Goal: Task Accomplishment & Management: Manage account settings

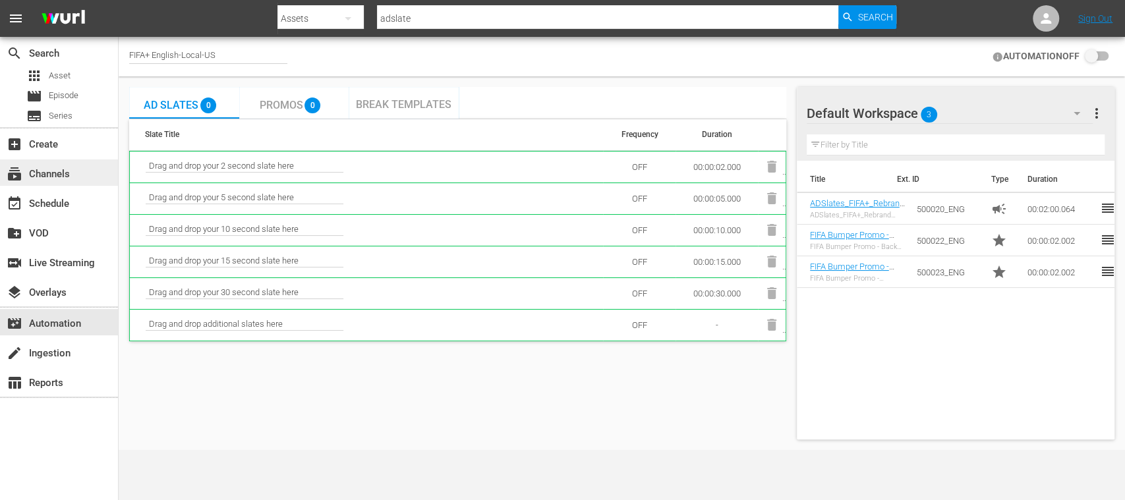
click at [80, 162] on div "subscriptions Channels" at bounding box center [59, 173] width 118 height 26
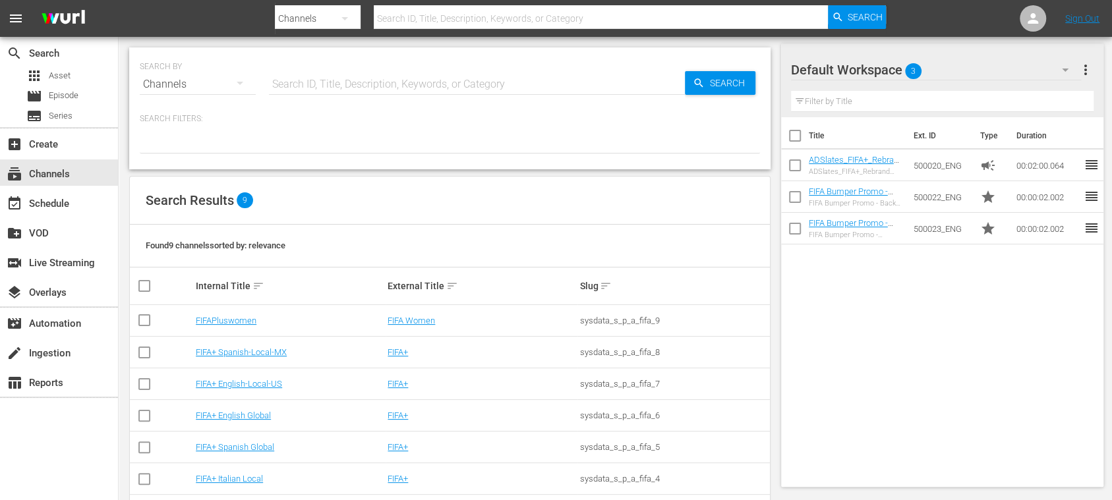
scroll to position [113, 0]
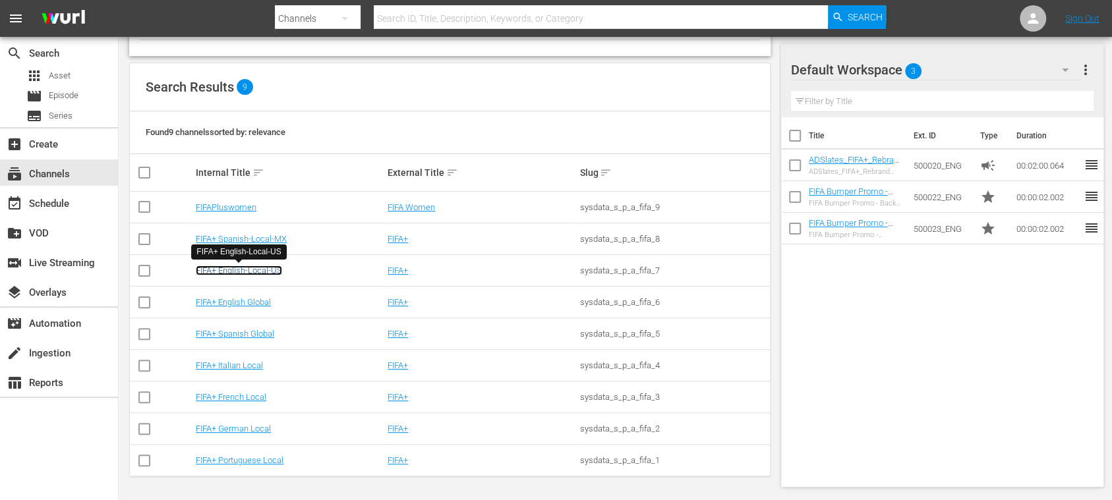
click at [277, 270] on link "FIFA+ English-Local-US" at bounding box center [239, 271] width 86 height 10
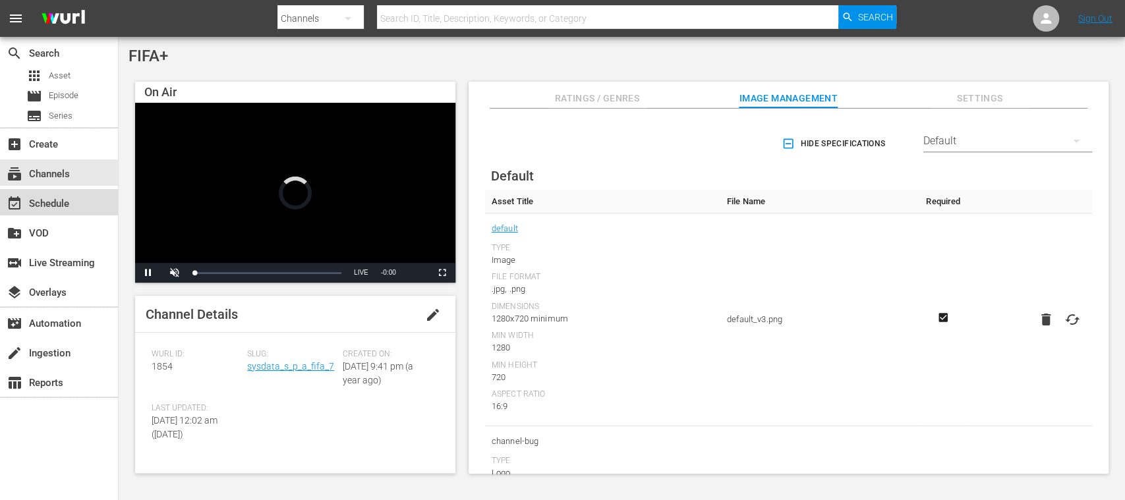
click at [61, 206] on div "event_available Schedule" at bounding box center [37, 202] width 74 height 12
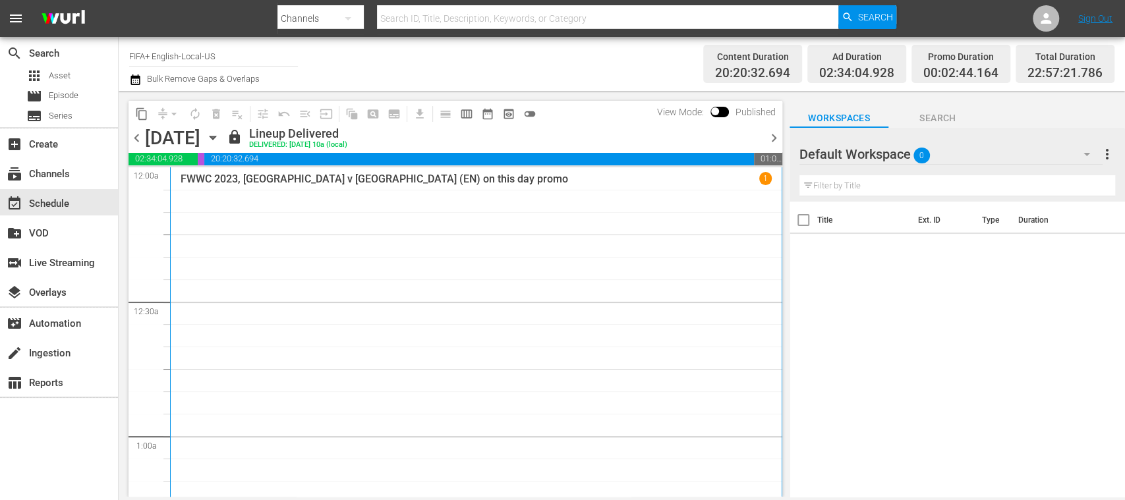
click at [771, 130] on span "chevron_right" at bounding box center [774, 138] width 16 height 16
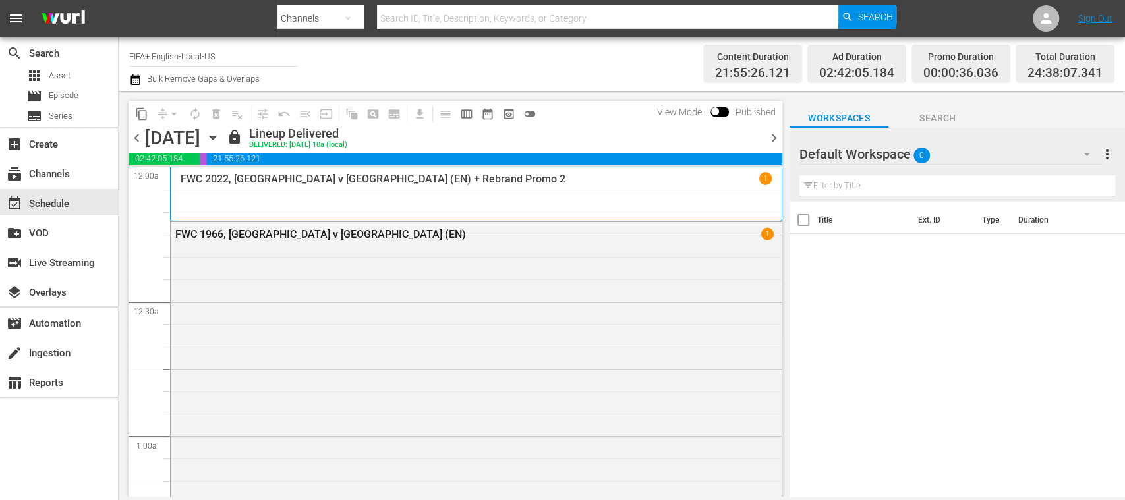
click at [771, 133] on span "chevron_right" at bounding box center [774, 138] width 16 height 16
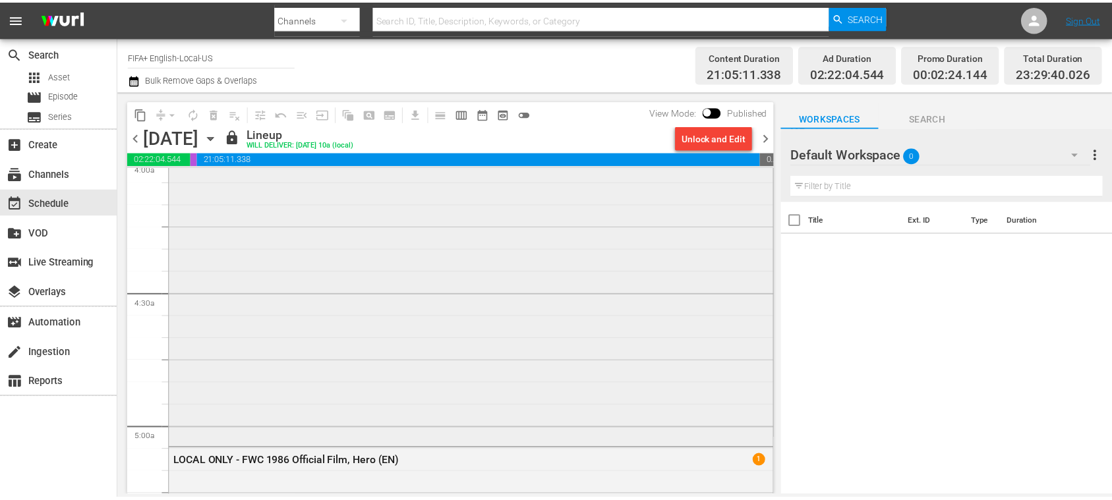
scroll to position [1172, 0]
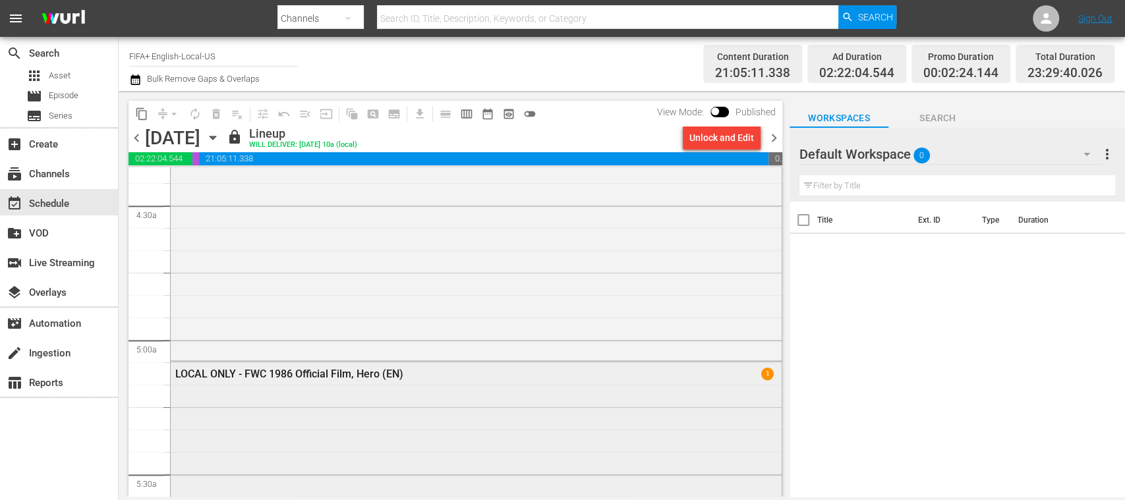
click at [422, 373] on div "LOCAL ONLY - FWC 1986 Official Film, Hero (EN)" at bounding box center [440, 374] width 531 height 13
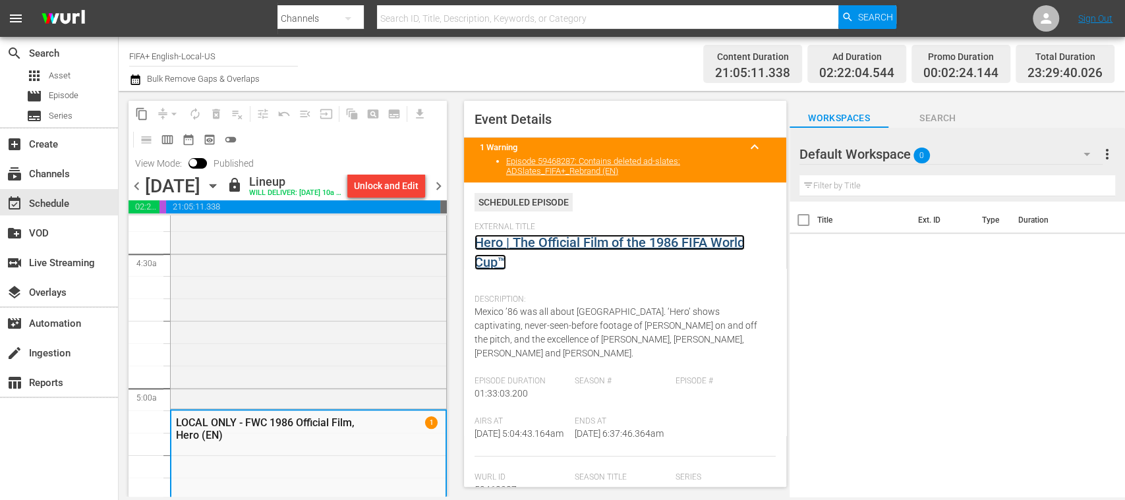
click at [556, 245] on link "Hero | The Official Film of the 1986 FIFA World Cup™" at bounding box center [610, 253] width 270 height 36
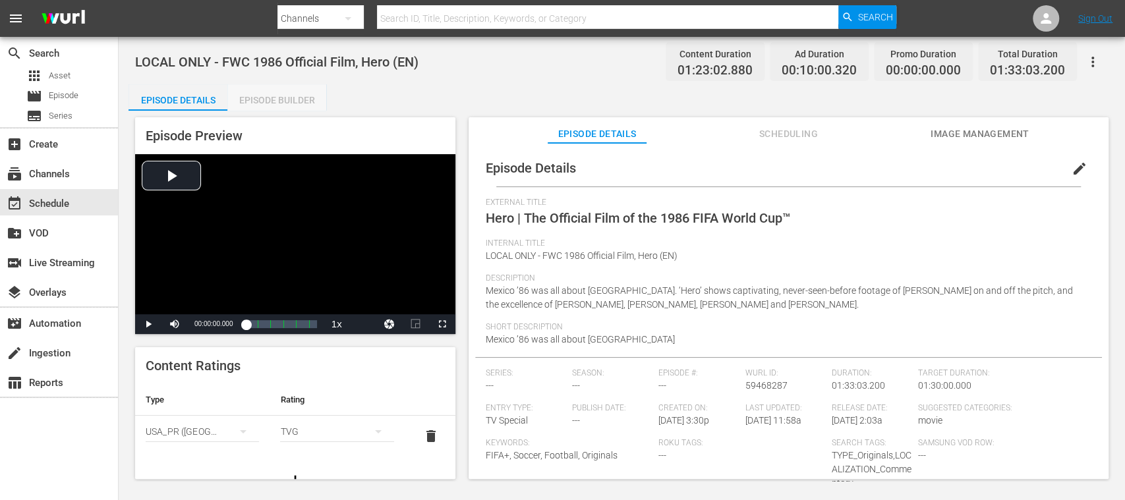
click at [295, 100] on div "Episode Builder" at bounding box center [276, 100] width 99 height 32
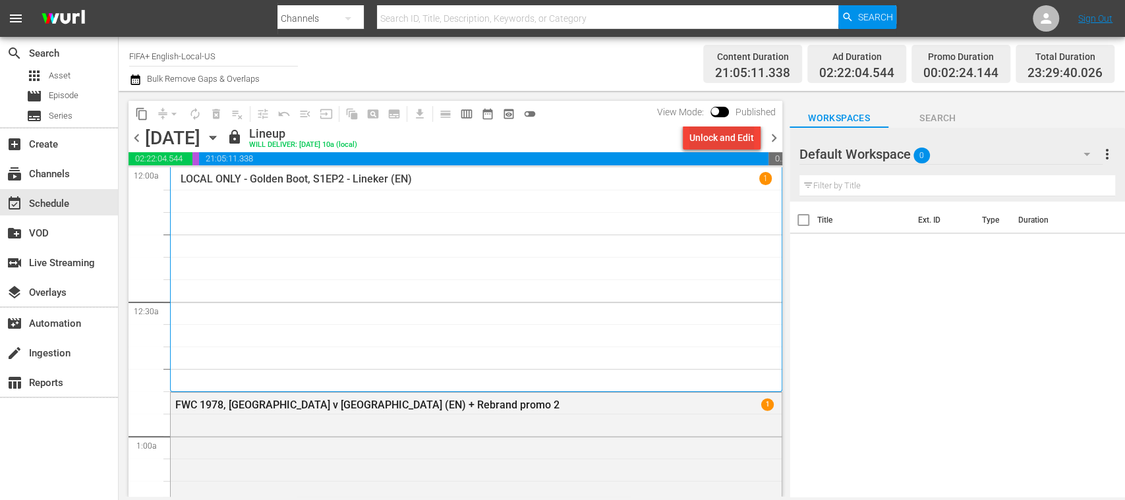
click at [727, 143] on div "Unlock and Edit" at bounding box center [722, 138] width 65 height 24
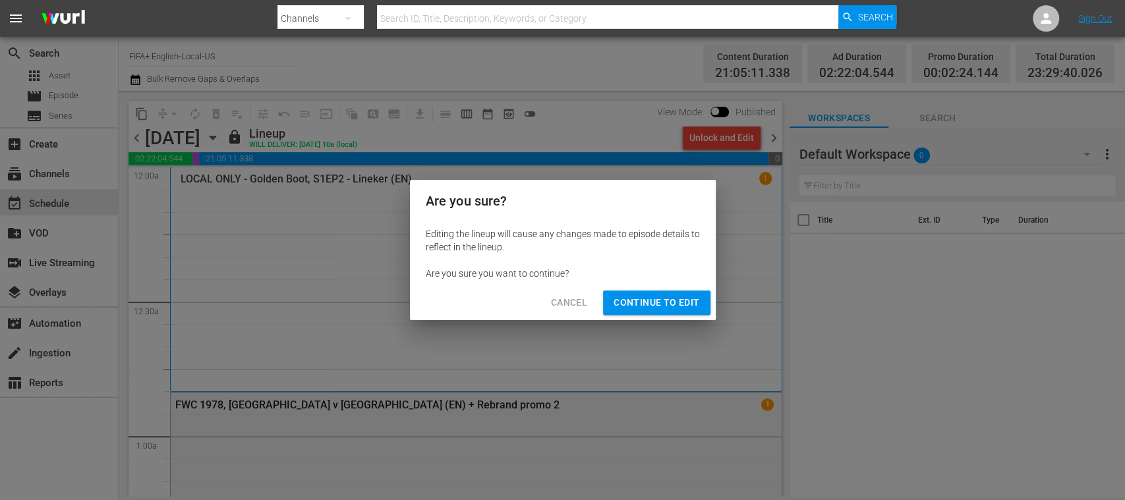
click at [691, 299] on span "Continue to Edit" at bounding box center [657, 303] width 86 height 16
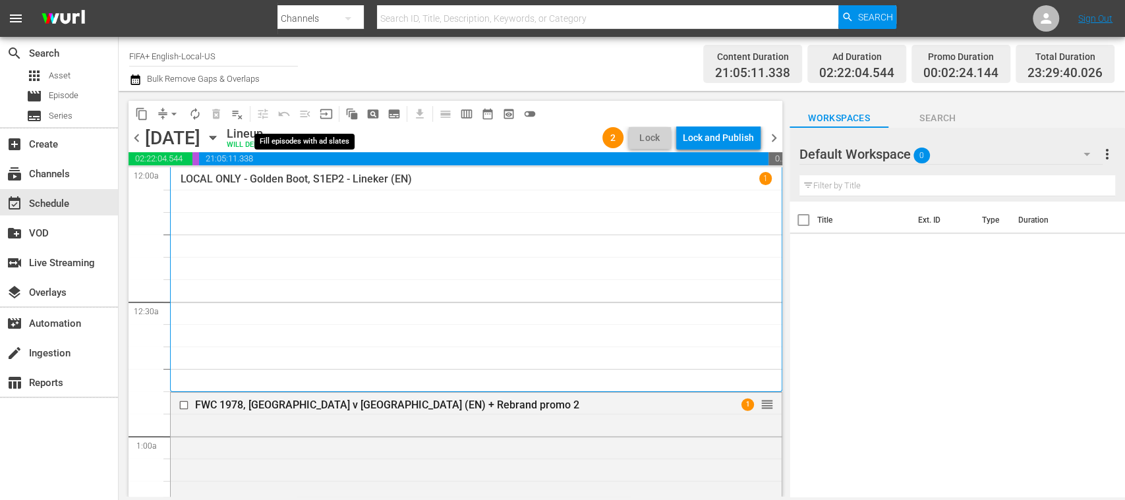
click at [303, 113] on span "menu_open" at bounding box center [305, 114] width 21 height 21
click at [732, 141] on div "Lock and Publish" at bounding box center [718, 138] width 71 height 24
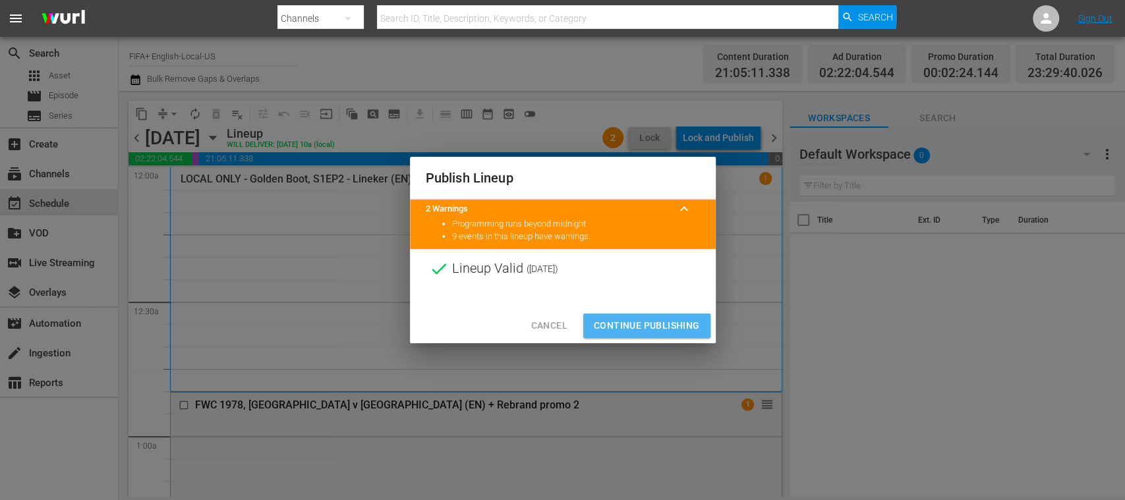
click at [639, 324] on span "Continue Publishing" at bounding box center [647, 326] width 106 height 16
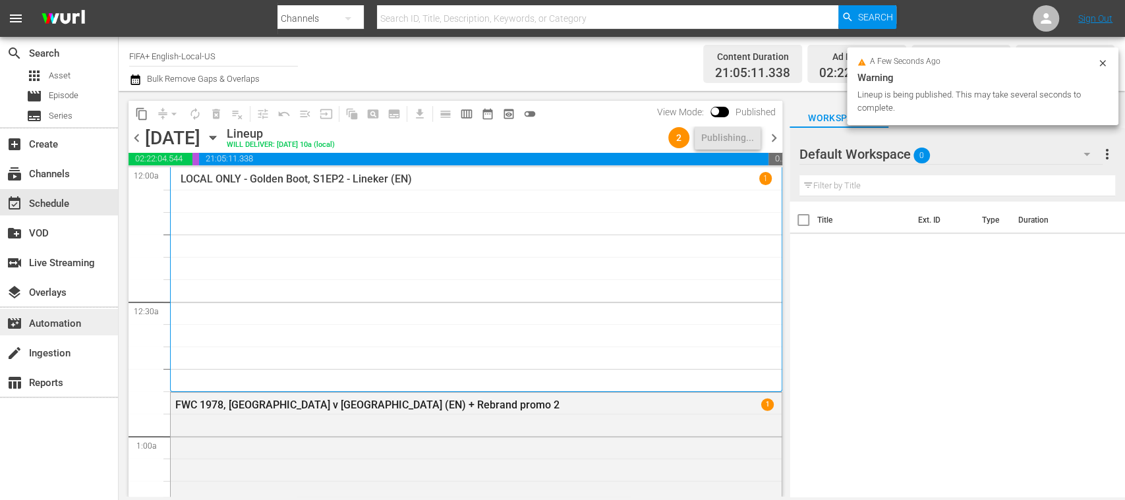
click at [53, 316] on div "movie_filter Automation" at bounding box center [37, 322] width 74 height 12
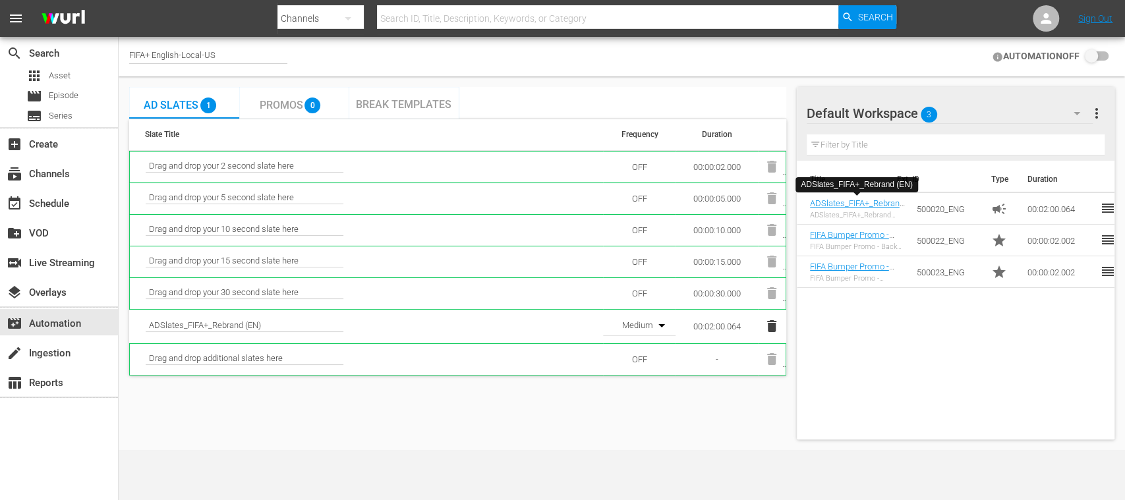
click at [661, 324] on icon "button" at bounding box center [662, 325] width 7 height 3
click at [654, 369] on div "Medium" at bounding box center [637, 372] width 69 height 21
click at [487, 438] on div "Ad Slates 1 Promos 0 Break Templates Slate Title Frequency Duration Drag and dr…" at bounding box center [457, 263] width 657 height 353
click at [227, 55] on div "FIFA+ English-Local-US" at bounding box center [208, 57] width 158 height 14
drag, startPoint x: 197, startPoint y: 53, endPoint x: 158, endPoint y: 54, distance: 38.9
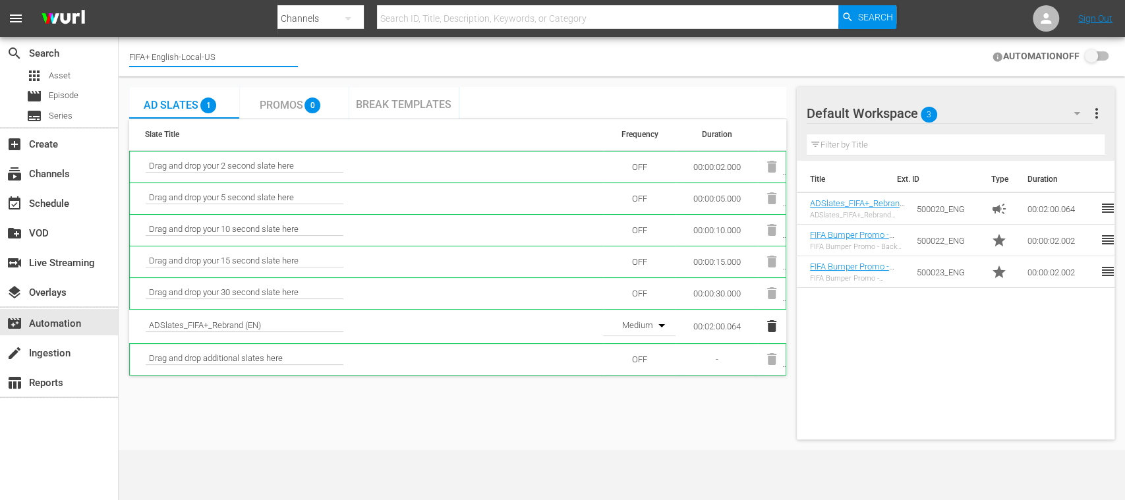
click at [158, 54] on input "FIFA+ English-Local-US" at bounding box center [213, 57] width 169 height 32
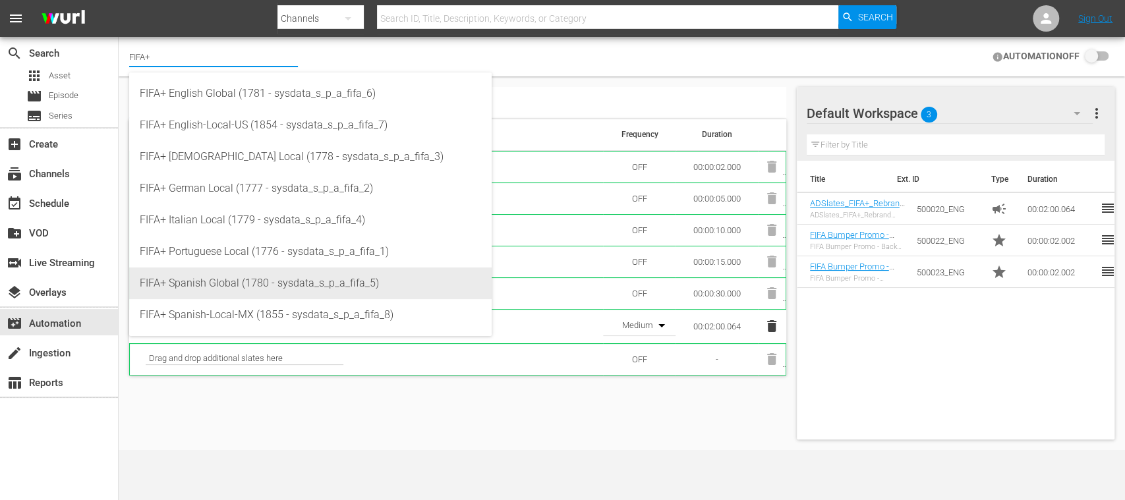
click at [248, 278] on div "FIFA+ Spanish Global (1780 - sysdata_s_p_a_fifa_5)" at bounding box center [311, 284] width 342 height 32
type input "FIFA+ Spanish Global (1780 - sysdata_s_p_a_fifa_5)"
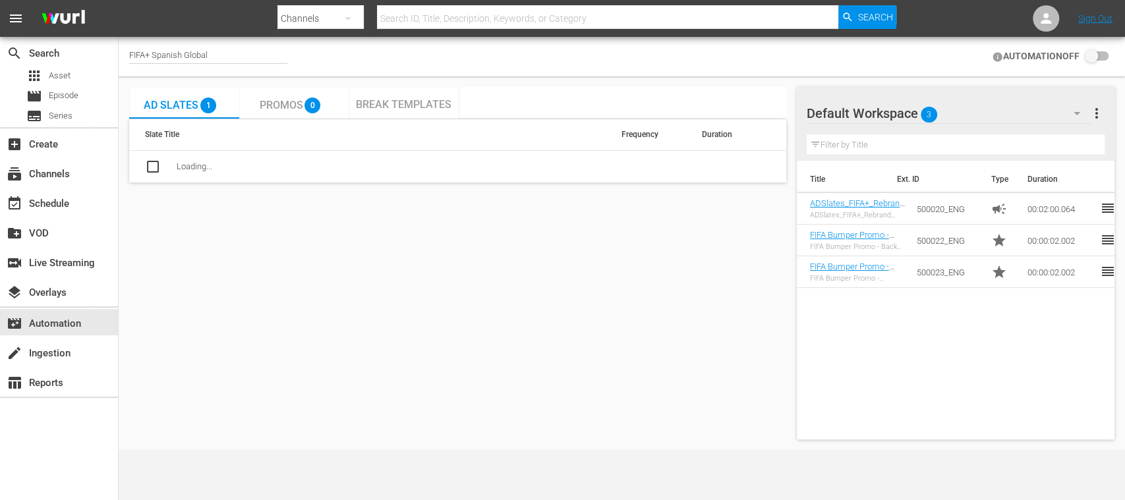
checkbox input "true"
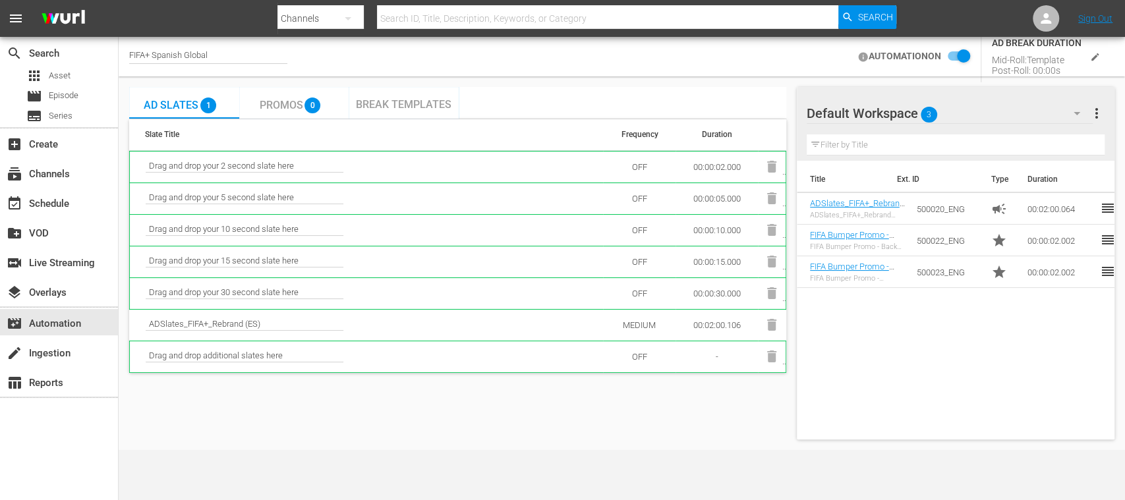
click at [237, 51] on div "FIFA+ Spanish Global" at bounding box center [208, 57] width 158 height 14
drag, startPoint x: 225, startPoint y: 53, endPoint x: 151, endPoint y: 49, distance: 74.6
click at [151, 49] on input "FIFA+ Spanish Global" at bounding box center [213, 57] width 169 height 32
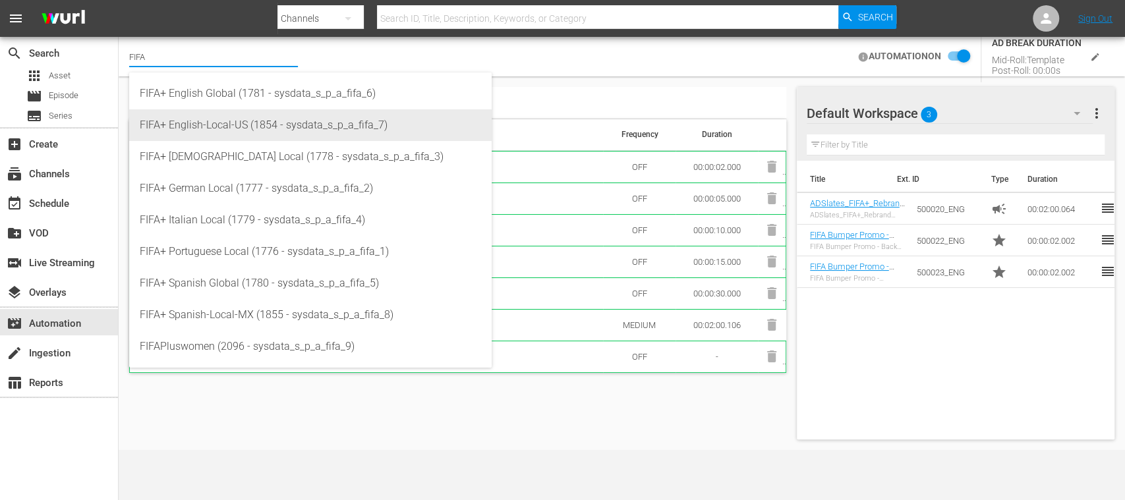
click at [254, 122] on div "FIFA+ English-Local-US (1854 - sysdata_s_p_a_fifa_7)" at bounding box center [311, 125] width 342 height 32
type input "FIFA+ English-Local-US (1854 - sysdata_s_p_a_fifa_7)"
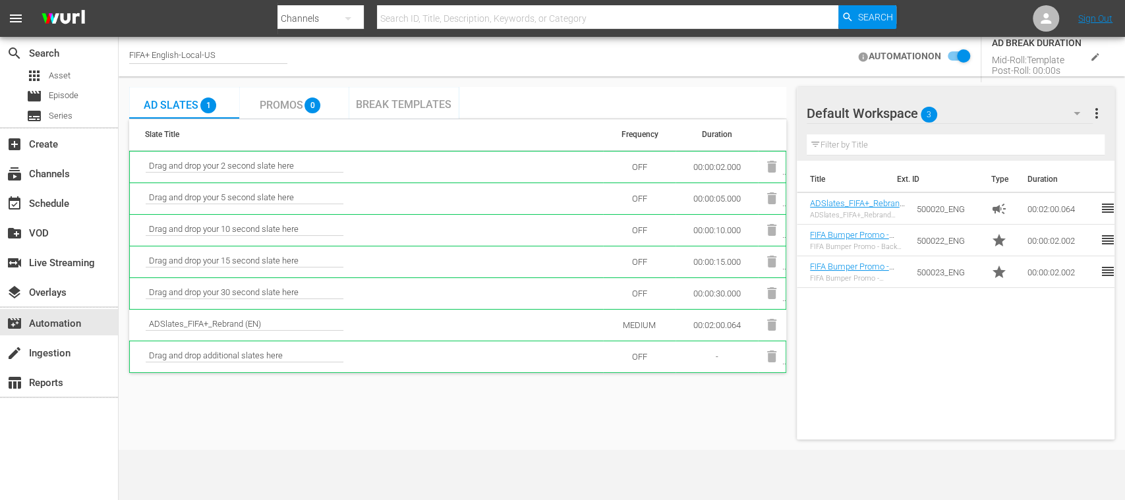
click at [1096, 57] on icon "edit" at bounding box center [1095, 57] width 10 height 10
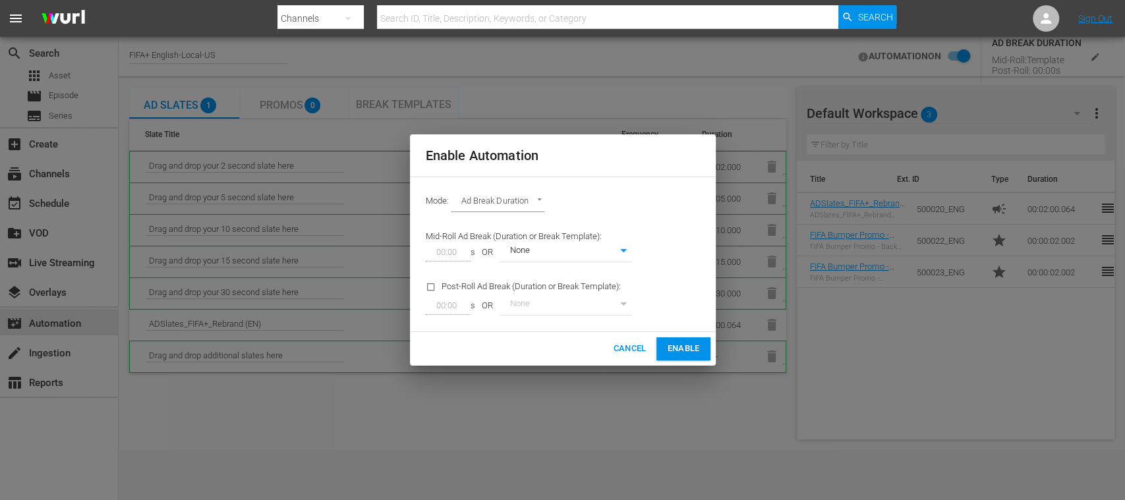
click at [622, 249] on body "menu Search By Channels Search ID, Title, Description, Keywords, or Category Se…" at bounding box center [562, 250] width 1125 height 500
click at [609, 273] on li "Bumper ADslate Bumper" at bounding box center [565, 274] width 132 height 22
type input "349"
click at [622, 255] on body "menu Search By Channels Search ID, Title, Description, Keywords, or Category Se…" at bounding box center [562, 250] width 1125 height 500
click at [628, 346] on div at bounding box center [562, 250] width 1125 height 500
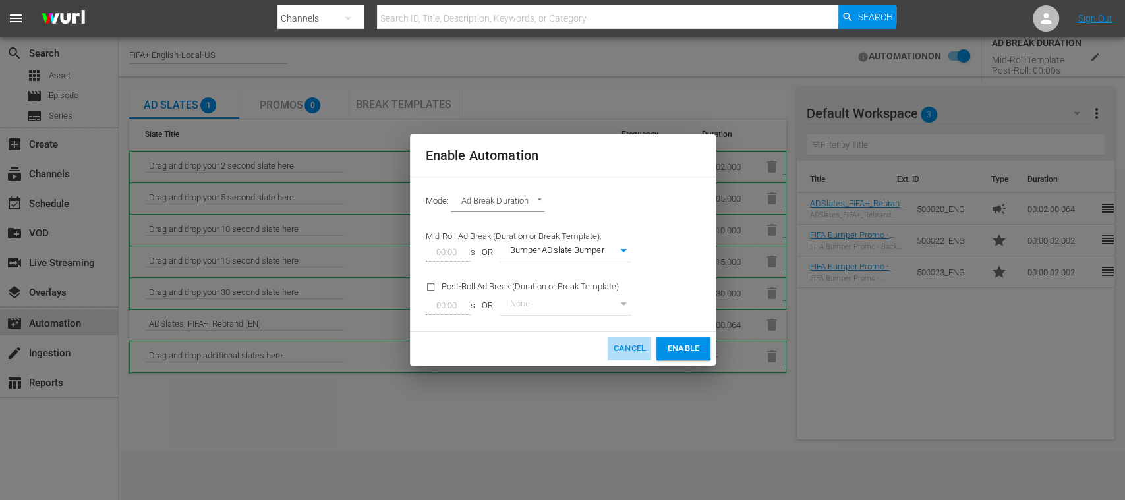
click at [625, 347] on span "Cancel" at bounding box center [629, 349] width 33 height 15
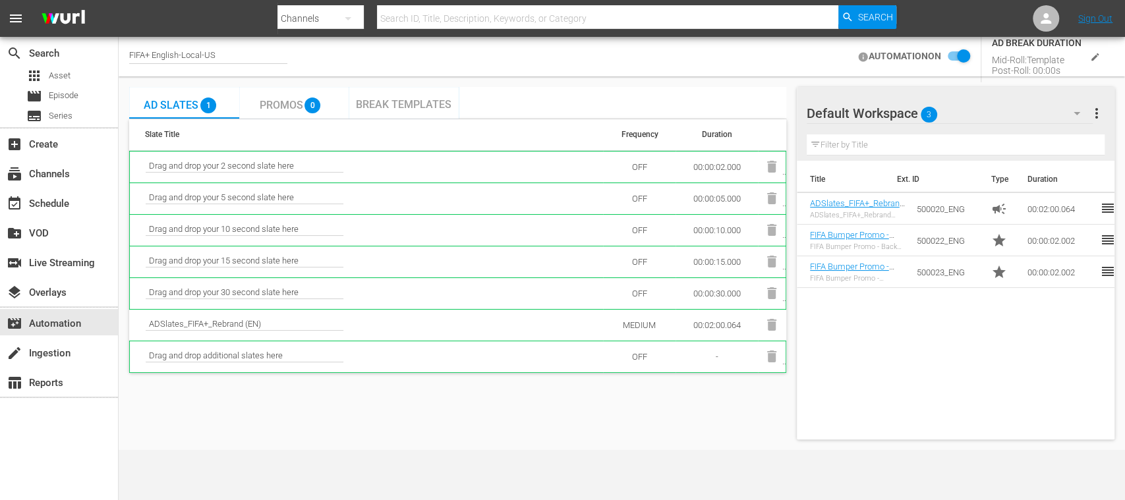
click at [448, 101] on span "Break Templates" at bounding box center [404, 104] width 96 height 13
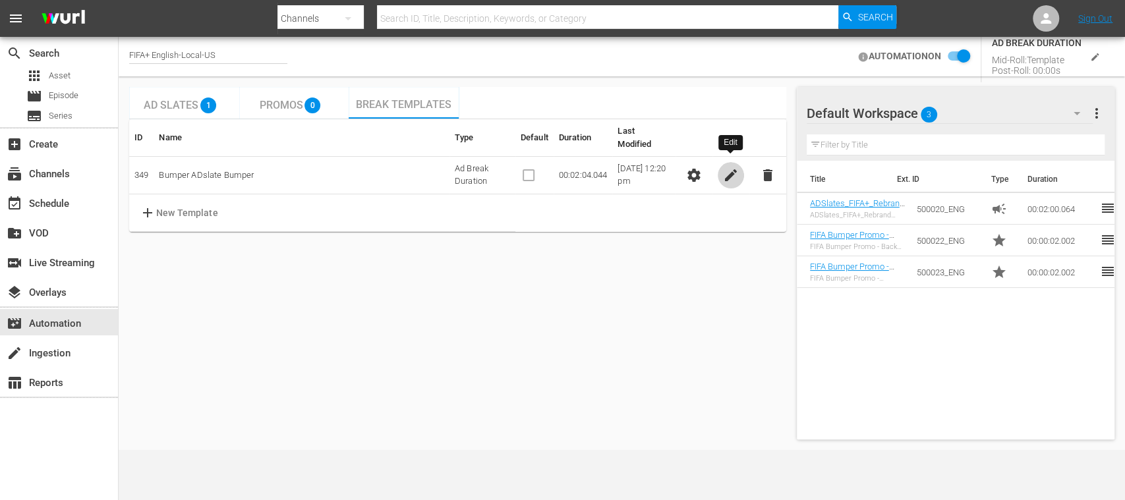
click at [728, 167] on span "edit" at bounding box center [731, 175] width 16 height 16
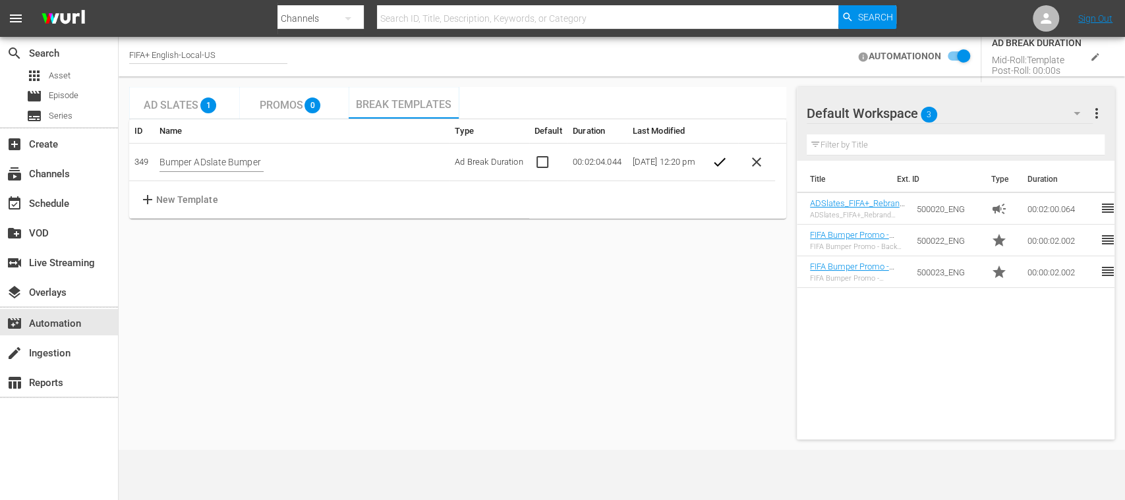
drag, startPoint x: 158, startPoint y: 160, endPoint x: 274, endPoint y: 161, distance: 116.0
click at [274, 161] on td "Bumper ADslate Bumper" at bounding box center [301, 163] width 295 height 38
click at [237, 165] on input "Bumper ADslate Bumper" at bounding box center [212, 162] width 104 height 20
drag, startPoint x: 223, startPoint y: 163, endPoint x: 362, endPoint y: 165, distance: 139.1
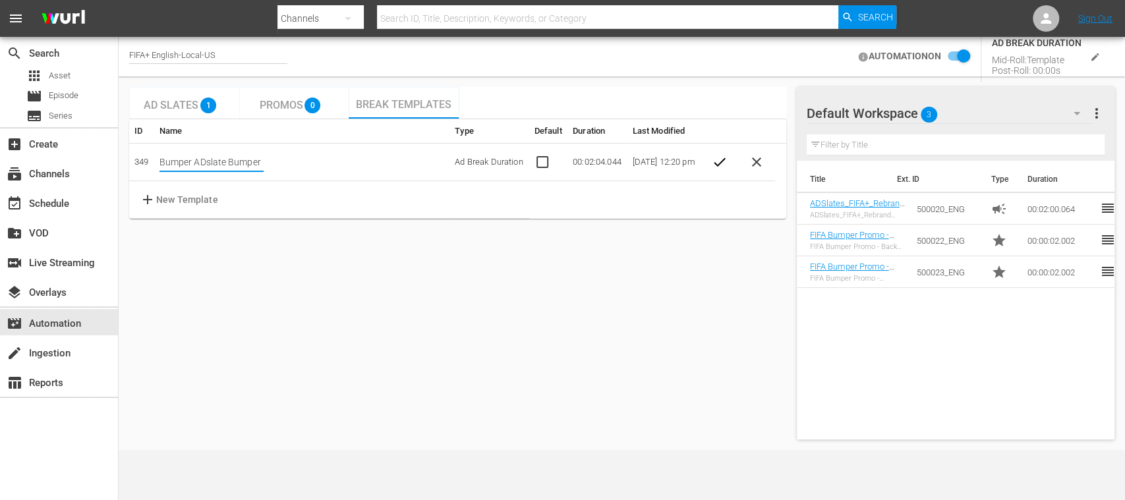
click at [361, 165] on td "Bumper ADslate Bumper" at bounding box center [301, 163] width 295 height 38
type input "B"
paste input "text"
type input "Bumper + ADSlate (EN)"
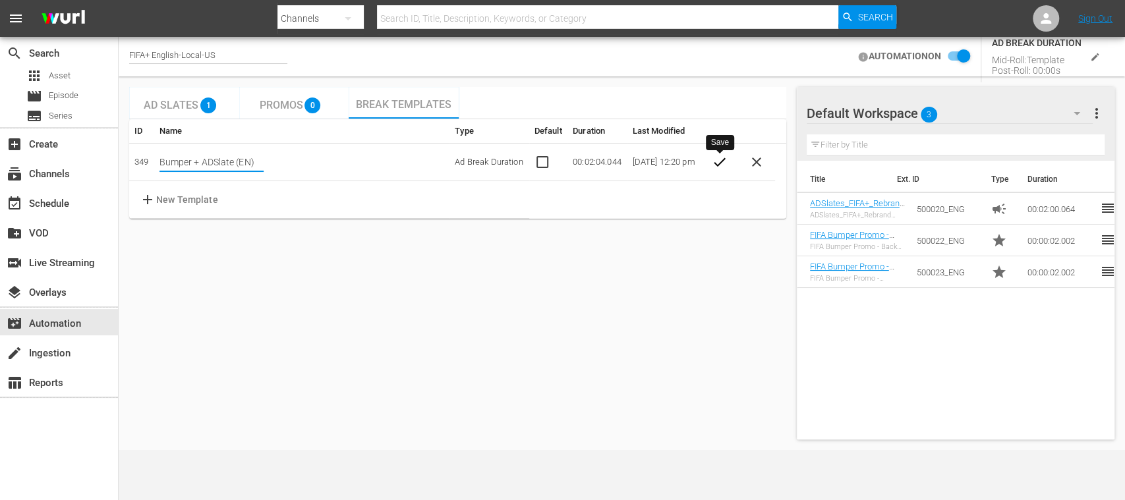
click at [725, 162] on span "check" at bounding box center [719, 162] width 16 height 16
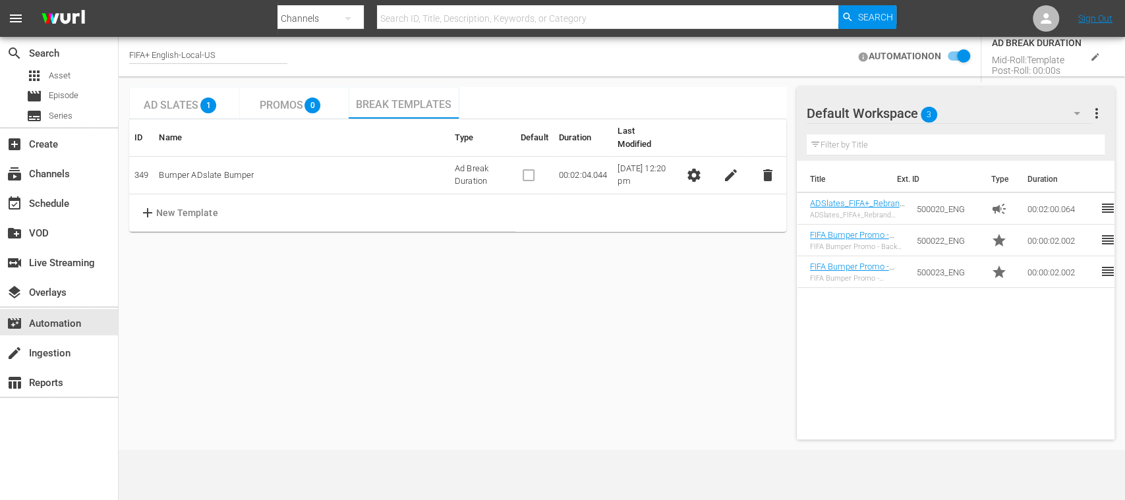
click at [955, 57] on input "checkbox" at bounding box center [955, 57] width 29 height 16
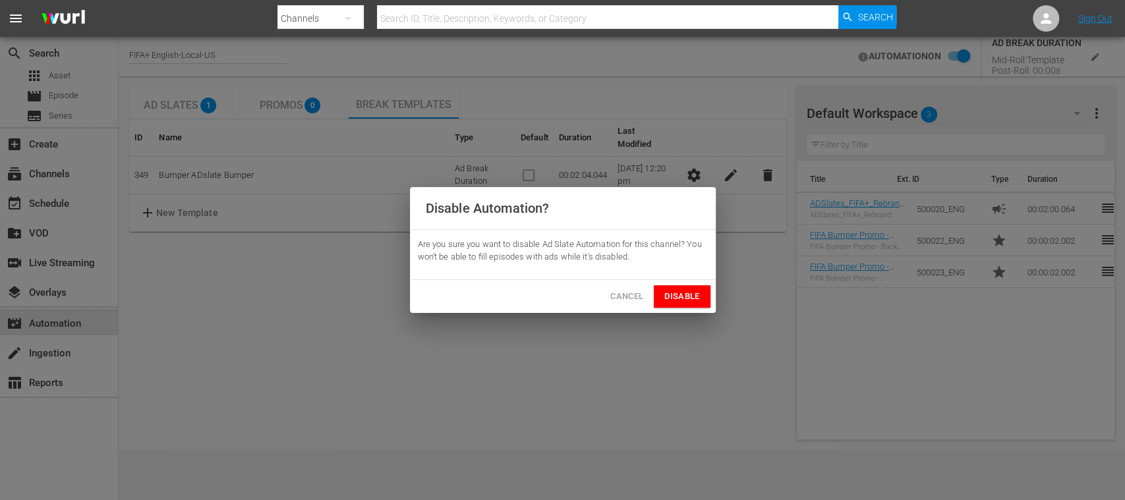
click at [686, 301] on span "Disable" at bounding box center [682, 296] width 35 height 15
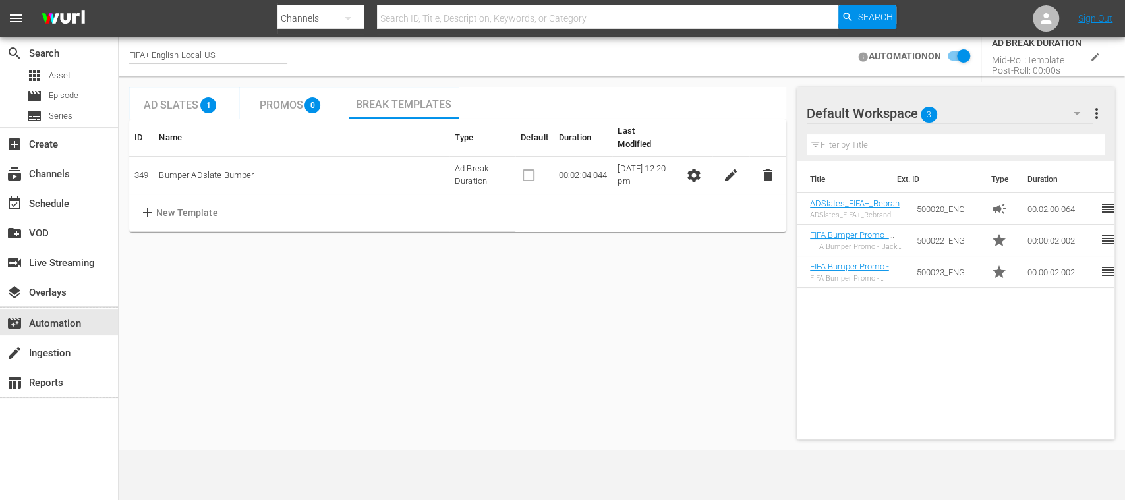
checkbox input "false"
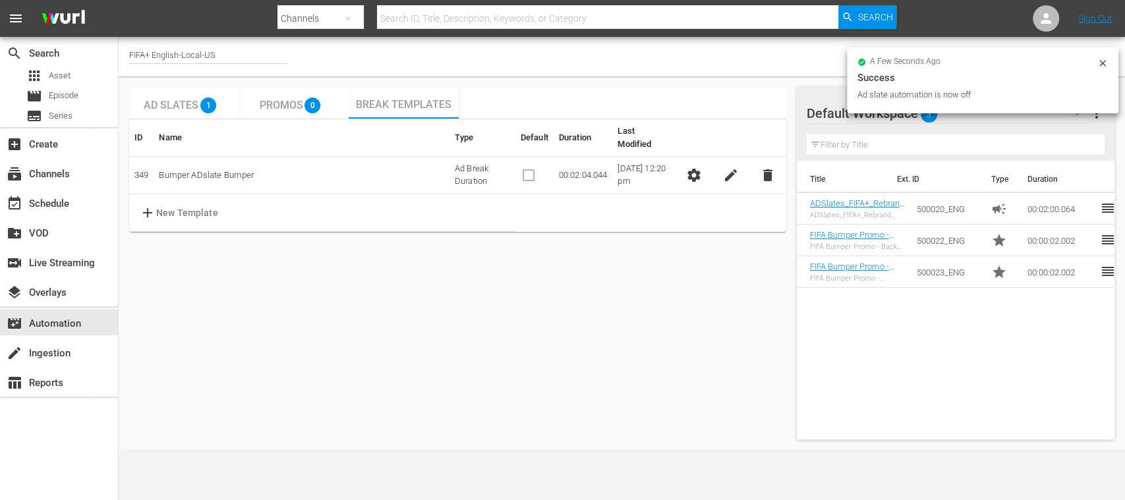
click at [1102, 61] on icon at bounding box center [1103, 63] width 11 height 11
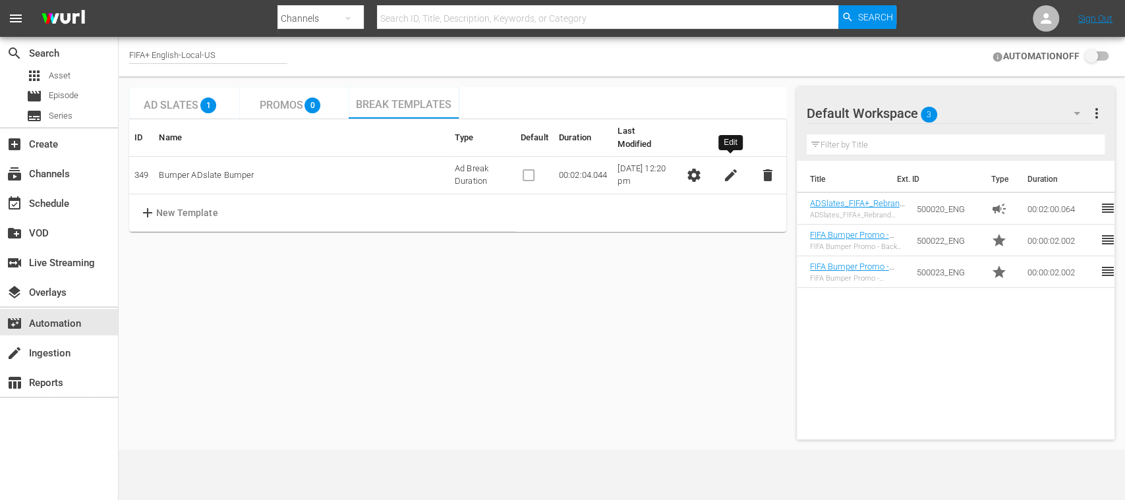
click at [734, 167] on span "edit" at bounding box center [731, 175] width 16 height 16
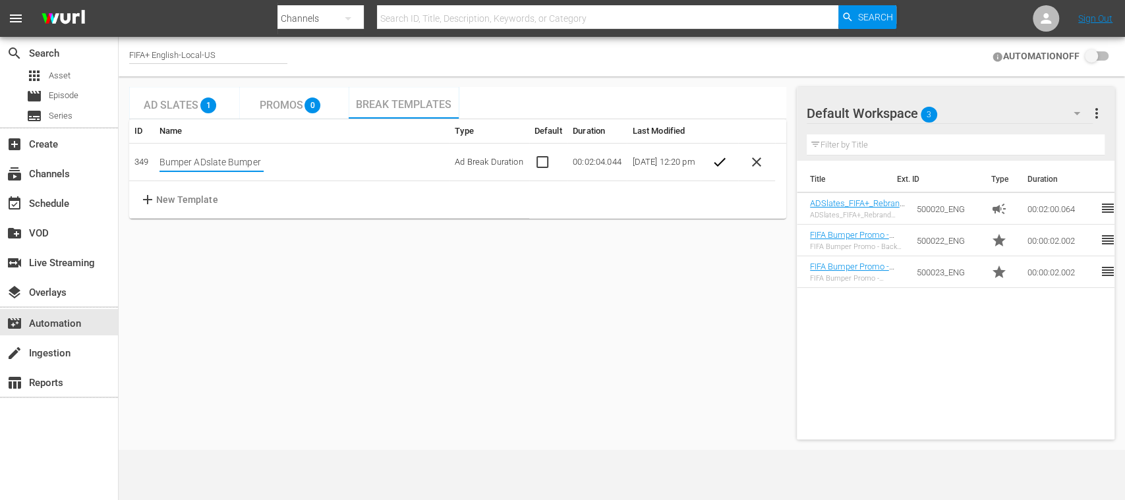
scroll to position [0, 1]
drag, startPoint x: 163, startPoint y: 161, endPoint x: 349, endPoint y: 160, distance: 185.9
click at [349, 160] on td "Bumper ADslate Bumper" at bounding box center [301, 163] width 295 height 38
type input "B"
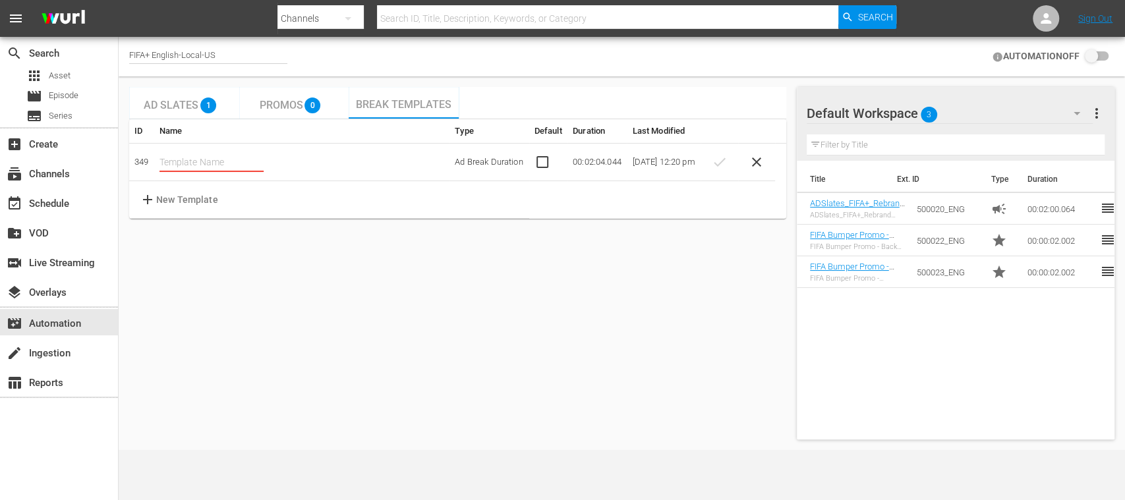
paste input "text"
type input "Bumper + ADSlate (EN)"
click at [724, 162] on span "check" at bounding box center [719, 162] width 16 height 16
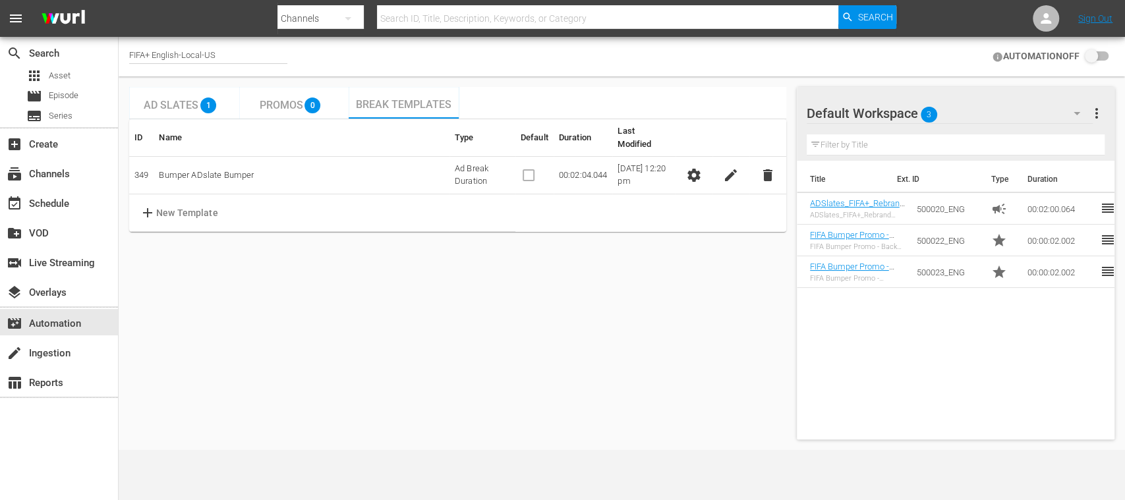
click at [698, 167] on span "settings" at bounding box center [694, 175] width 16 height 16
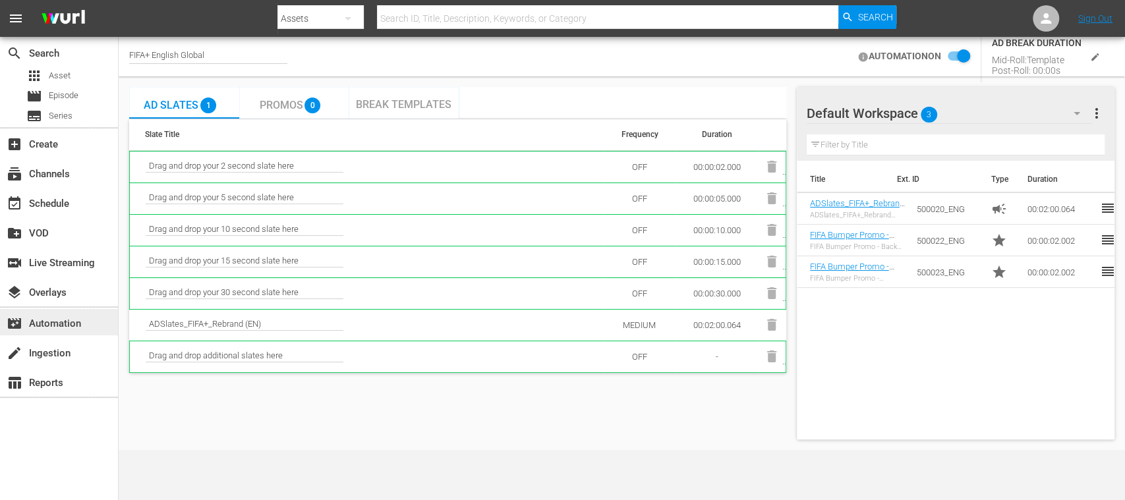
click at [74, 326] on div "movie_filter Automation" at bounding box center [37, 322] width 74 height 12
click at [53, 324] on div "movie_filter Automation" at bounding box center [37, 322] width 74 height 12
click at [400, 106] on span "Break Templates" at bounding box center [404, 104] width 96 height 13
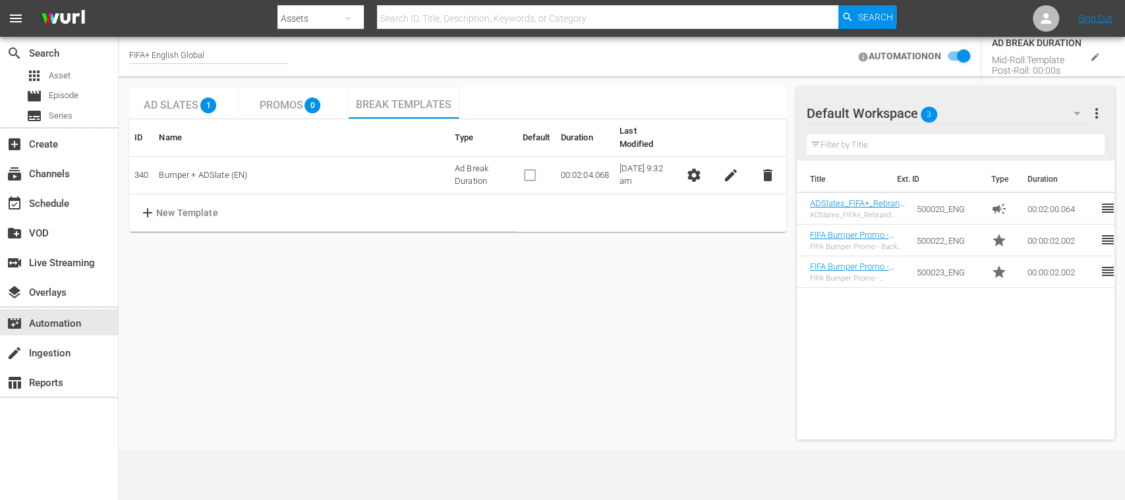
click at [953, 55] on input "checkbox" at bounding box center [955, 57] width 29 height 16
checkbox input "true"
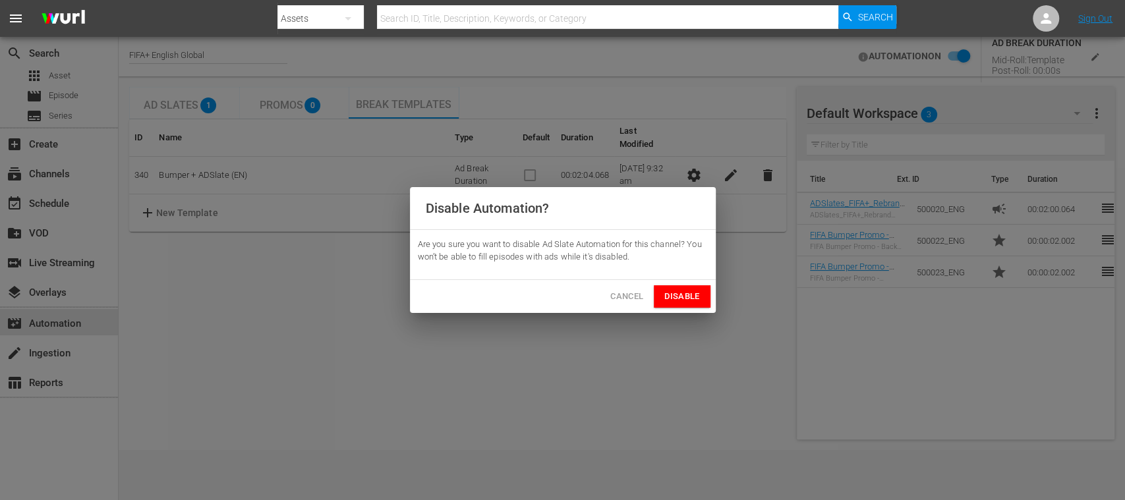
click at [628, 297] on span "Cancel" at bounding box center [626, 296] width 33 height 15
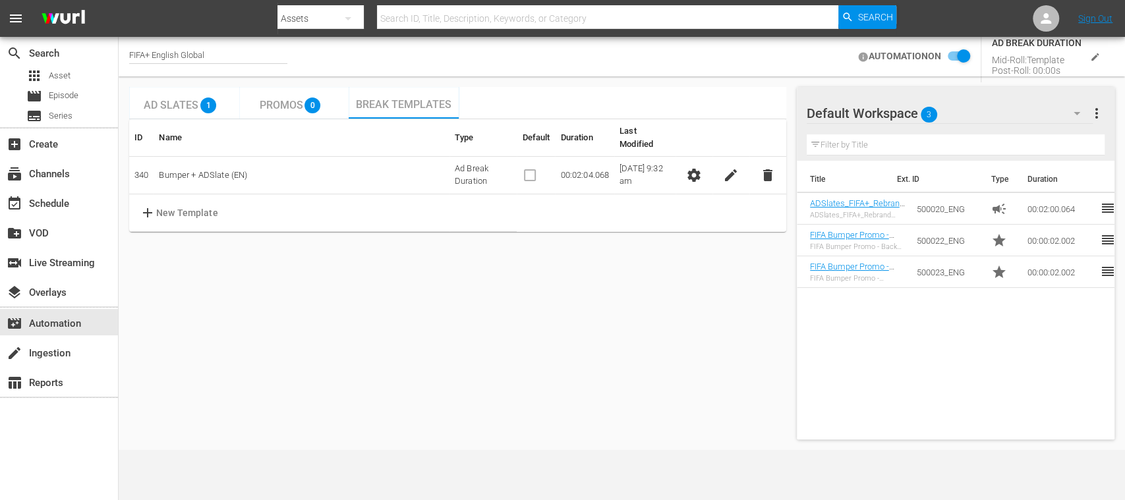
click at [210, 55] on div "FIFA+ English Global" at bounding box center [208, 57] width 158 height 14
drag, startPoint x: 215, startPoint y: 52, endPoint x: 142, endPoint y: 54, distance: 72.5
click at [144, 54] on input "FIFA+ English Global" at bounding box center [213, 57] width 169 height 32
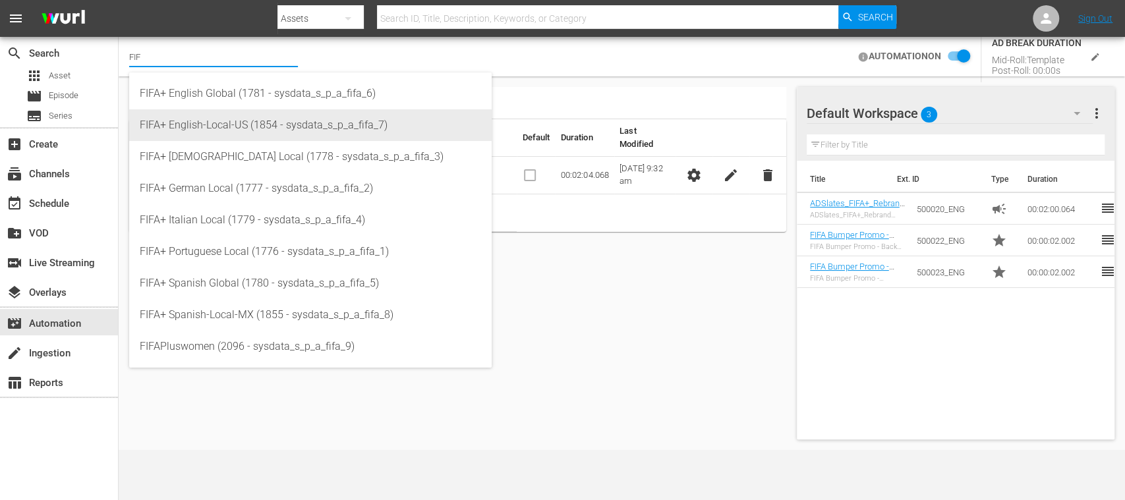
click at [233, 125] on div "FIFA+ English-Local-US (1854 - sysdata_s_p_a_fifa_7)" at bounding box center [311, 125] width 342 height 32
type input "FIFA+ English-Local-US (1854 - sysdata_s_p_a_fifa_7)"
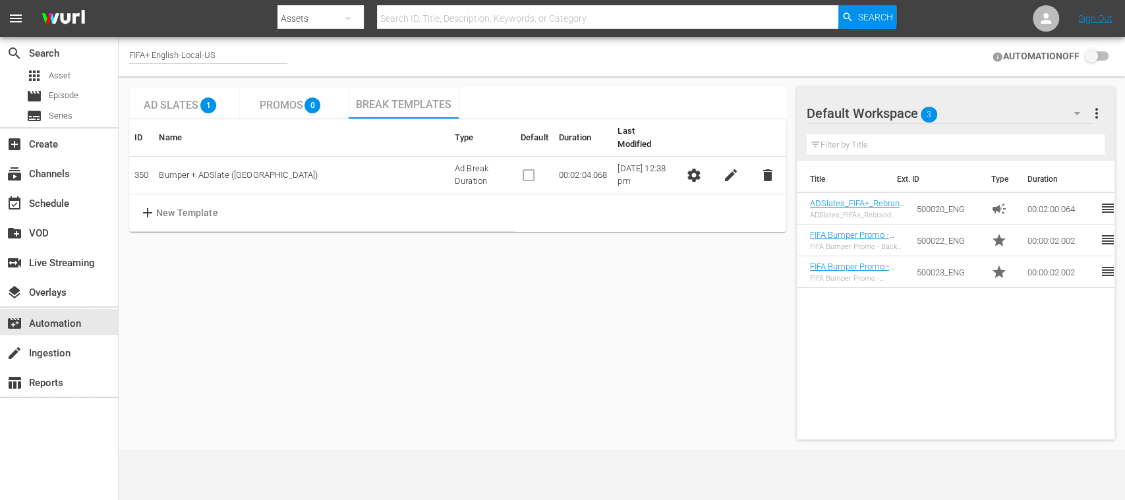
click at [1106, 57] on input "checkbox" at bounding box center [1094, 57] width 29 height 16
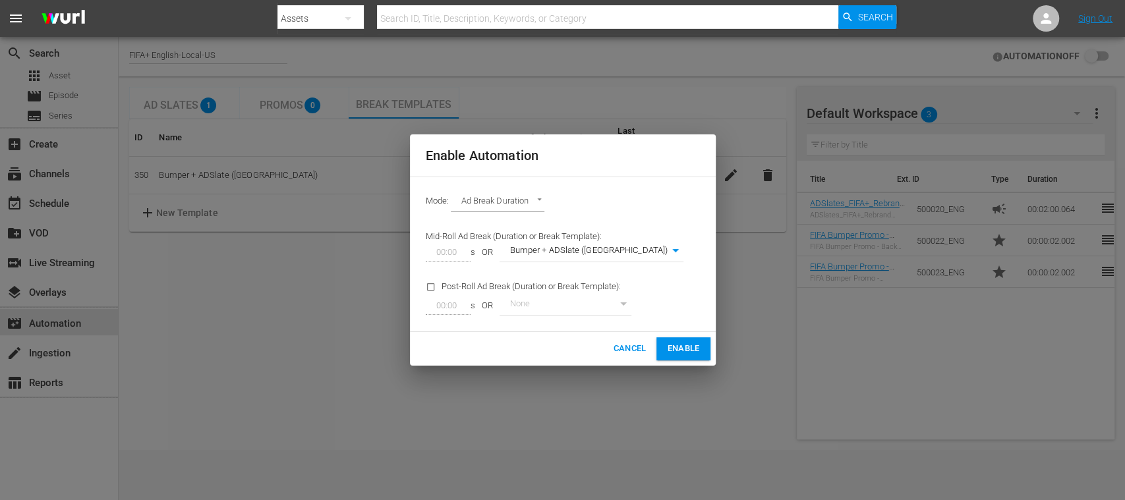
click at [673, 342] on span "Enable" at bounding box center [683, 349] width 32 height 15
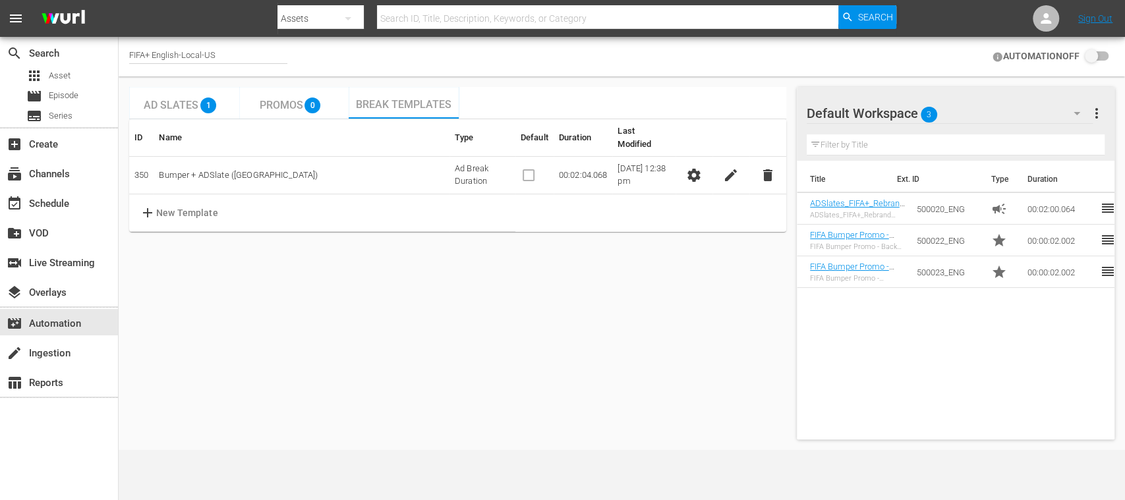
checkbox input "true"
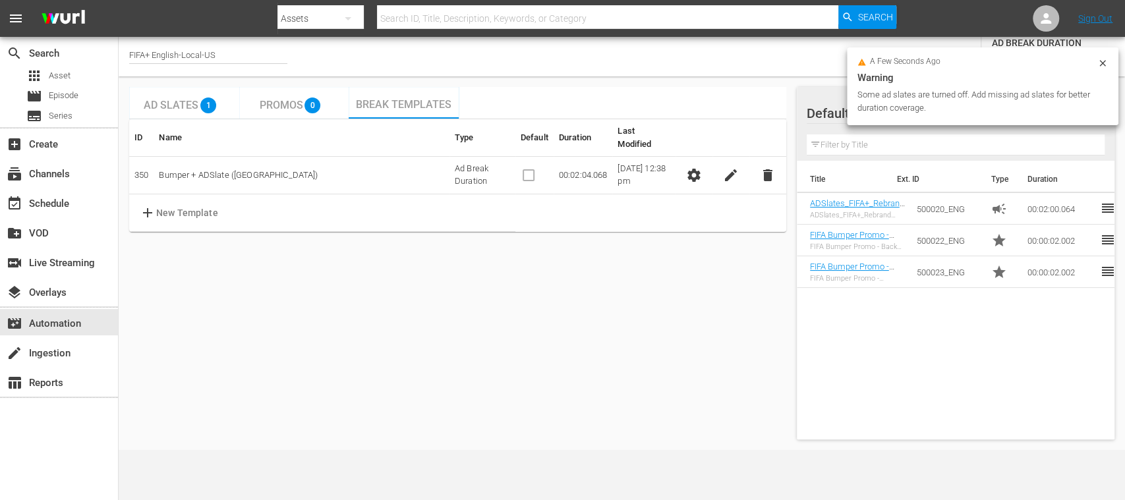
click at [1103, 63] on icon at bounding box center [1103, 63] width 6 height 6
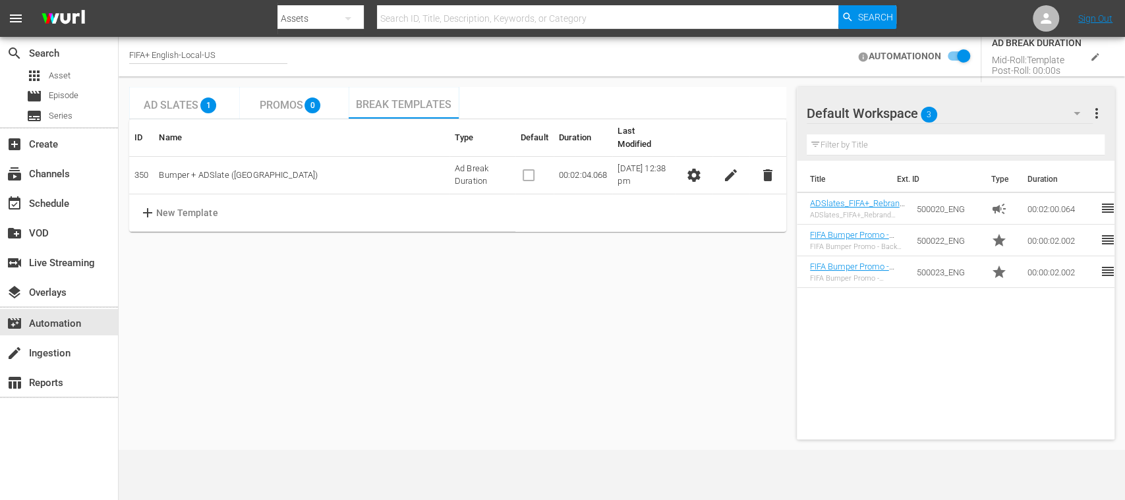
click at [1094, 55] on icon "edit" at bounding box center [1095, 57] width 10 height 10
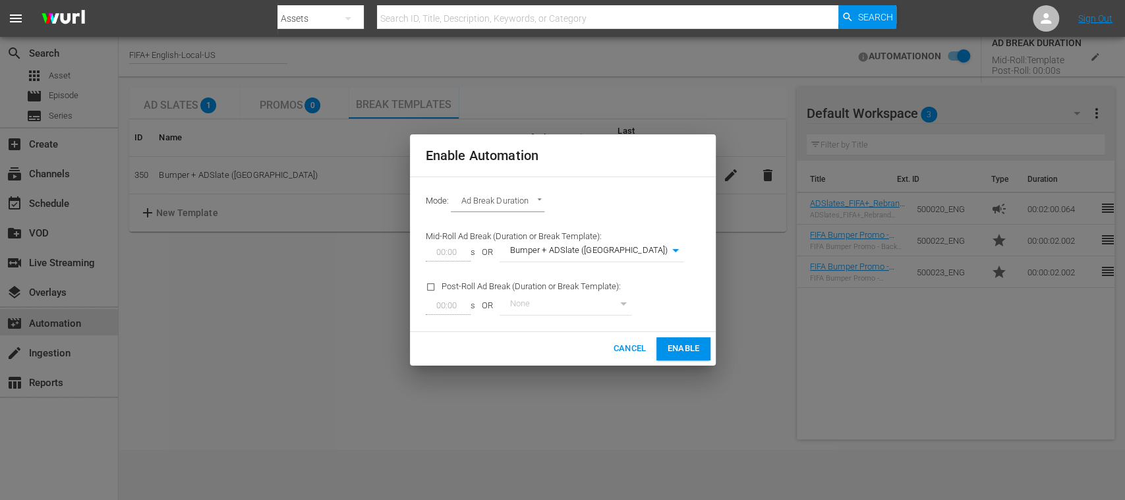
click at [626, 349] on span "Cancel" at bounding box center [629, 349] width 33 height 15
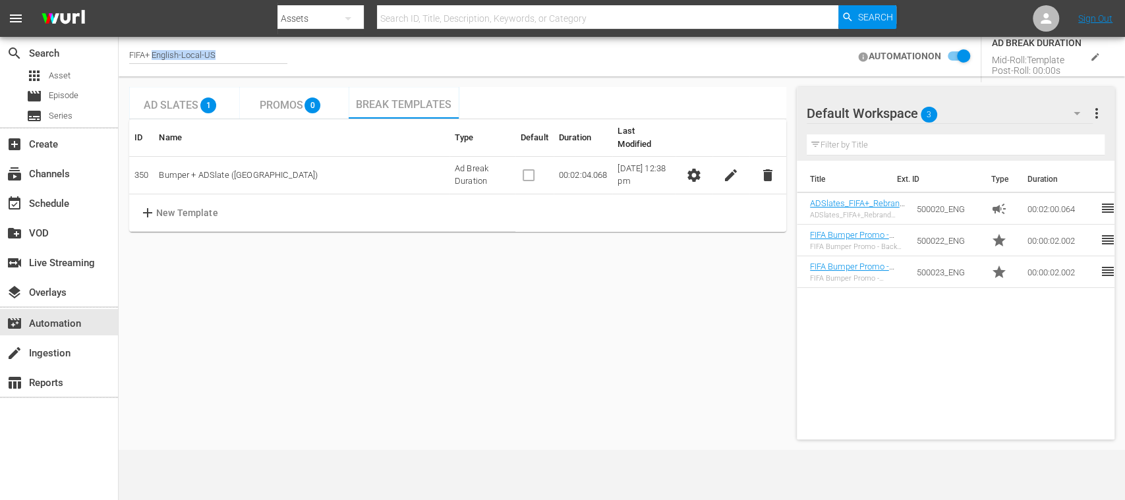
drag, startPoint x: 228, startPoint y: 49, endPoint x: 154, endPoint y: 52, distance: 73.9
click at [154, 52] on div "FIFA+ English-Local-US" at bounding box center [208, 56] width 158 height 33
click at [223, 50] on div "FIFA+ English-Local-US" at bounding box center [208, 57] width 158 height 14
drag, startPoint x: 223, startPoint y: 50, endPoint x: 154, endPoint y: 50, distance: 68.6
click at [156, 51] on input "FIFA+ English-Local-US" at bounding box center [213, 57] width 169 height 32
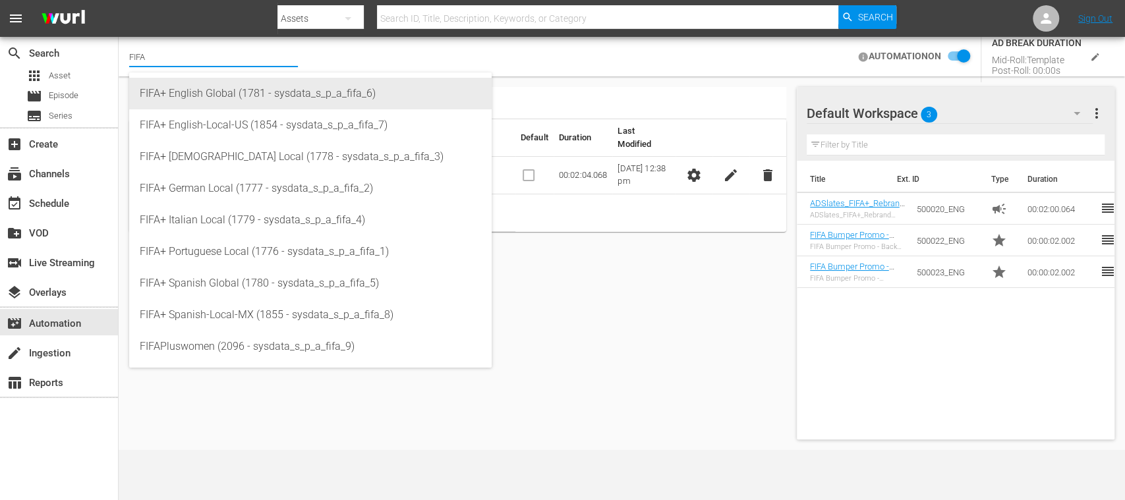
click at [236, 97] on div "FIFA+ English Global (1781 - sysdata_s_p_a_fifa_6)" at bounding box center [311, 94] width 342 height 32
type input "FIFA+ English Global (1781 - sysdata_s_p_a_fifa_6)"
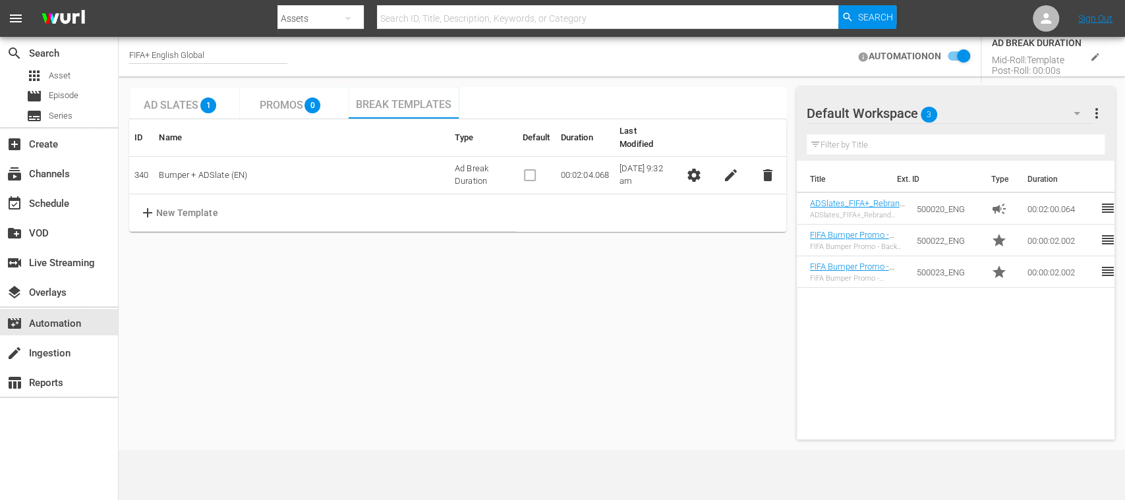
click at [1095, 60] on icon "edit" at bounding box center [1095, 57] width 10 height 10
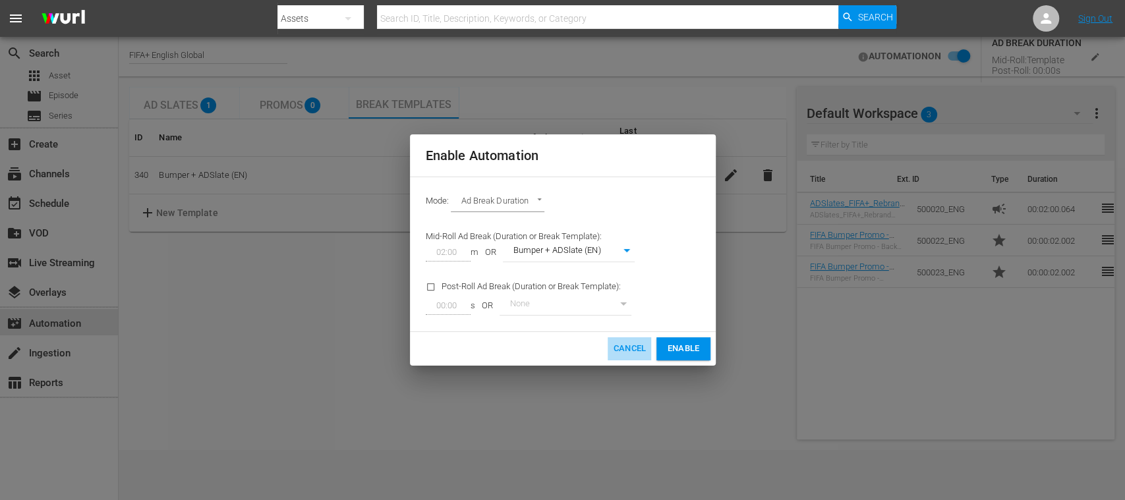
click at [632, 344] on span "Cancel" at bounding box center [629, 349] width 33 height 15
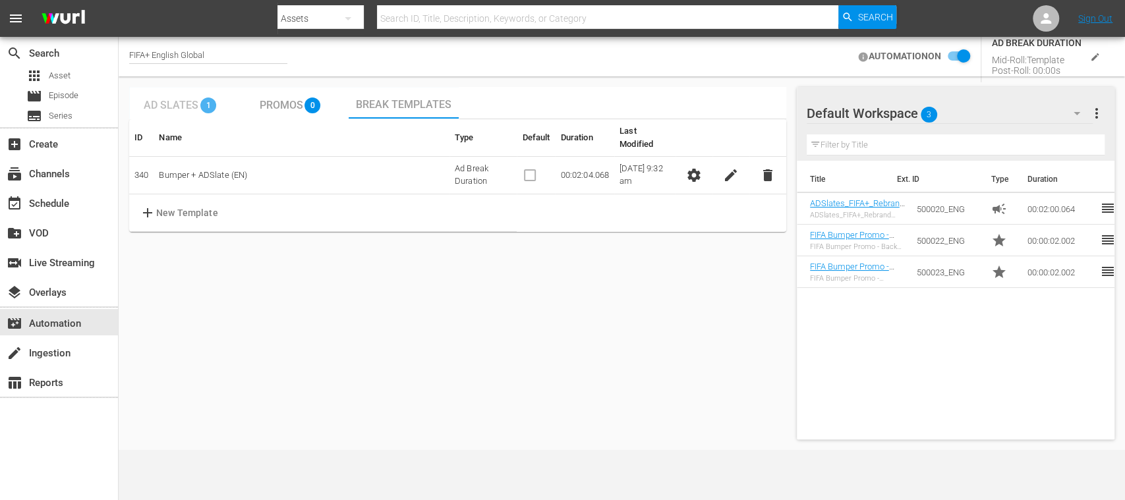
click at [187, 103] on span "Ad Slates" at bounding box center [171, 105] width 55 height 13
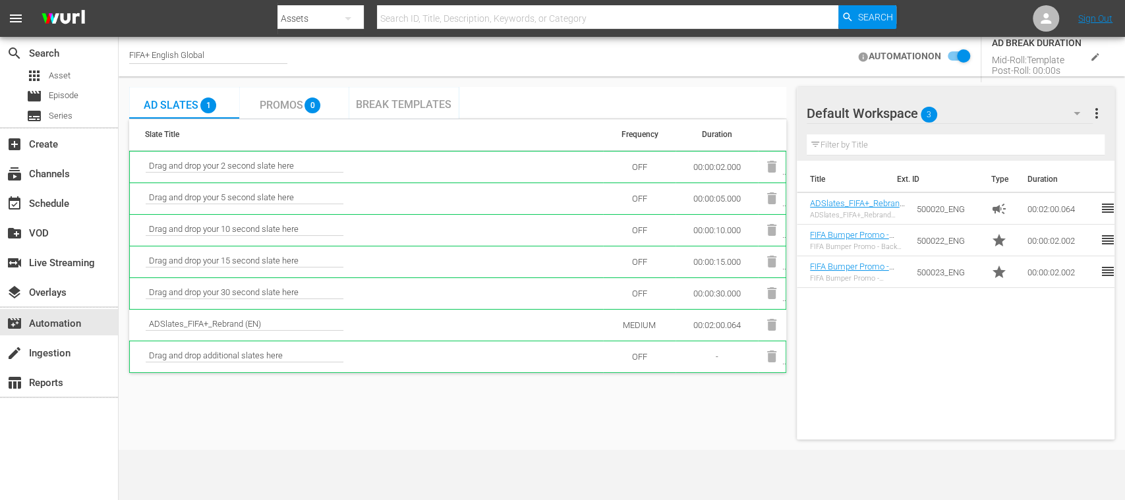
click at [647, 322] on td "MEDIUM" at bounding box center [639, 325] width 73 height 32
click at [1096, 55] on icon "edit" at bounding box center [1095, 56] width 7 height 7
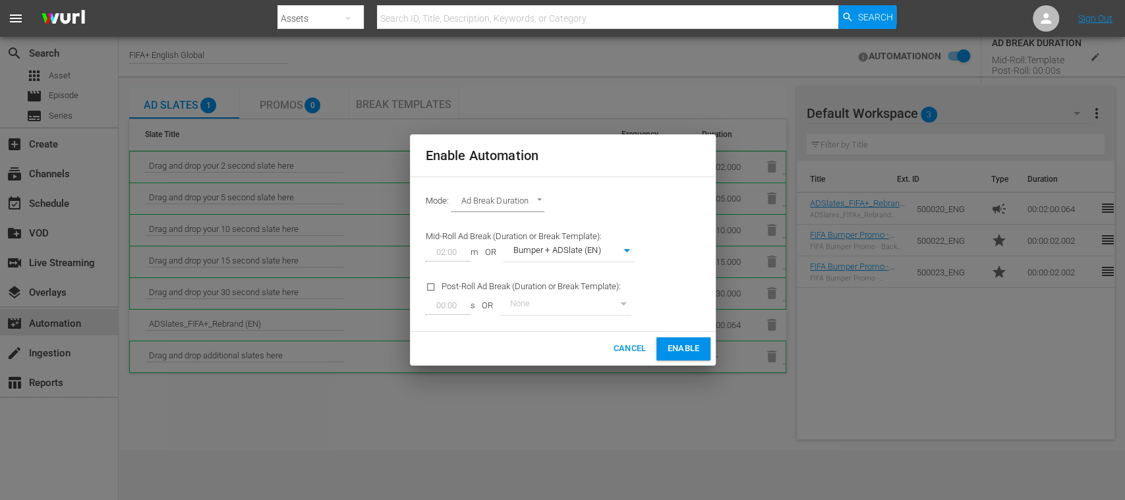
click at [679, 343] on span "Enable" at bounding box center [683, 349] width 32 height 15
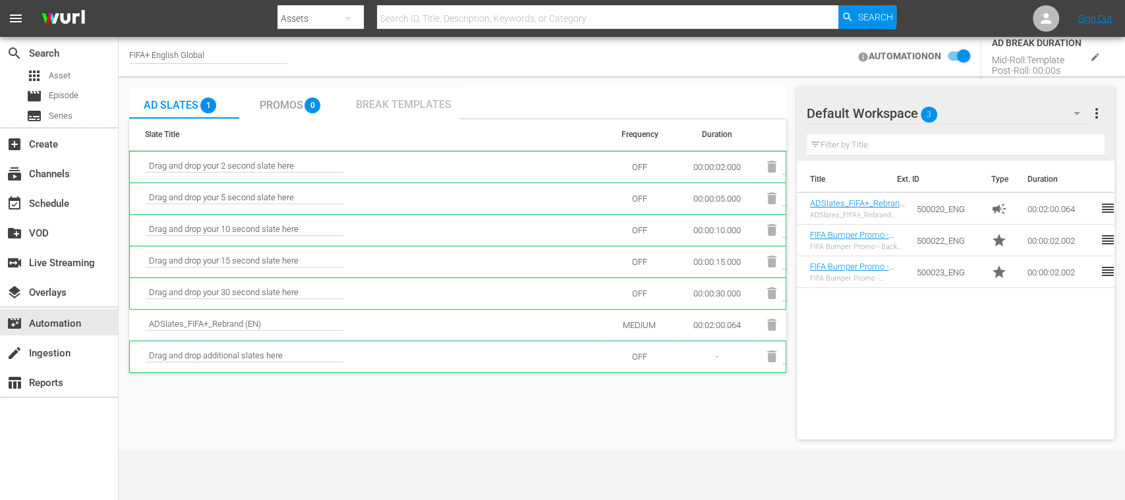
click at [402, 104] on span "Break Templates" at bounding box center [404, 104] width 96 height 13
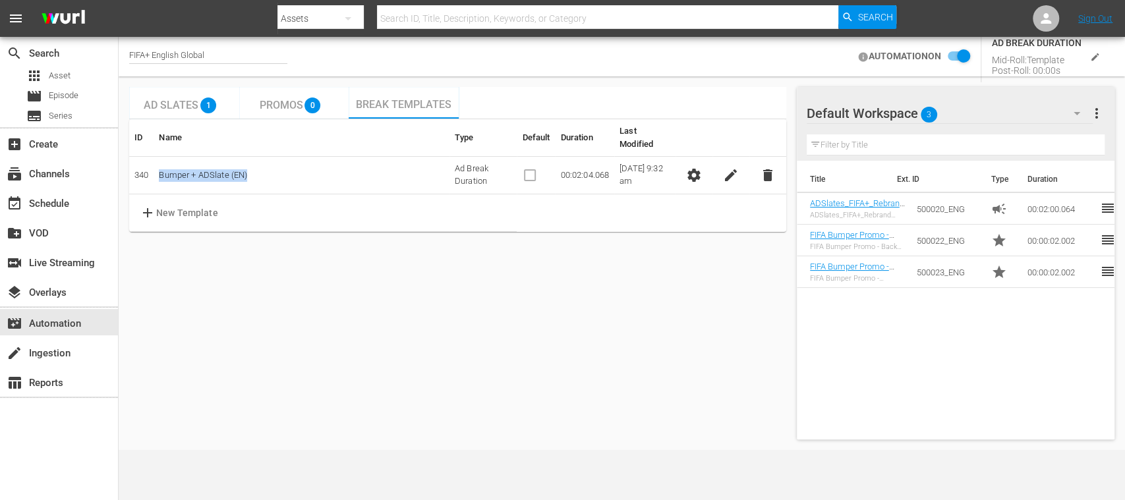
drag, startPoint x: 265, startPoint y: 163, endPoint x: 160, endPoint y: 167, distance: 105.5
click at [160, 167] on td "Bumper + ADSlate (EN)" at bounding box center [301, 176] width 295 height 38
copy td "Bumper + ADSlate (EN)"
click at [1094, 54] on icon "edit" at bounding box center [1095, 57] width 10 height 10
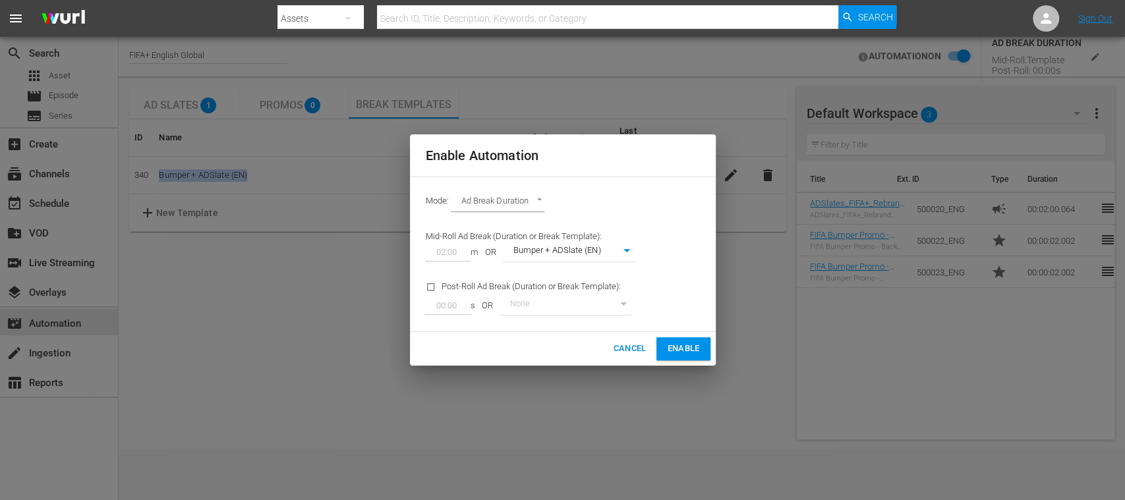
click at [627, 347] on span "Cancel" at bounding box center [629, 349] width 33 height 15
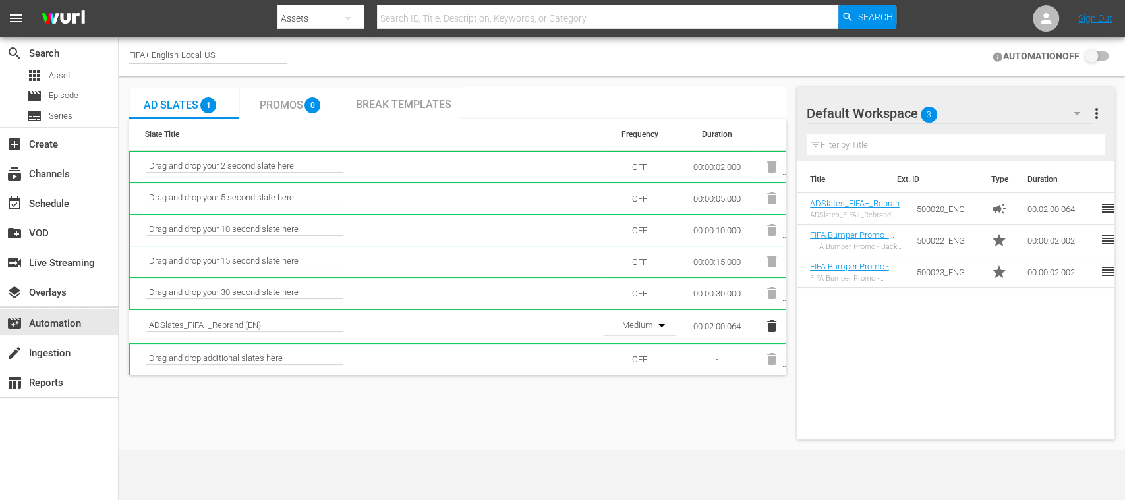
click at [389, 101] on span "Break Templates" at bounding box center [404, 104] width 96 height 13
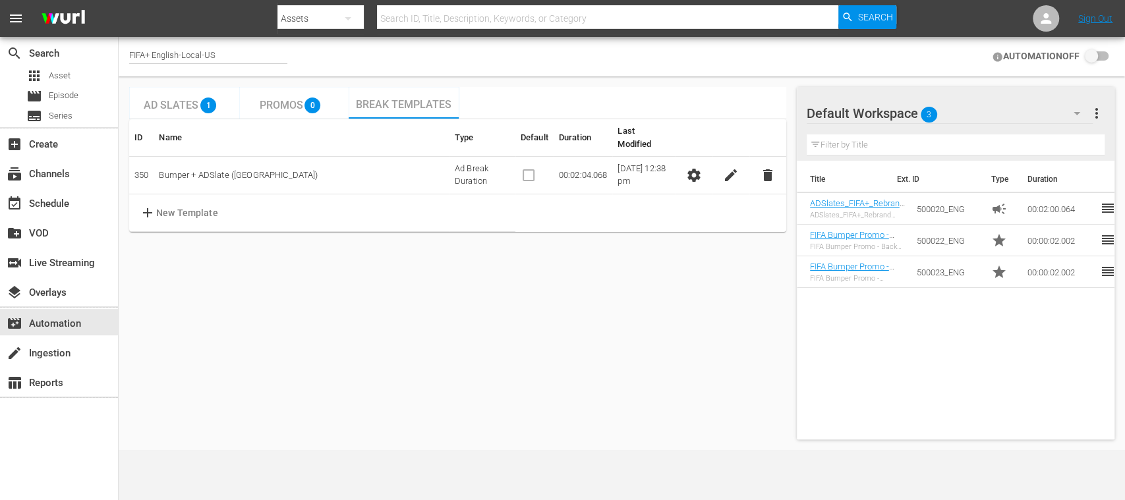
click at [698, 167] on span "settings" at bounding box center [694, 175] width 16 height 16
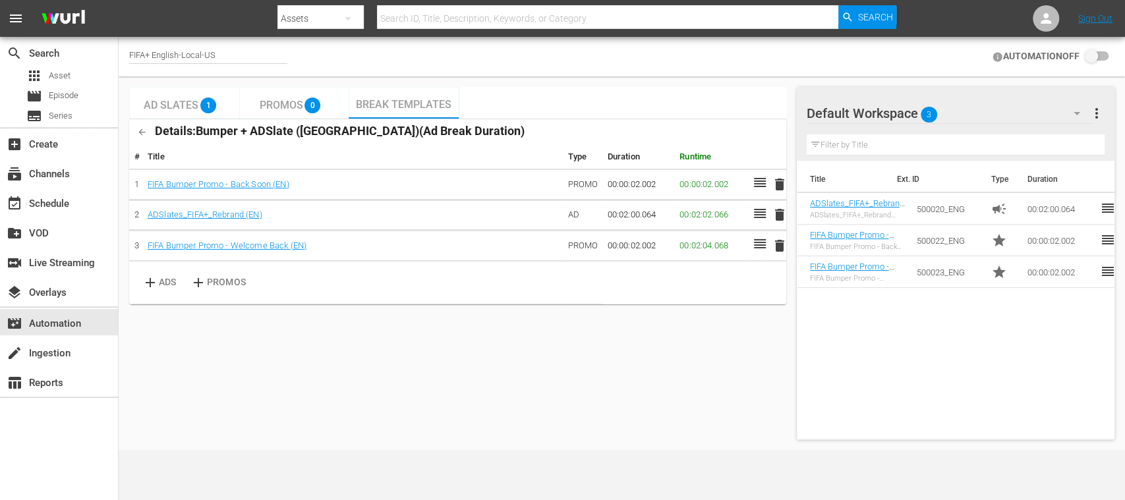
click at [1104, 57] on input "checkbox" at bounding box center [1094, 57] width 29 height 16
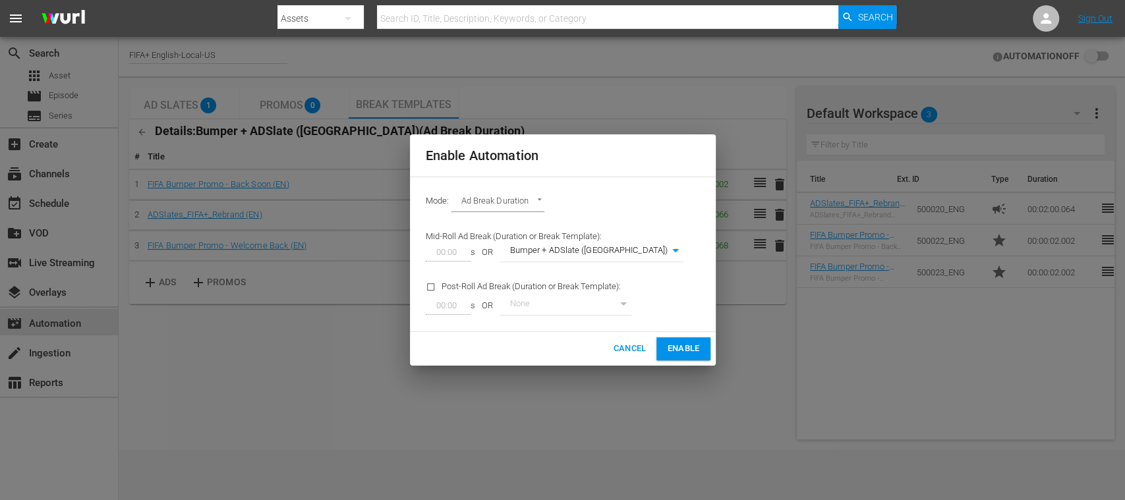
click at [625, 253] on body "menu Search By Assets Search ID, Title, Description, Keywords, or Category Sear…" at bounding box center [562, 250] width 1125 height 500
click at [628, 338] on div at bounding box center [562, 250] width 1125 height 500
click at [617, 347] on span "Cancel" at bounding box center [629, 349] width 33 height 15
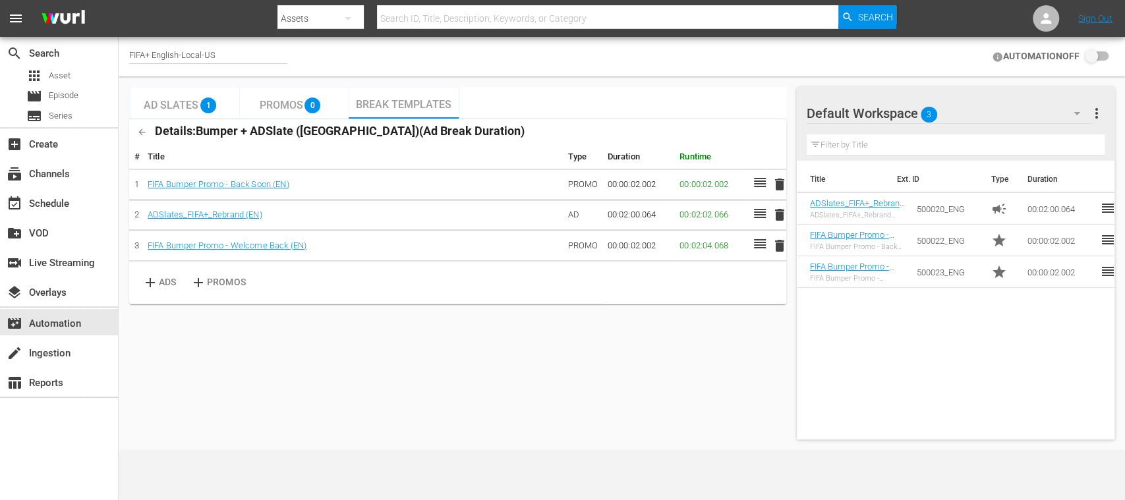
click at [382, 120] on div "Details: Bumper + ADSlate (US) ( Ad Break Duration )" at bounding box center [327, 132] width 396 height 26
click at [380, 113] on div "Break Templates" at bounding box center [404, 103] width 110 height 32
click at [176, 108] on span "Ad Slates" at bounding box center [171, 105] width 55 height 13
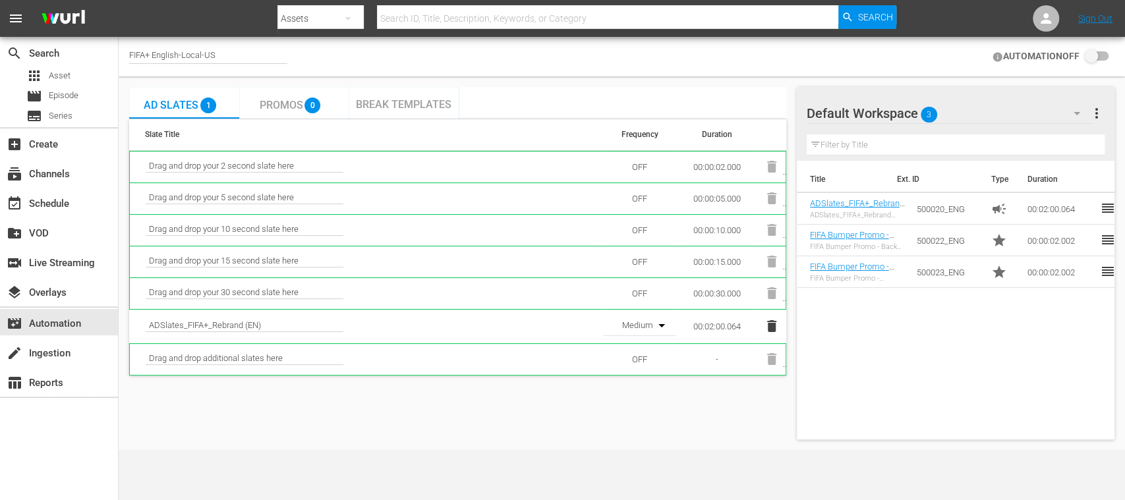
click at [657, 323] on icon "button" at bounding box center [662, 326] width 16 height 16
click at [649, 369] on div "Medium" at bounding box center [637, 372] width 69 height 21
click at [666, 435] on div "Ad Slates 1 Promos 0 Break Templates Slate Title Frequency Duration Drag and dr…" at bounding box center [457, 263] width 657 height 353
click at [1106, 57] on input "checkbox" at bounding box center [1094, 57] width 29 height 16
checkbox input "false"
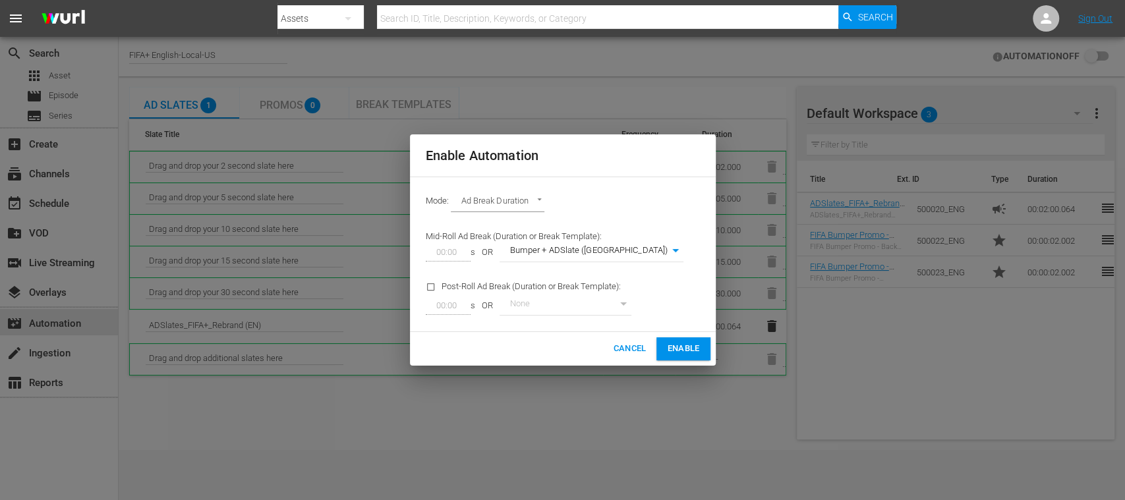
click at [583, 249] on body "menu Search By Assets Search ID, Title, Description, Keywords, or Category Sear…" at bounding box center [562, 250] width 1125 height 500
click at [555, 225] on li "None" at bounding box center [595, 231] width 193 height 22
type input "0"
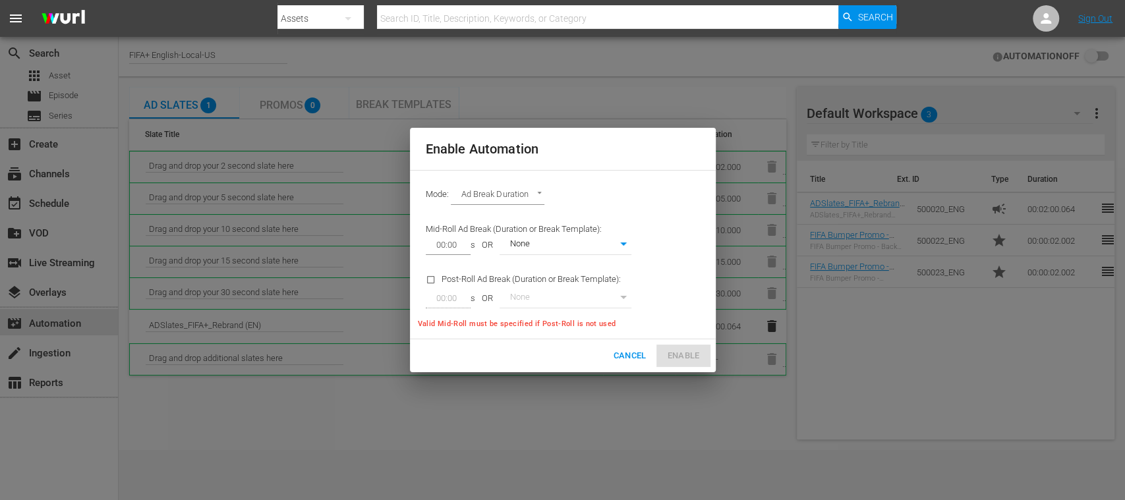
click at [445, 243] on input "00:00" at bounding box center [446, 245] width 40 height 18
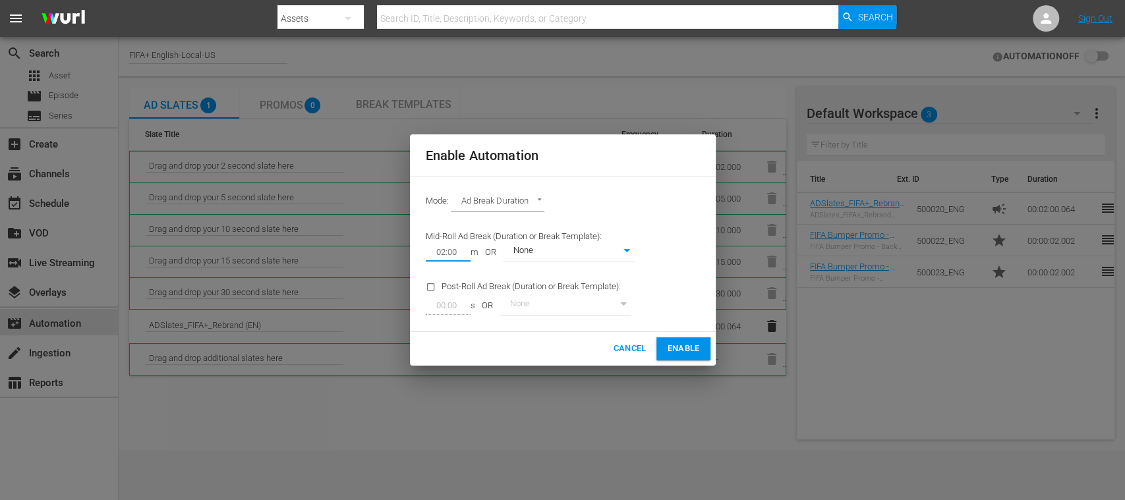
type input "02:00"
click at [682, 342] on span "Enable" at bounding box center [683, 349] width 32 height 15
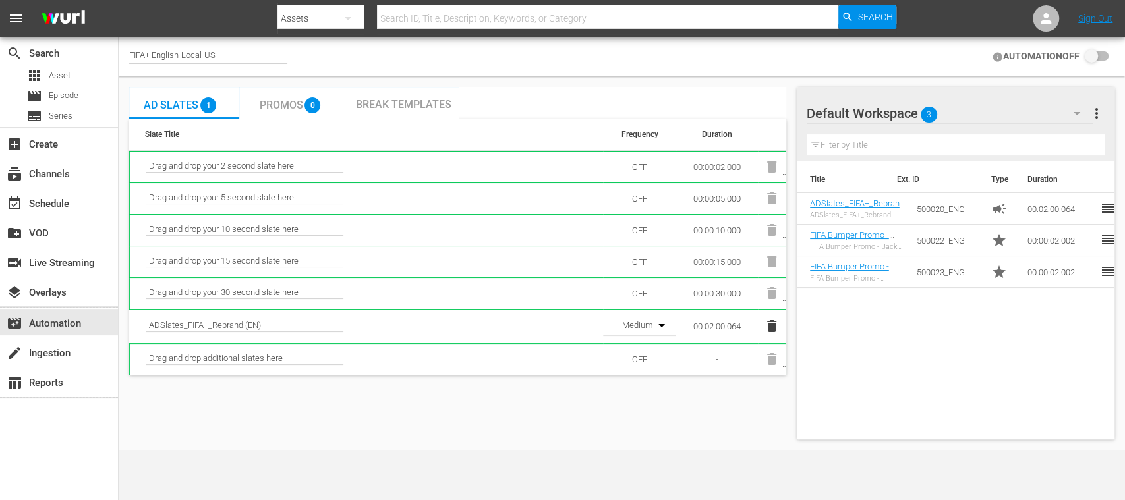
checkbox input "true"
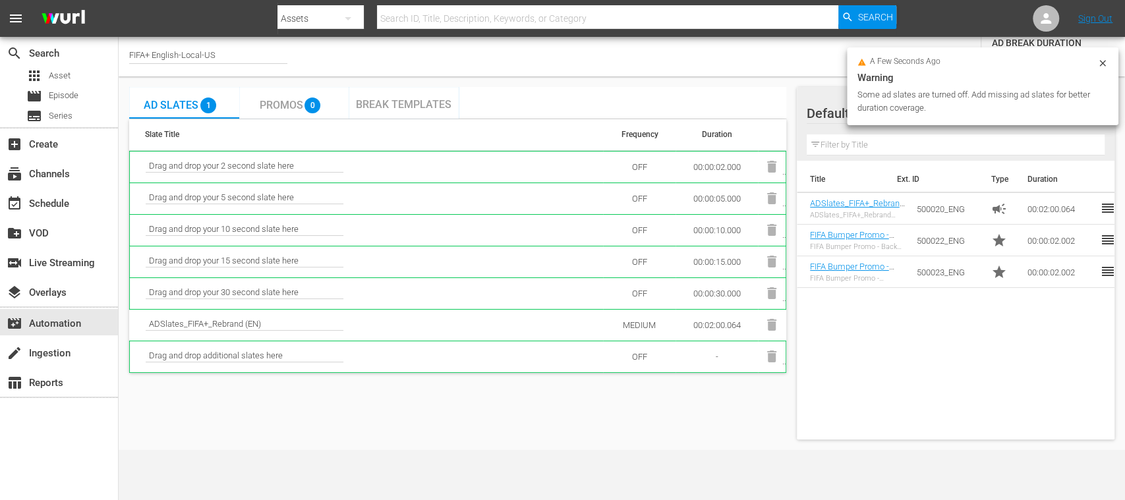
click at [614, 429] on div "Ad Slates 1 Promos 0 Break Templates Slate Title Frequency Duration Drag and dr…" at bounding box center [457, 263] width 657 height 353
click at [1100, 63] on icon at bounding box center [1103, 63] width 11 height 11
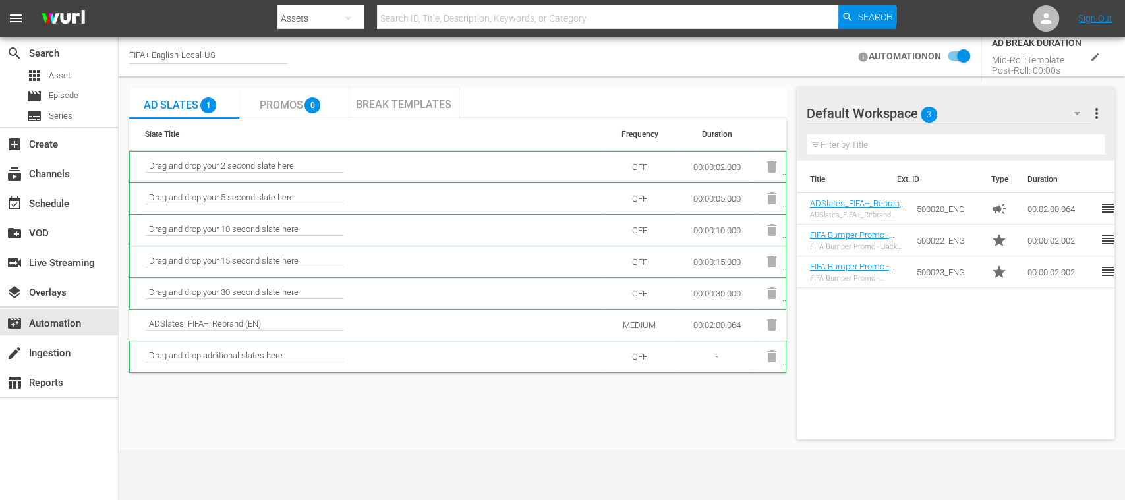
click at [397, 102] on span "Break Templates" at bounding box center [404, 104] width 96 height 13
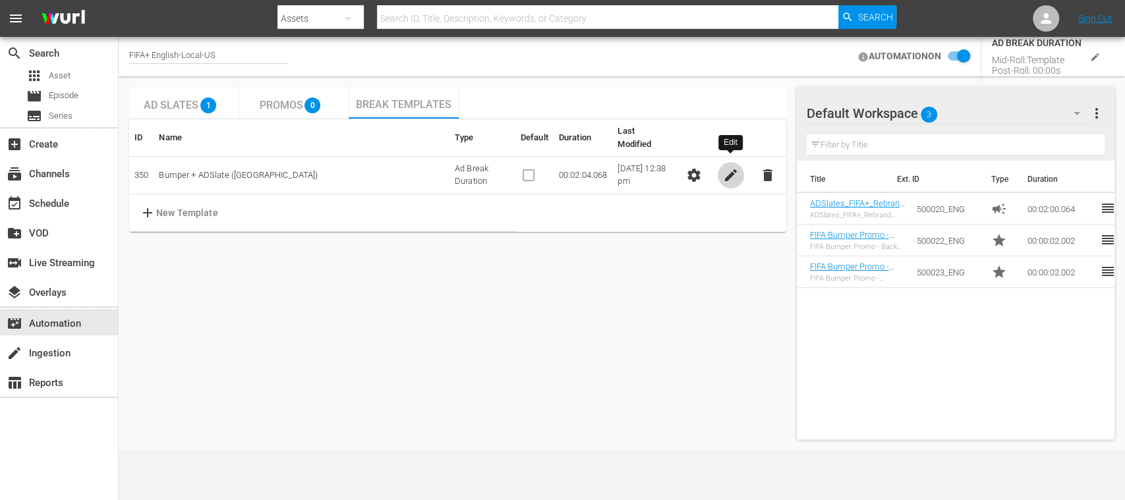
click at [729, 167] on span "edit" at bounding box center [731, 175] width 16 height 16
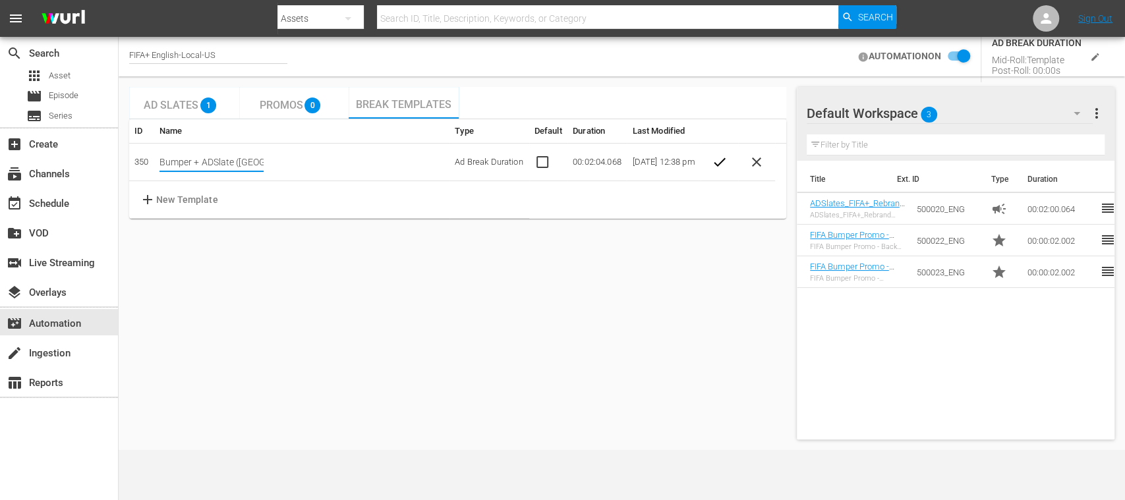
drag, startPoint x: 249, startPoint y: 158, endPoint x: 299, endPoint y: 157, distance: 49.4
click at [251, 158] on input "Bumper + ADSlate (US)" at bounding box center [212, 162] width 104 height 20
type input "Bumper + ADSlate (EN)"
click at [721, 160] on span "check" at bounding box center [719, 162] width 16 height 16
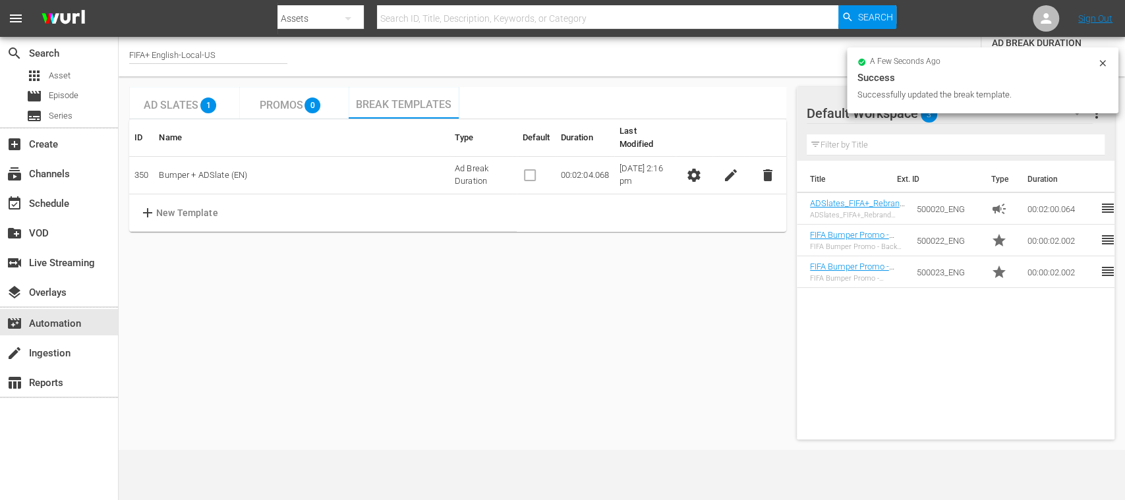
click at [1099, 61] on icon at bounding box center [1103, 63] width 11 height 11
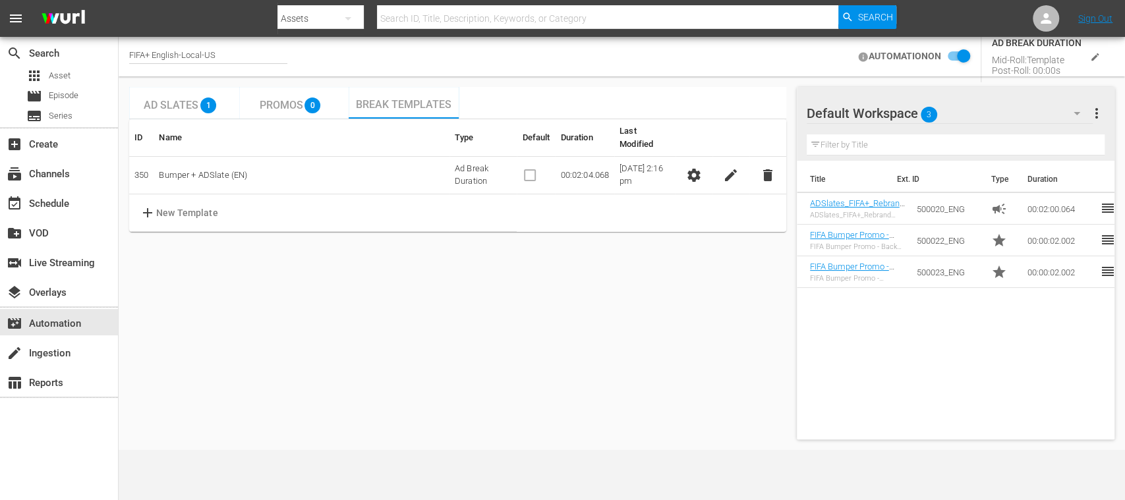
click at [1095, 58] on icon "edit" at bounding box center [1095, 57] width 10 height 10
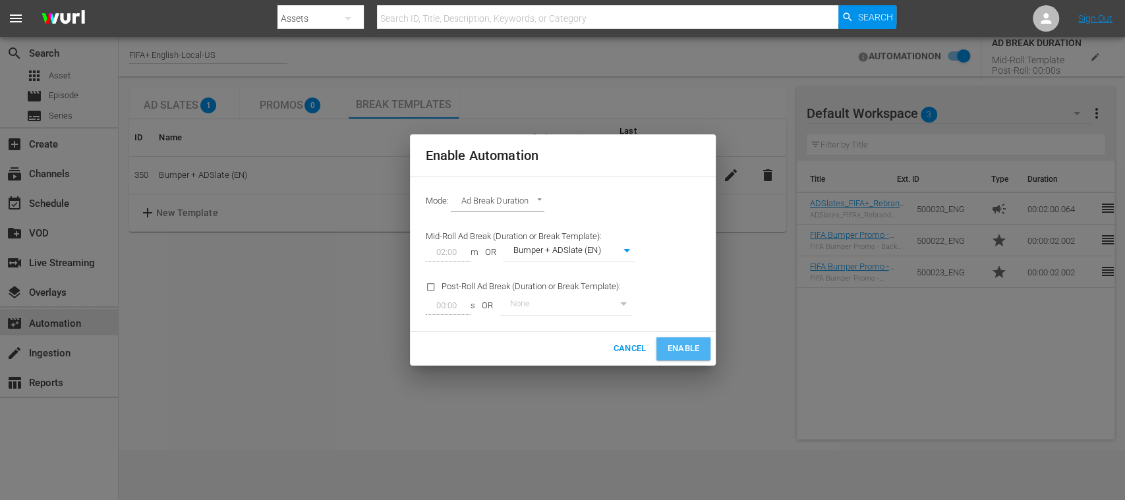
click at [687, 348] on span "Enable" at bounding box center [683, 349] width 32 height 15
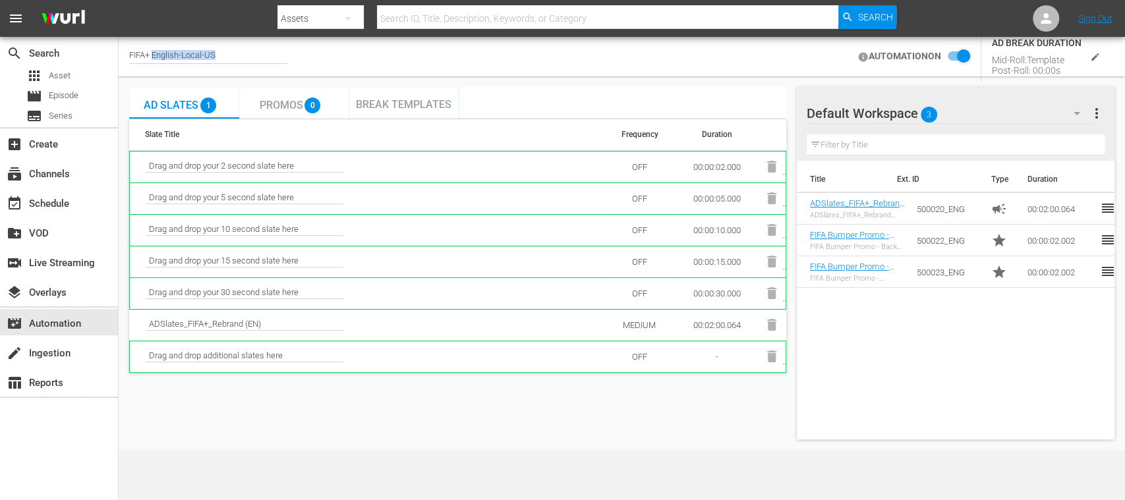
drag, startPoint x: 208, startPoint y: 51, endPoint x: 236, endPoint y: 51, distance: 28.4
click at [236, 51] on div "FIFA+ English-Local-US" at bounding box center [208, 57] width 158 height 14
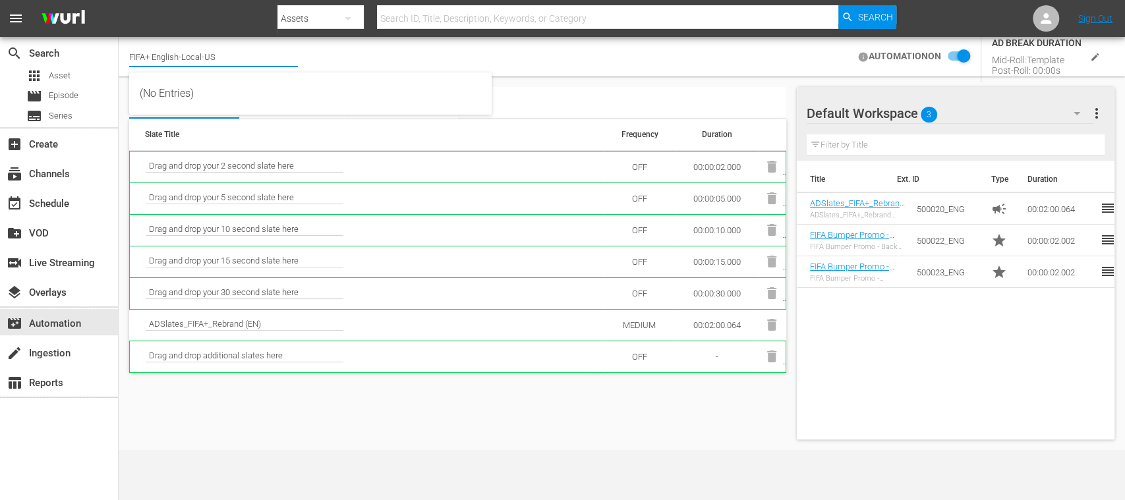
click at [236, 51] on input "FIFA+ English-Local-US" at bounding box center [213, 57] width 169 height 32
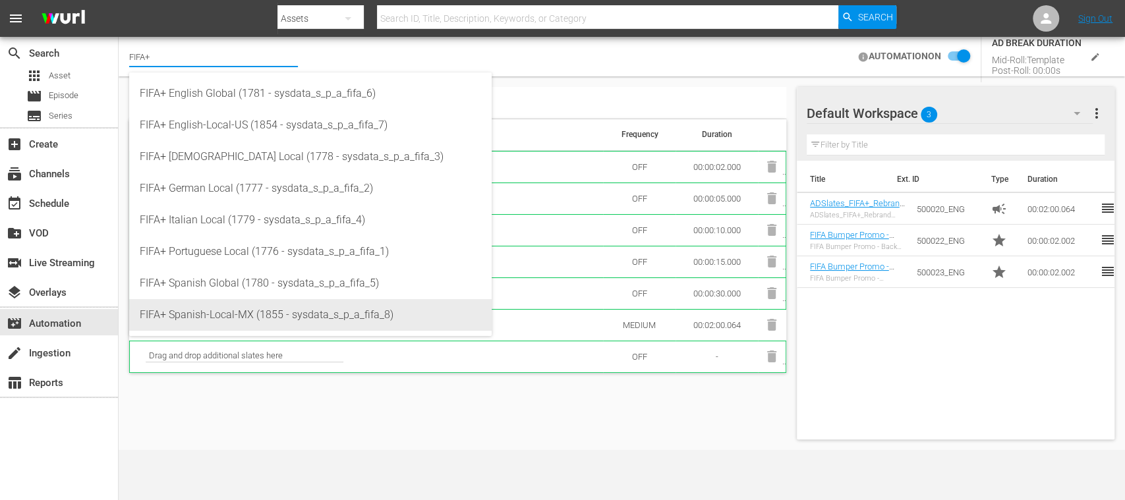
click at [256, 311] on div "FIFA+ Spanish-Local-MX (1855 - sysdata_s_p_a_fifa_8)" at bounding box center [311, 315] width 342 height 32
type input "FIFA+ Spanish-Local-MX (1855 - sysdata_s_p_a_fifa_8)"
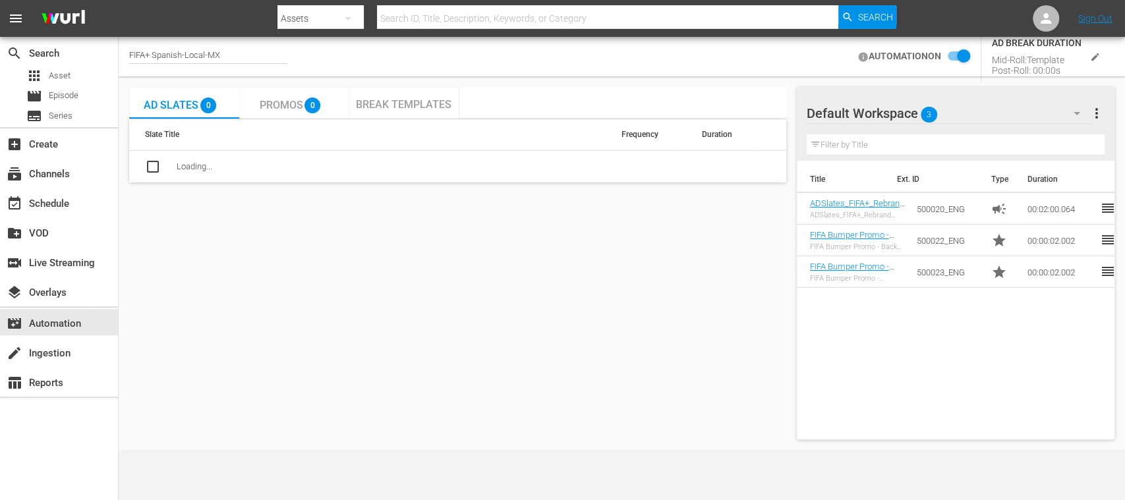
checkbox input "false"
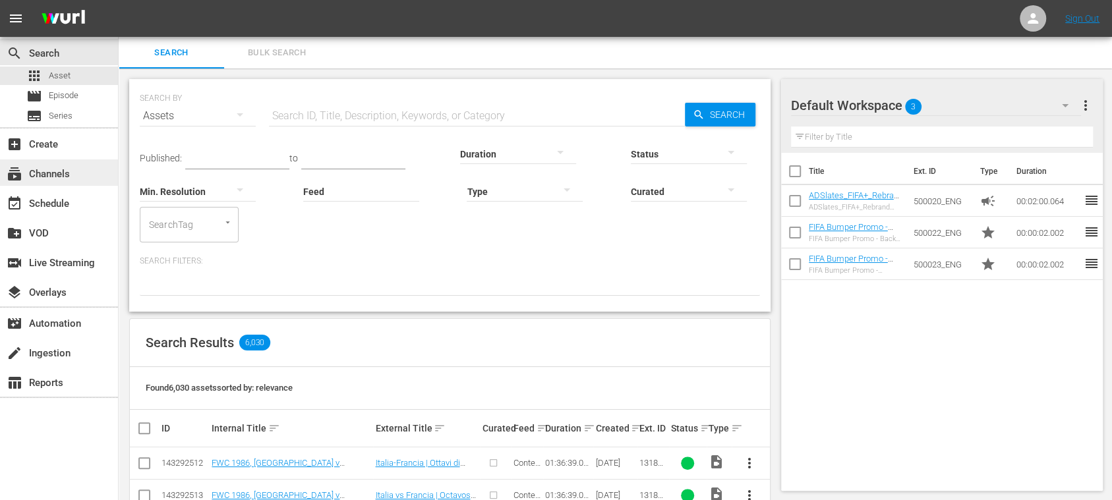
click at [78, 176] on div "subscriptions Channels" at bounding box center [59, 173] width 118 height 26
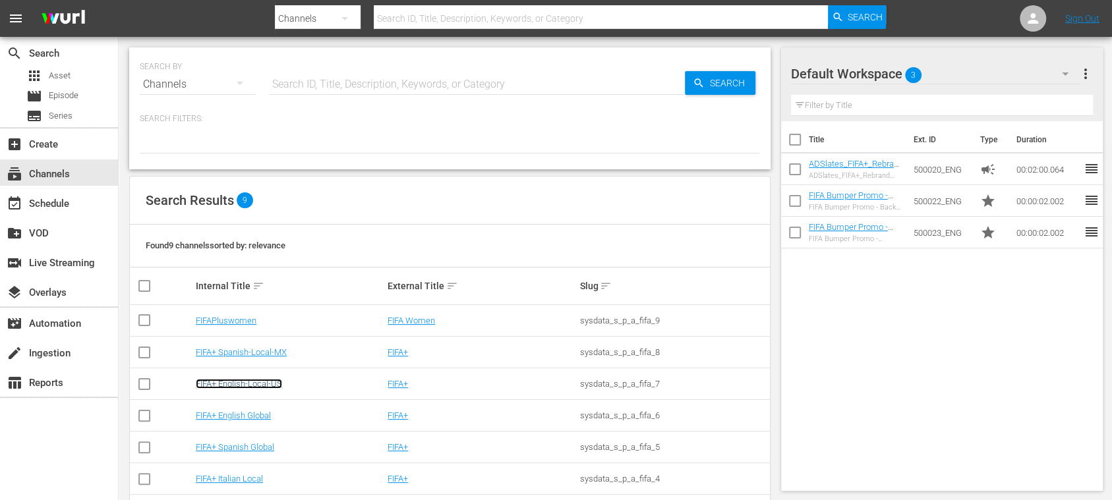
click at [277, 382] on link "FIFA+ English-Local-US" at bounding box center [239, 384] width 86 height 10
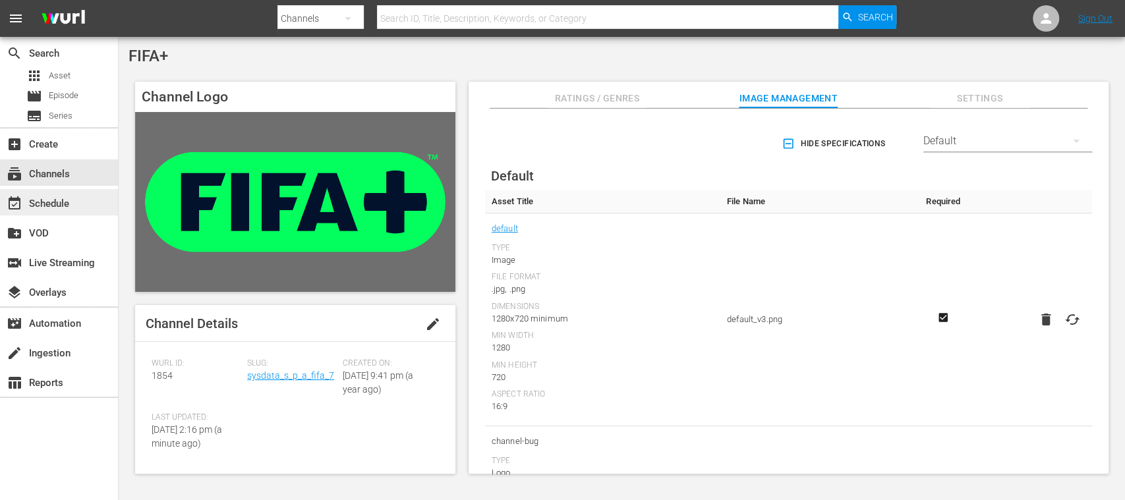
click at [47, 199] on div "event_available Schedule" at bounding box center [37, 202] width 74 height 12
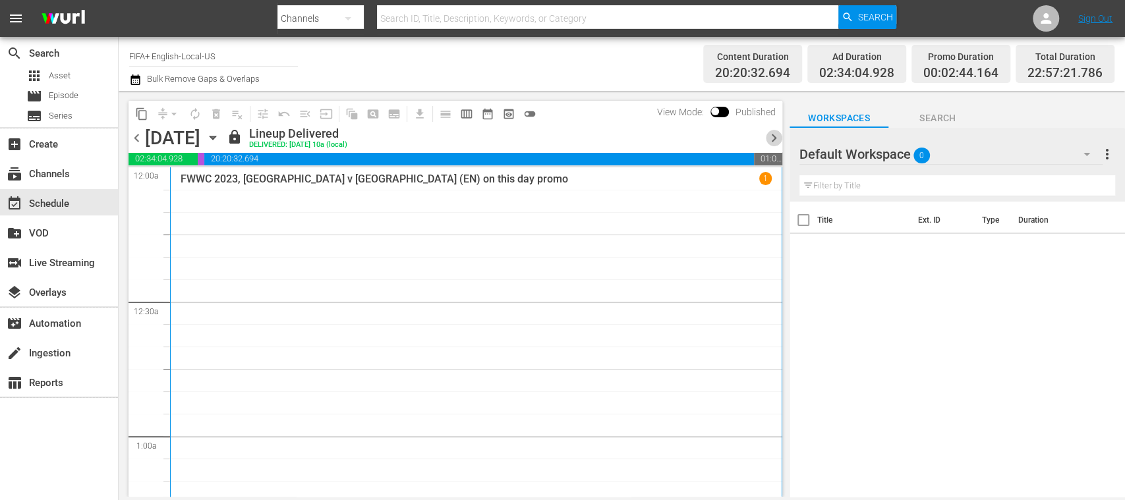
click at [769, 135] on span "chevron_right" at bounding box center [774, 138] width 16 height 16
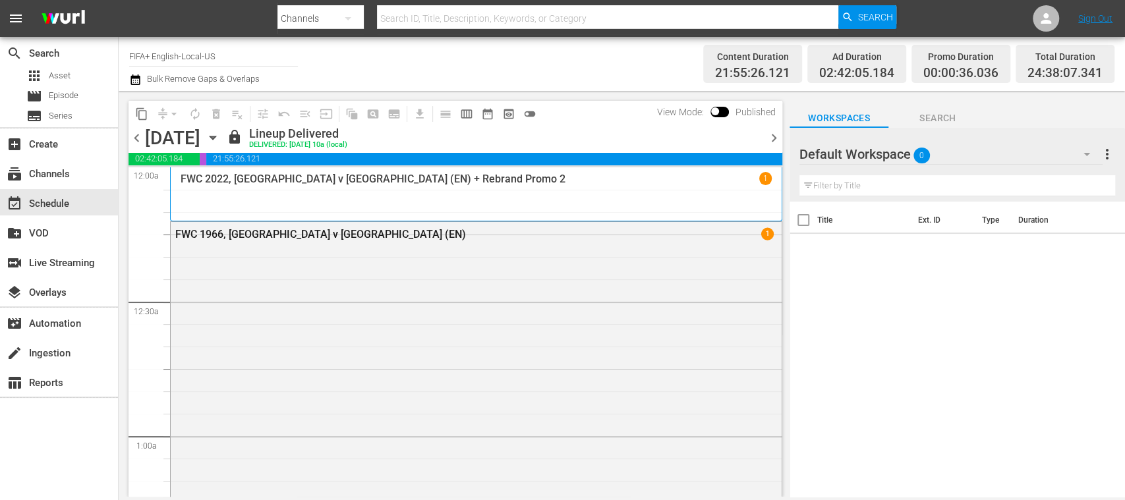
click at [771, 135] on span "chevron_right" at bounding box center [774, 138] width 16 height 16
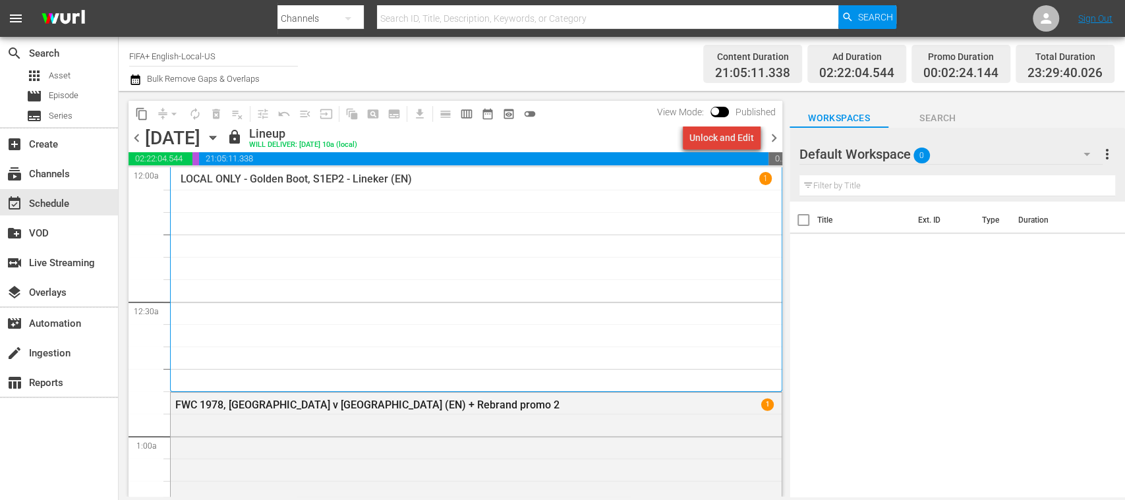
click at [730, 137] on div "Unlock and Edit" at bounding box center [722, 138] width 65 height 24
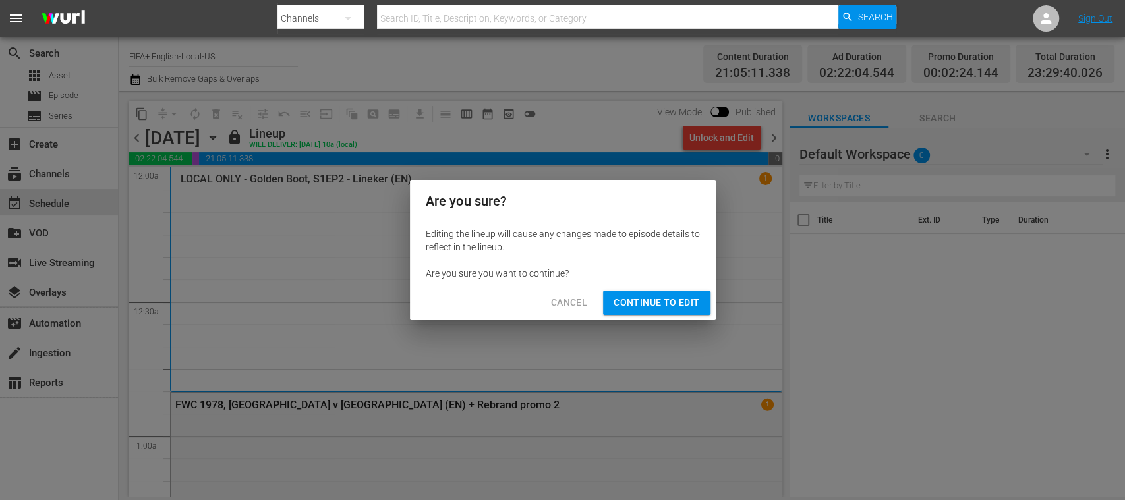
click at [674, 309] on span "Continue to Edit" at bounding box center [657, 303] width 86 height 16
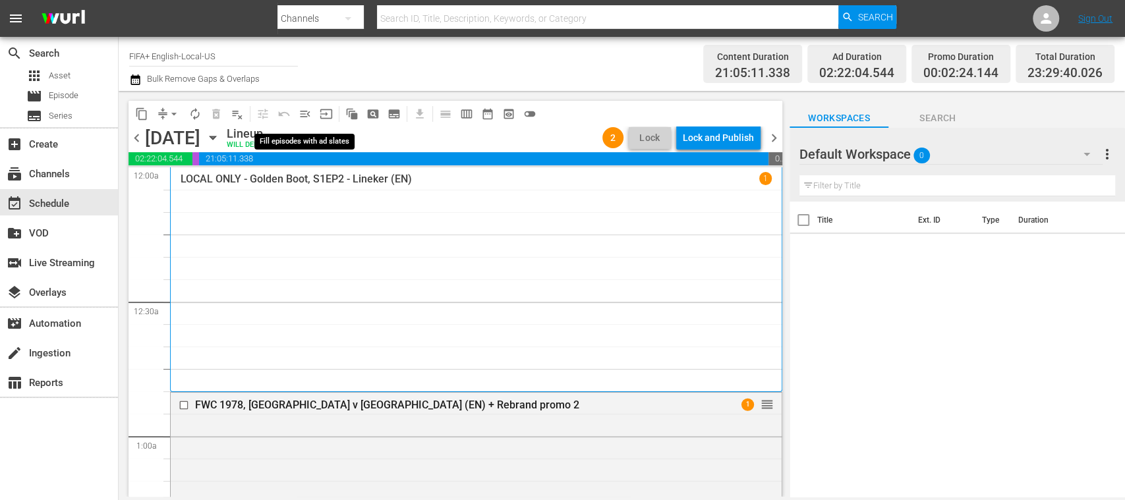
click at [304, 112] on span "menu_open" at bounding box center [305, 113] width 13 height 13
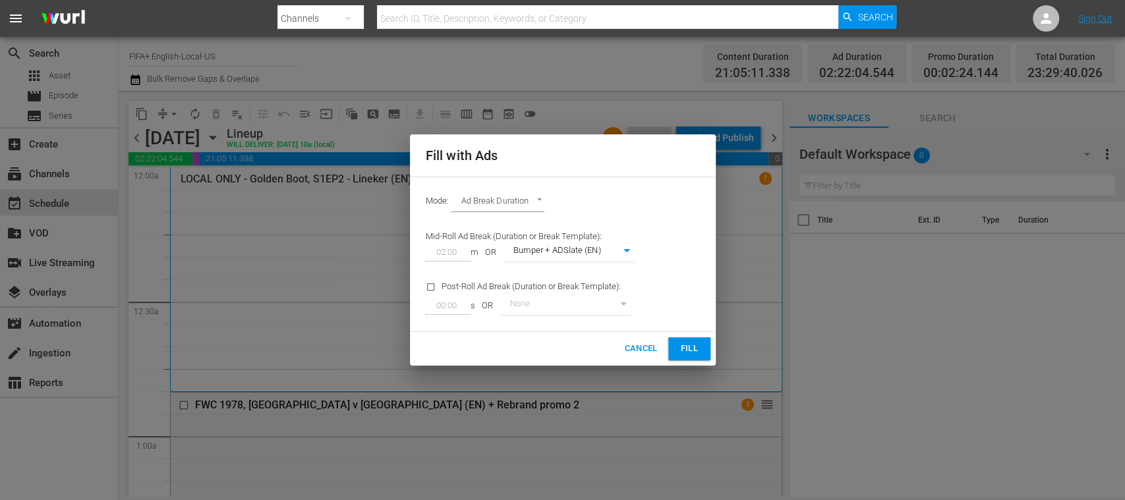
click at [688, 345] on span "Fill" at bounding box center [689, 349] width 21 height 15
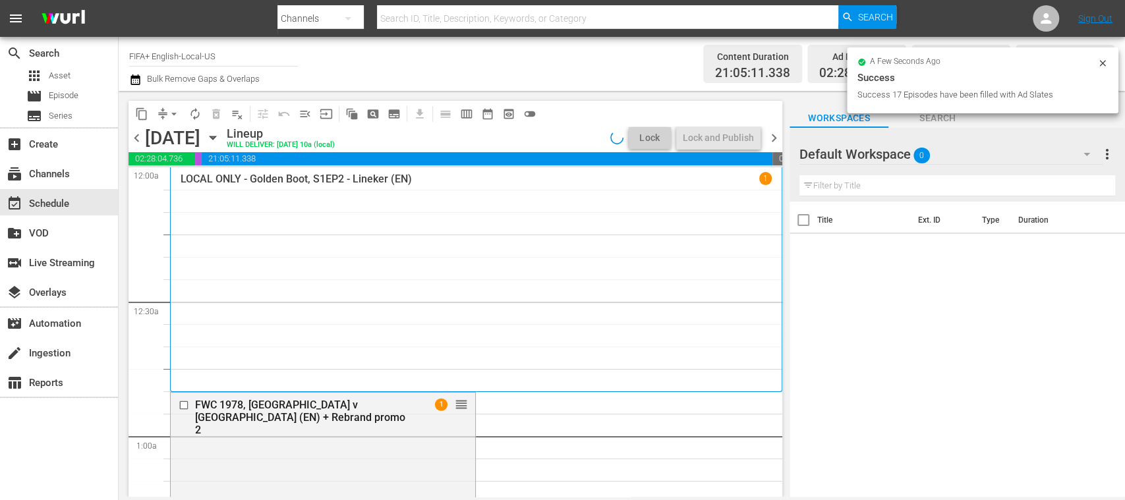
click at [372, 400] on div "FWC 1978, [GEOGRAPHIC_DATA] v [GEOGRAPHIC_DATA] (EN) + Rebrand promo 2" at bounding box center [302, 418] width 215 height 38
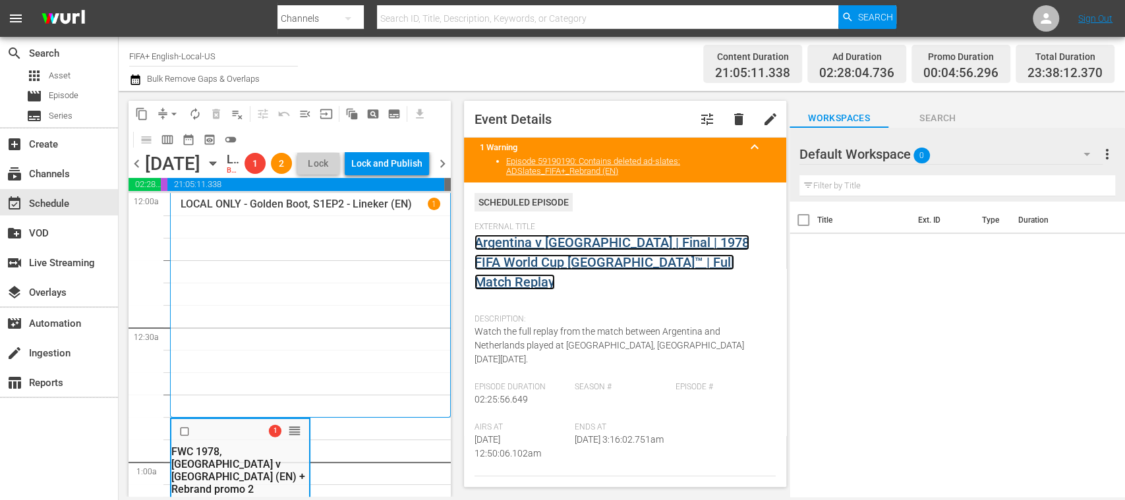
click at [601, 264] on link "Argentina v [GEOGRAPHIC_DATA] | Final | 1978 FIFA World Cup [GEOGRAPHIC_DATA]™ …" at bounding box center [612, 262] width 275 height 55
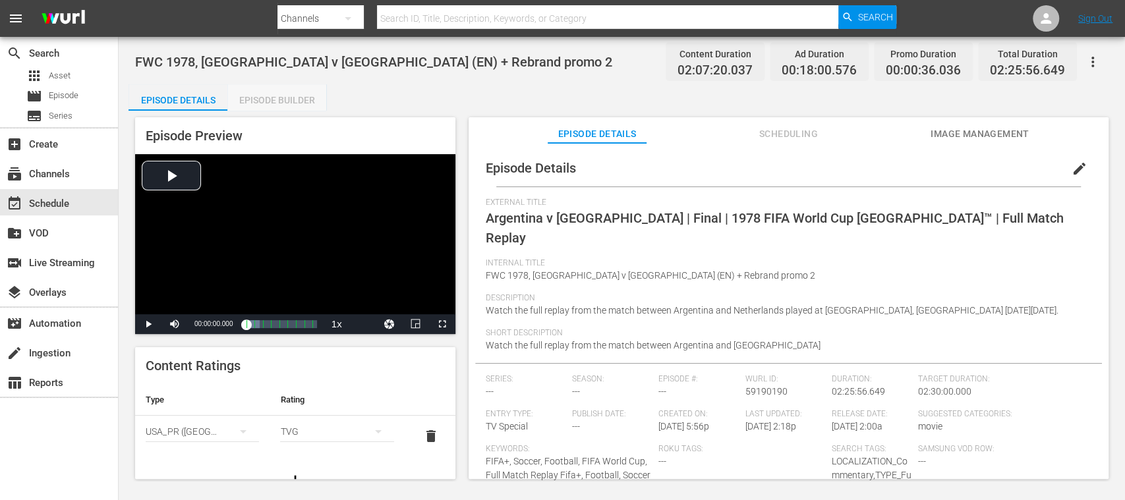
click at [287, 100] on div "Episode Builder" at bounding box center [276, 100] width 99 height 32
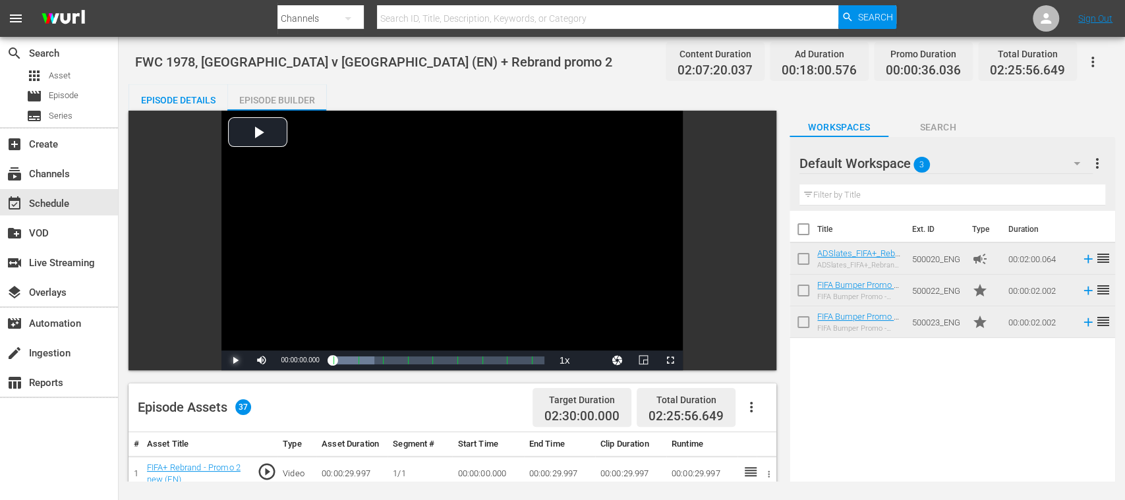
drag, startPoint x: 237, startPoint y: 357, endPoint x: 396, endPoint y: 481, distance: 200.6
click at [235, 361] on span "Video Player" at bounding box center [235, 361] width 0 height 0
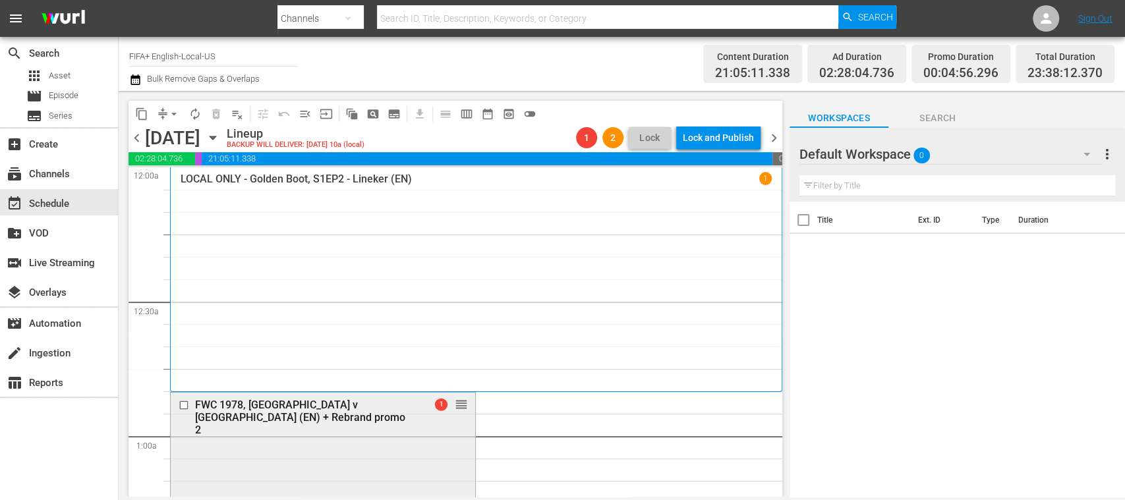
click at [338, 407] on div "FWC 1978, [GEOGRAPHIC_DATA] v [GEOGRAPHIC_DATA] (EN) + Rebrand promo 2" at bounding box center [302, 418] width 215 height 38
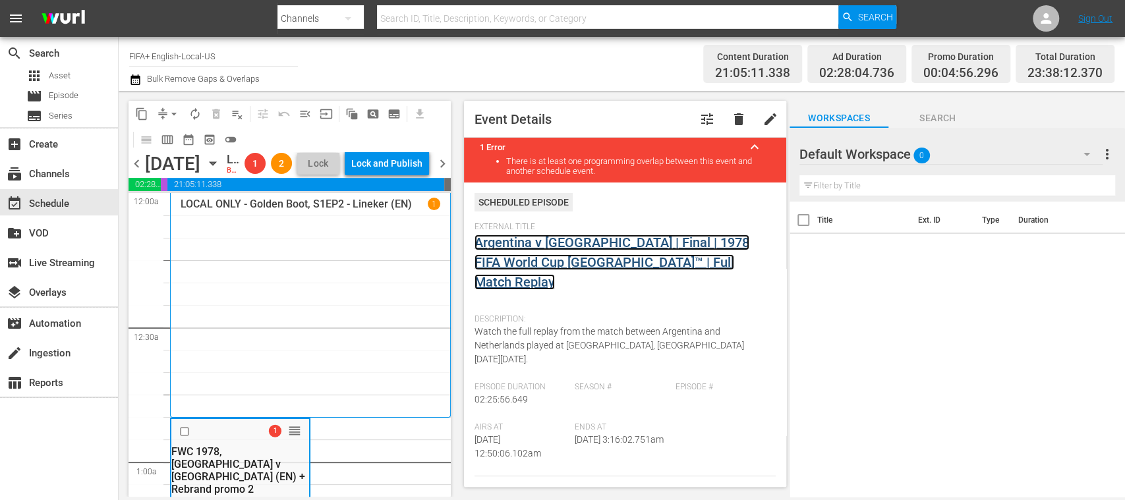
click at [642, 240] on link "Argentina v [GEOGRAPHIC_DATA] | Final | 1978 FIFA World Cup [GEOGRAPHIC_DATA]™ …" at bounding box center [612, 262] width 275 height 55
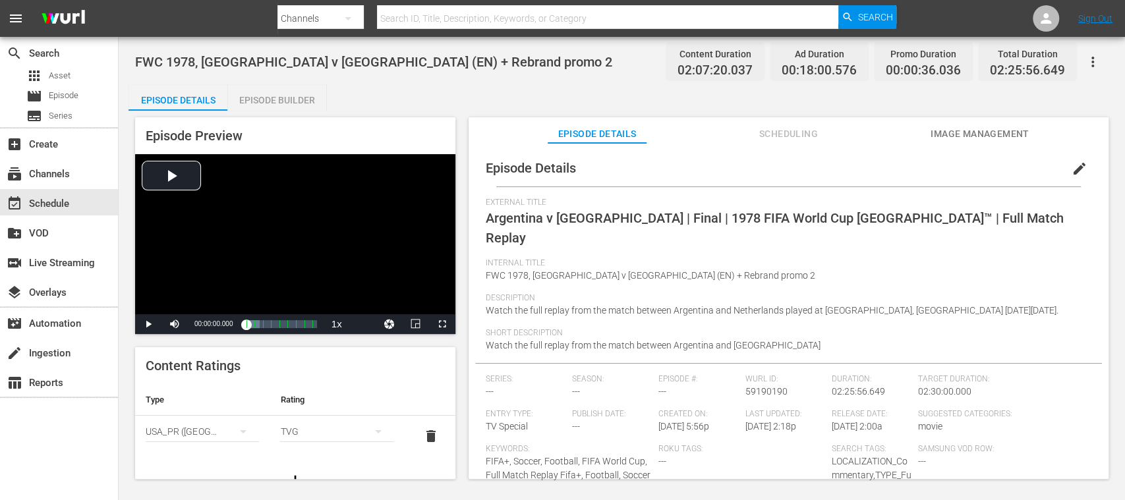
drag, startPoint x: 282, startPoint y: 99, endPoint x: 455, endPoint y: 181, distance: 191.4
click at [282, 98] on div "Episode Builder" at bounding box center [276, 100] width 99 height 32
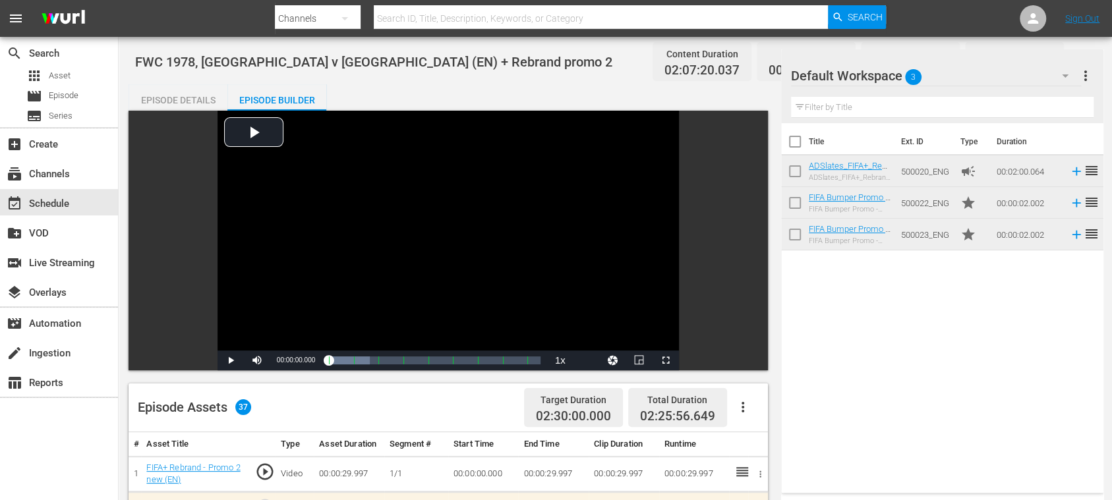
scroll to position [234, 0]
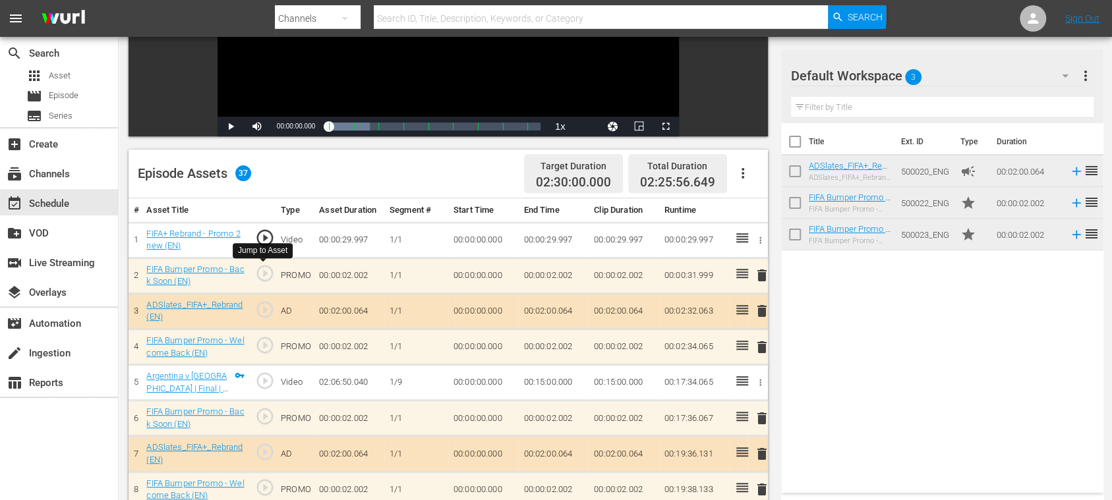
click at [264, 270] on span "play_circle_outline" at bounding box center [265, 274] width 20 height 20
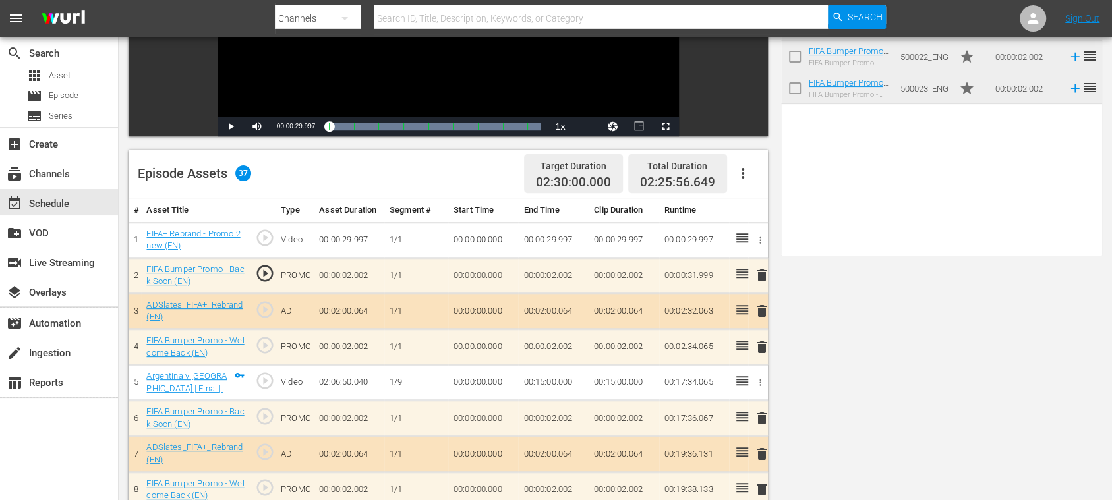
scroll to position [0, 0]
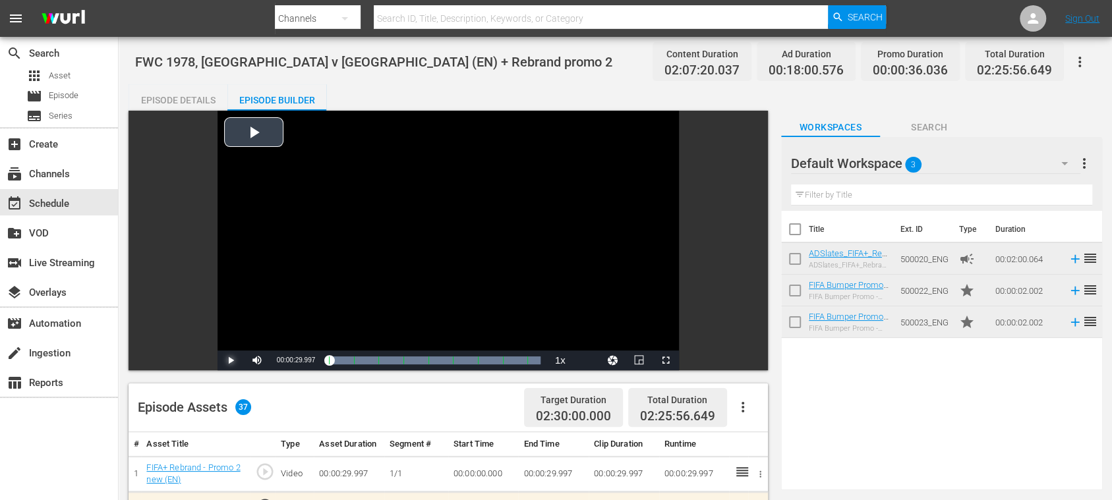
click at [231, 361] on span "Video Player" at bounding box center [231, 361] width 0 height 0
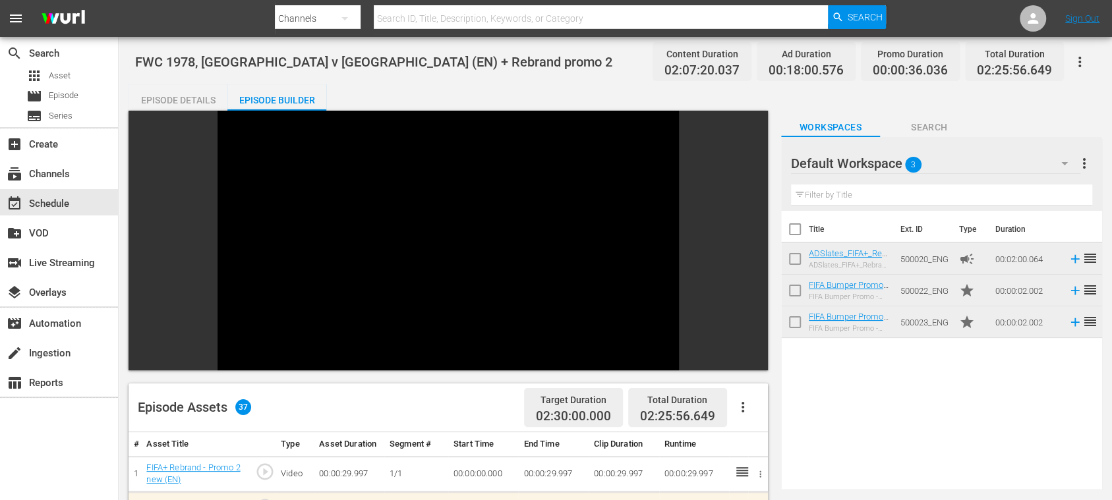
scroll to position [234, 0]
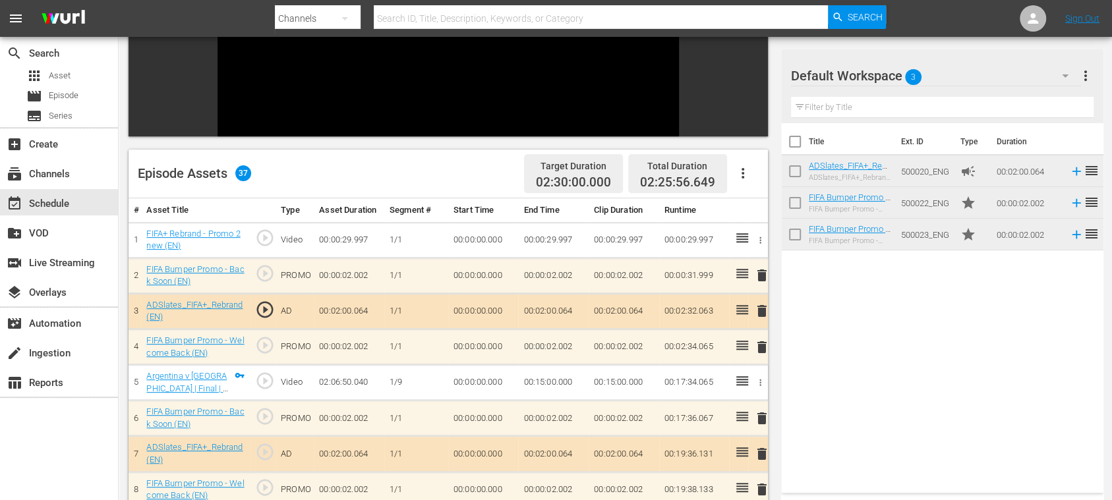
click at [274, 273] on span "play_circle_outline" at bounding box center [265, 274] width 20 height 20
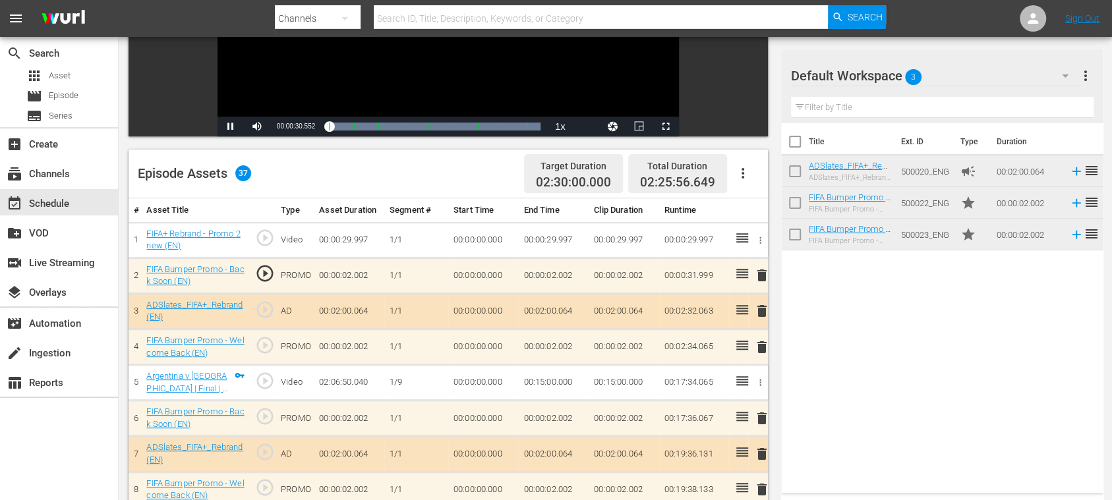
scroll to position [0, 0]
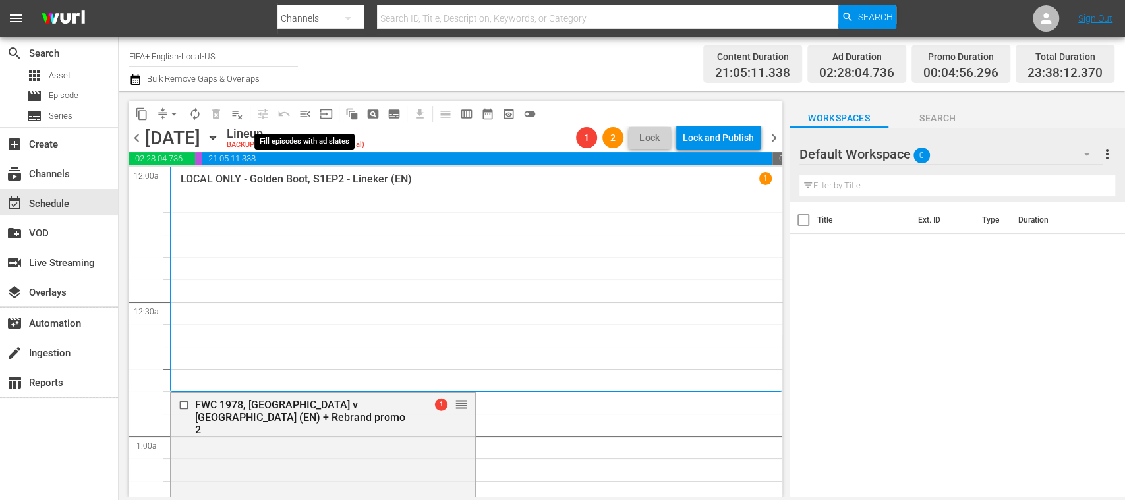
click at [305, 114] on span "menu_open" at bounding box center [305, 113] width 13 height 13
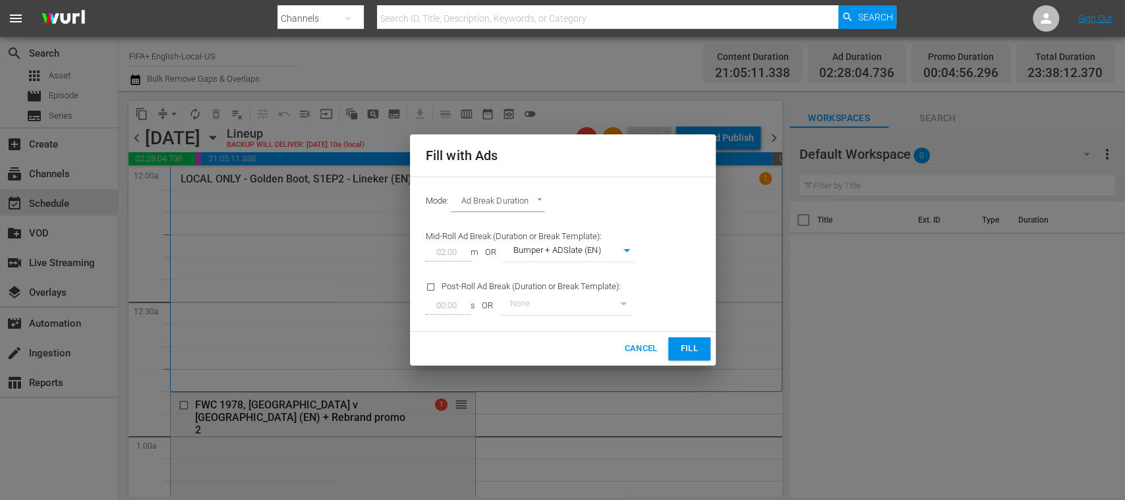
click at [628, 252] on body "menu Search By Channels Search ID, Title, Description, Keywords, or Category Se…" at bounding box center [562, 250] width 1125 height 500
click at [549, 232] on li "None" at bounding box center [568, 231] width 132 height 22
type input "0"
click at [689, 352] on span "Fill" at bounding box center [689, 349] width 21 height 15
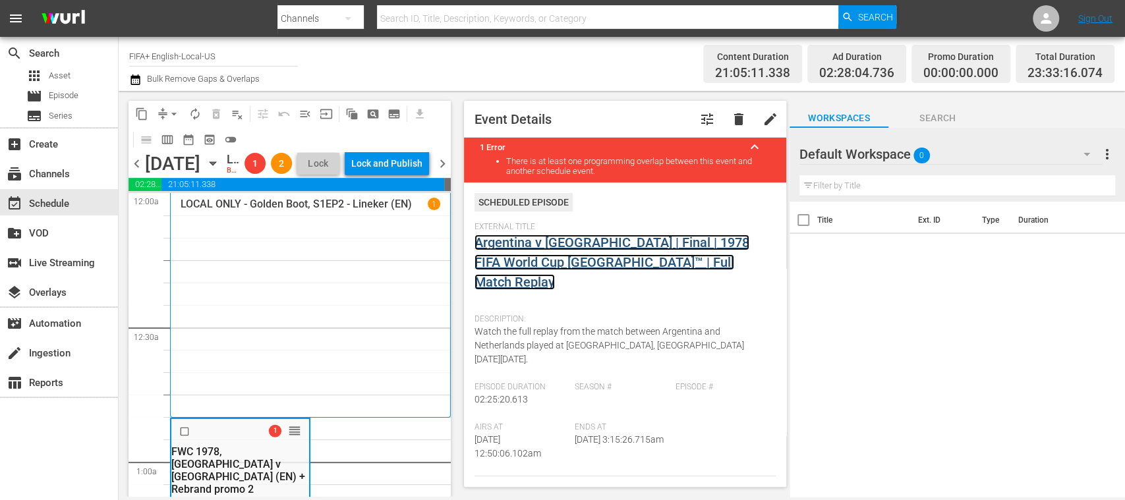
click at [587, 262] on link "Argentina v [GEOGRAPHIC_DATA] | Final | 1978 FIFA World Cup [GEOGRAPHIC_DATA]™ …" at bounding box center [612, 262] width 275 height 55
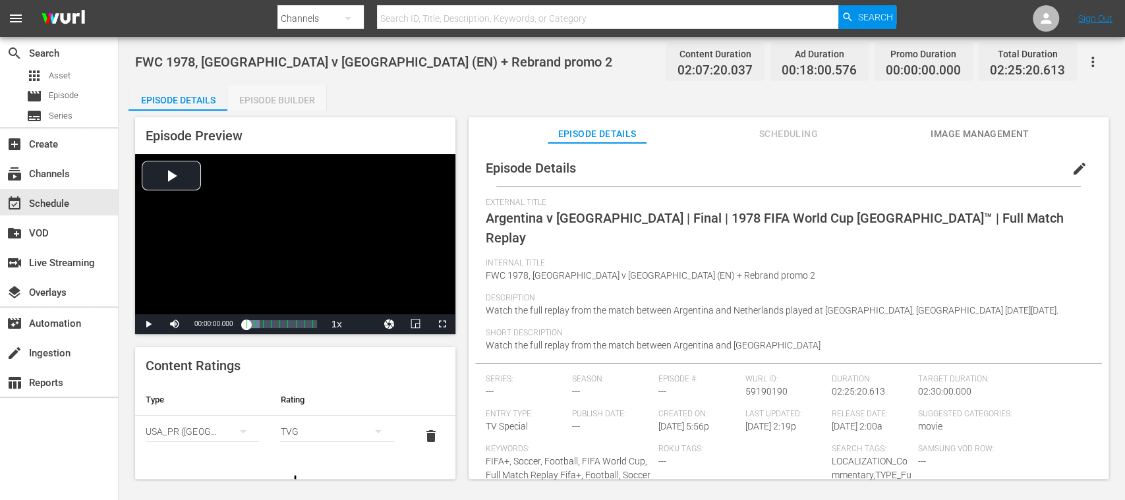
click at [291, 98] on div "Episode Builder" at bounding box center [276, 100] width 99 height 32
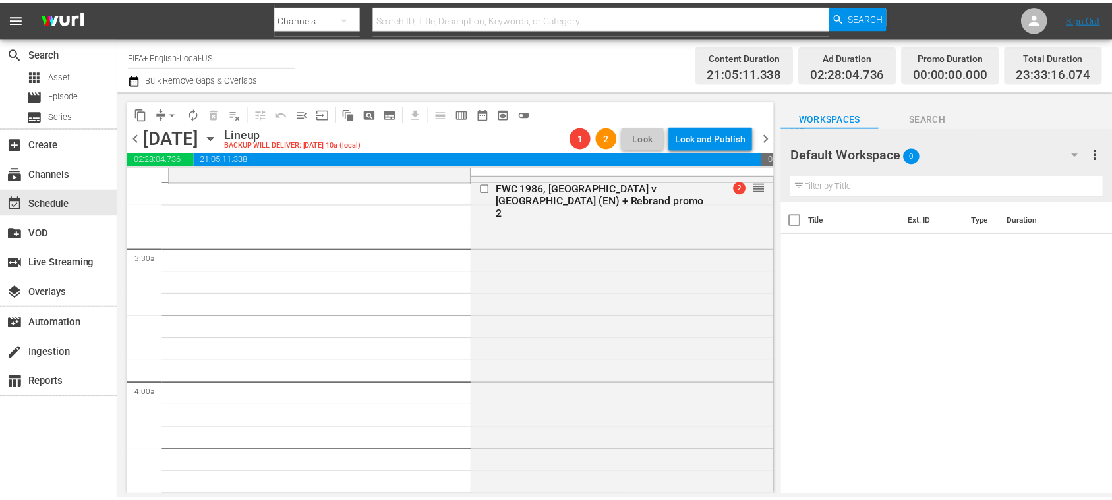
scroll to position [754, 0]
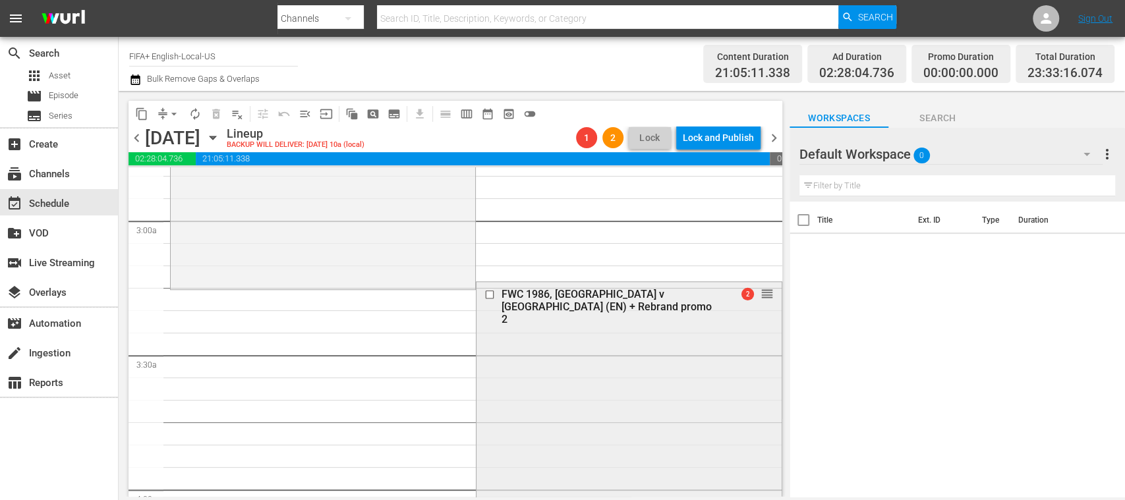
click at [638, 294] on div "FWC 1986, [GEOGRAPHIC_DATA] v [GEOGRAPHIC_DATA] (EN) + Rebrand promo 2" at bounding box center [608, 307] width 215 height 38
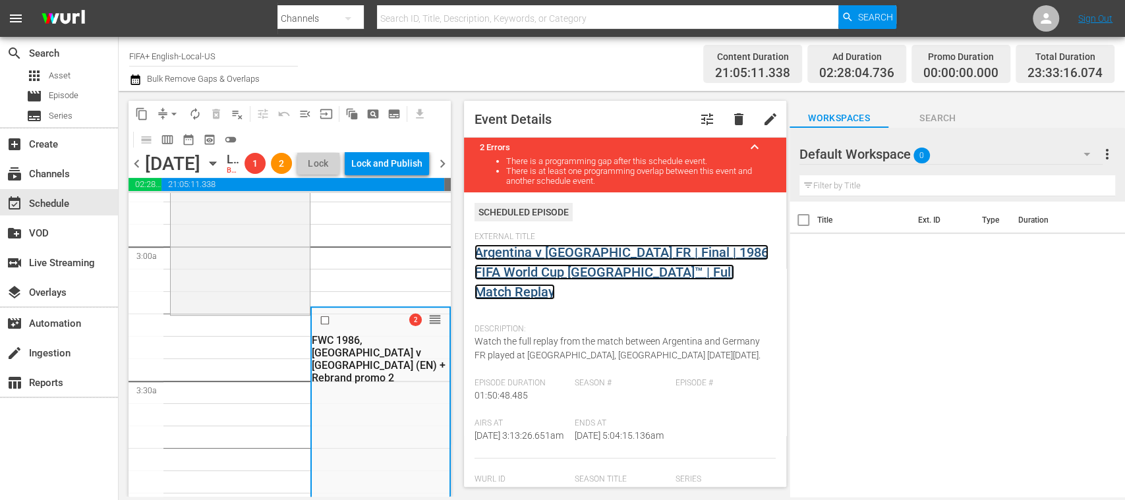
click at [538, 257] on link "Argentina v [GEOGRAPHIC_DATA] FR | Final | 1986 FIFA World Cup [GEOGRAPHIC_DATA…" at bounding box center [622, 272] width 294 height 55
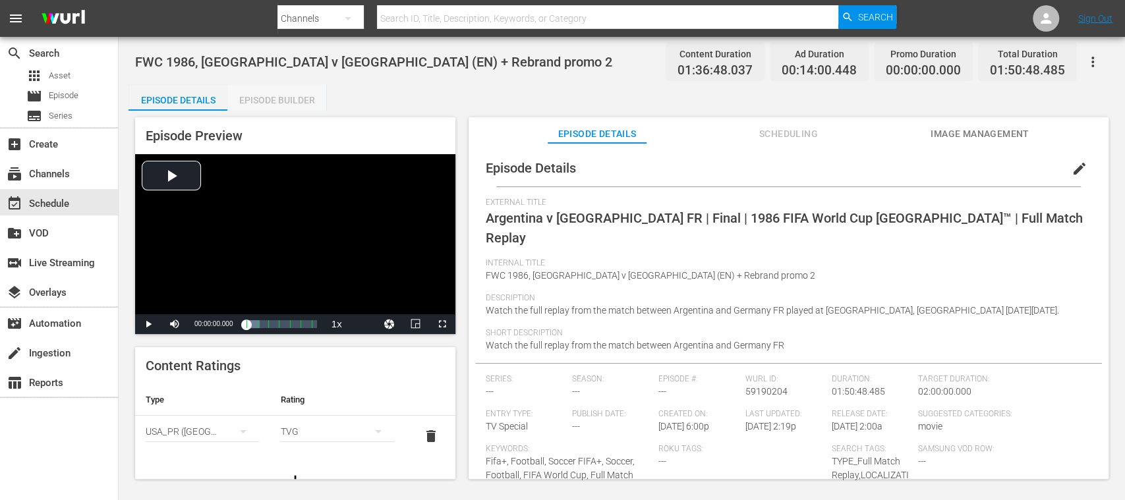
click at [280, 93] on div "Episode Builder" at bounding box center [276, 100] width 99 height 32
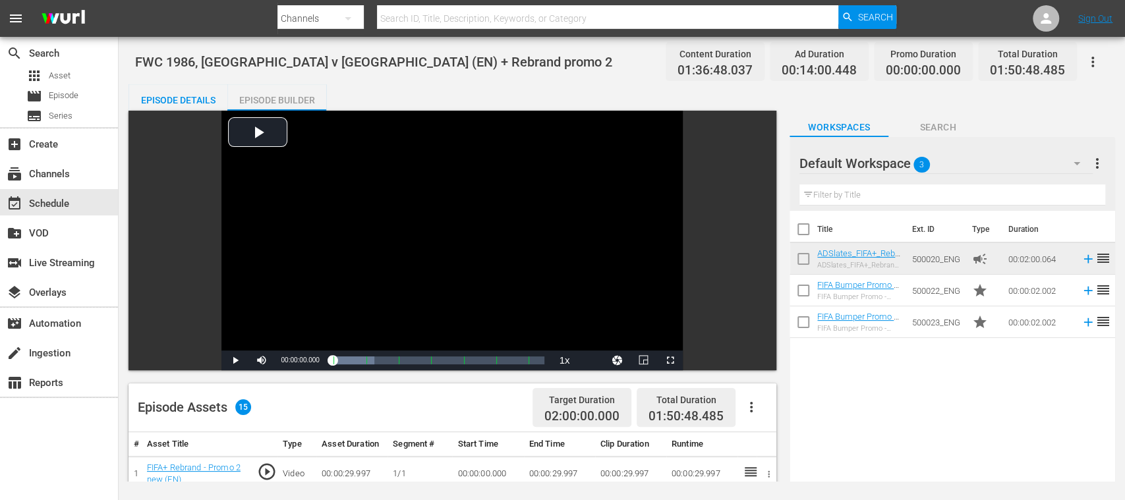
click at [284, 94] on div "Episode Builder" at bounding box center [276, 100] width 99 height 32
click at [850, 429] on div "Title Ext. ID Type Duration ADSlates_FIFA+_Rebrand (EN) ADSlates_FIFA+_Rebrand …" at bounding box center [953, 348] width 326 height 274
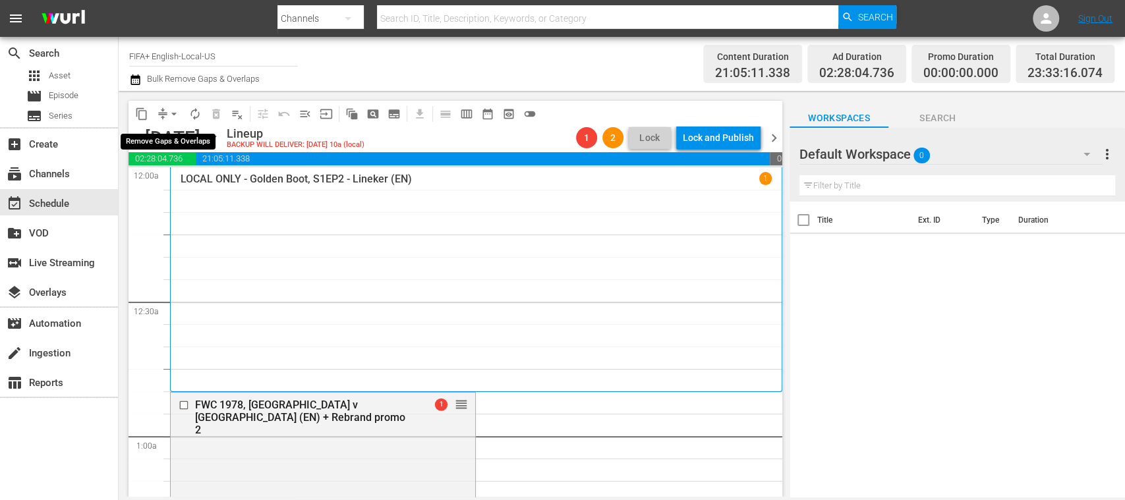
click at [177, 115] on span "arrow_drop_down" at bounding box center [173, 113] width 13 height 13
click at [206, 179] on li "Align to End of Previous Day" at bounding box center [174, 184] width 138 height 22
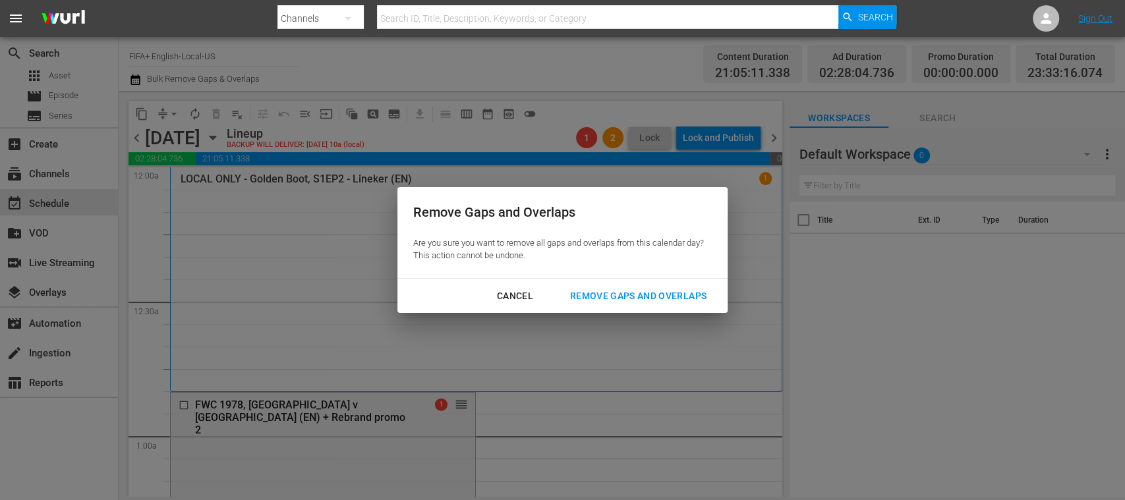
click at [637, 285] on button "Remove Gaps and Overlaps" at bounding box center [638, 296] width 168 height 24
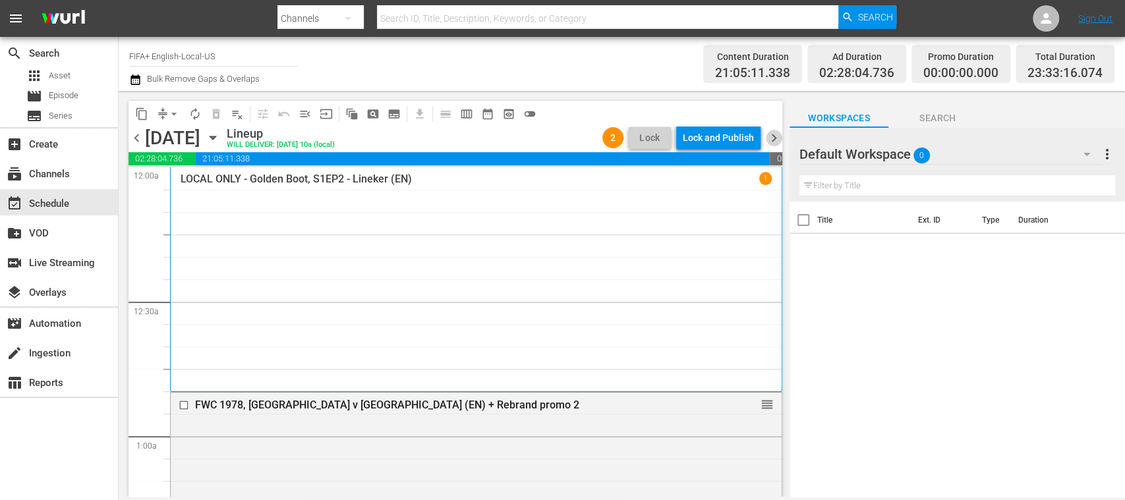
click at [771, 134] on span "chevron_right" at bounding box center [774, 138] width 16 height 16
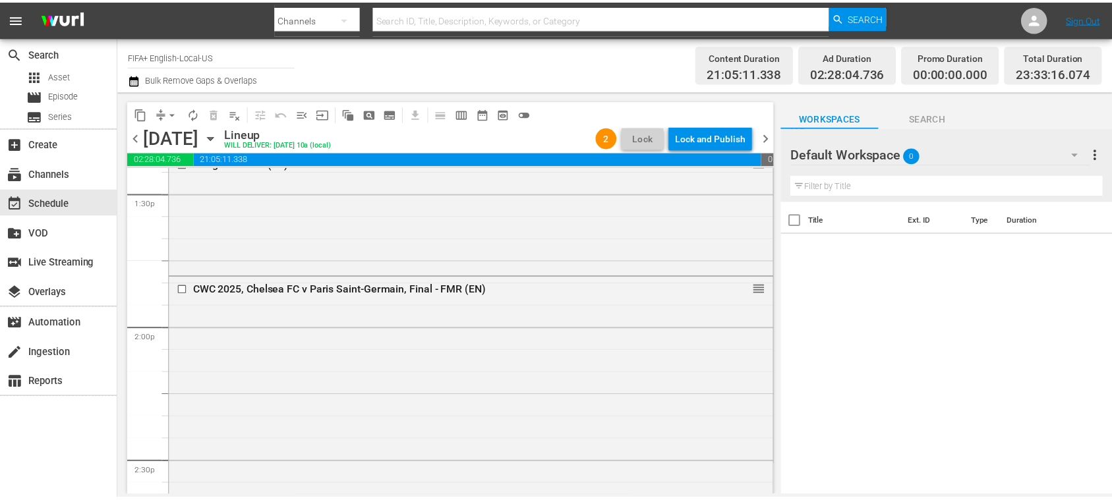
scroll to position [3614, 0]
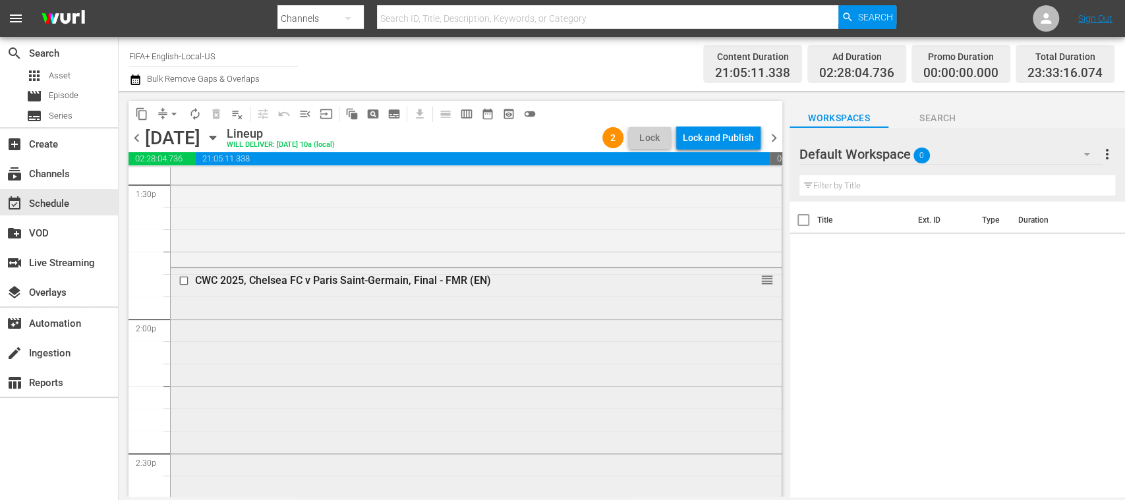
click at [396, 276] on div "CWC 2025, Chelsea FC v Paris Saint-Germain, Final - FMR (EN)" at bounding box center [452, 280] width 514 height 13
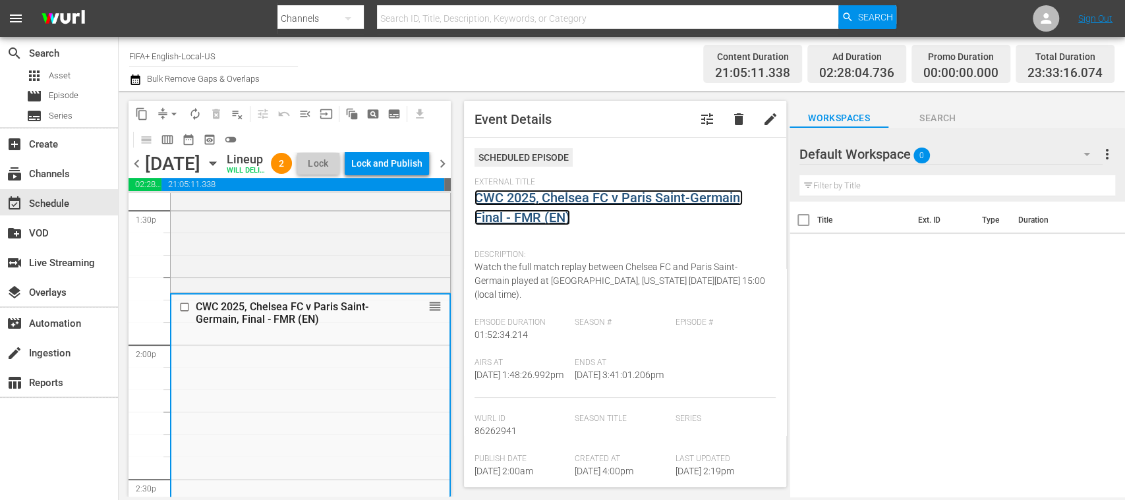
click at [587, 190] on link "CWC 2025, Chelsea FC v Paris Saint-Germain, Final - FMR (EN)" at bounding box center [609, 208] width 268 height 36
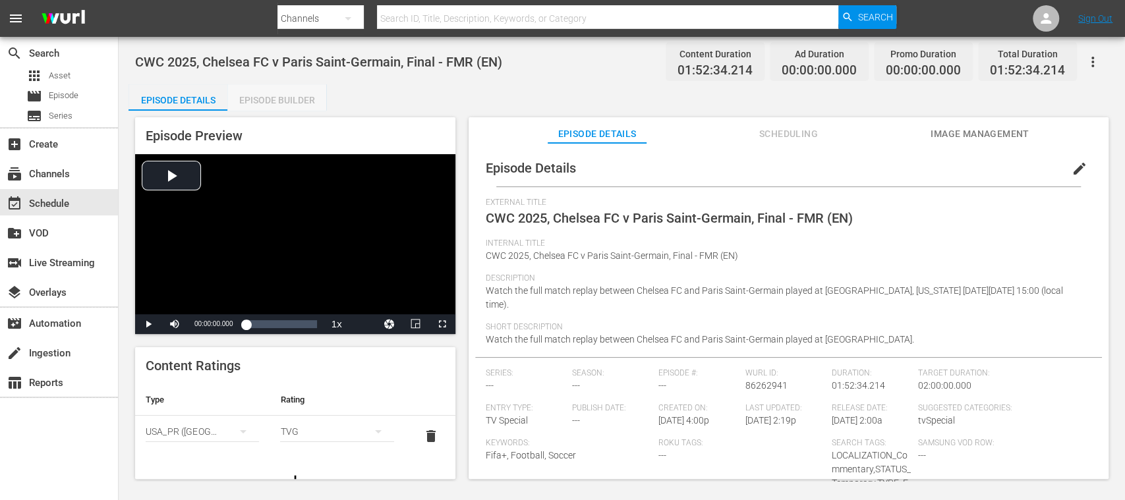
click at [283, 101] on div "Episode Builder" at bounding box center [276, 100] width 99 height 32
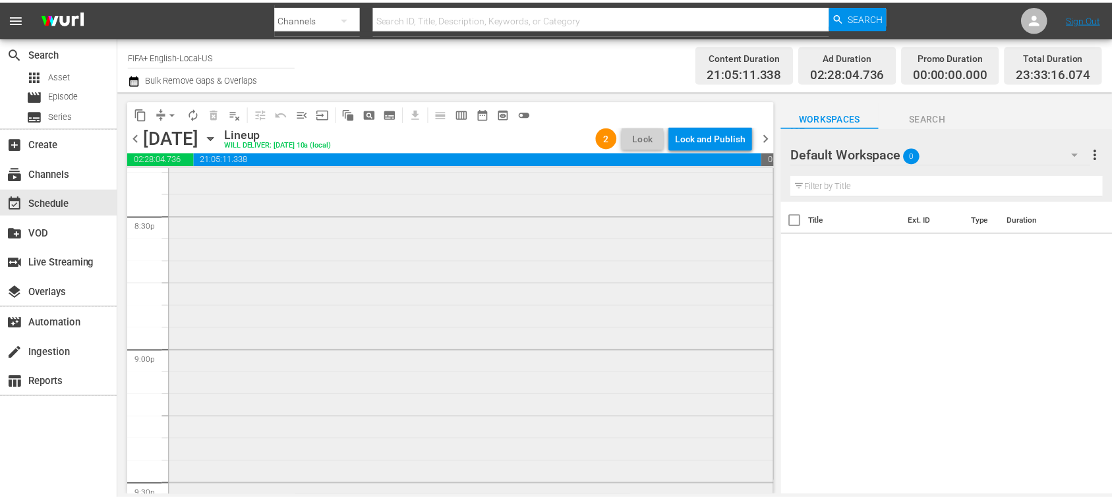
scroll to position [5231, 0]
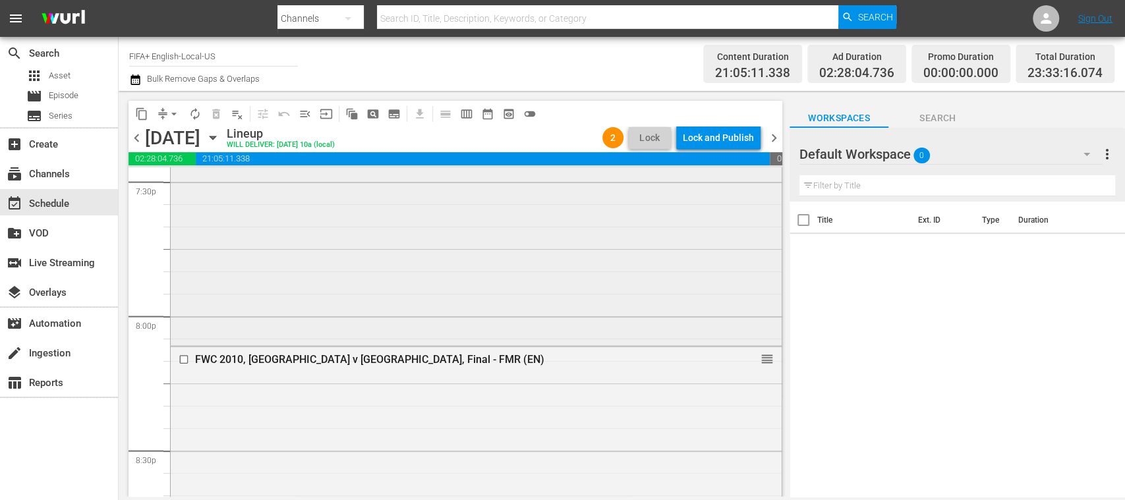
click at [392, 345] on div "FMR 2010, USA v Ghana (EN) + Rebrand promo 2 reorder" at bounding box center [476, 3] width 612 height 688
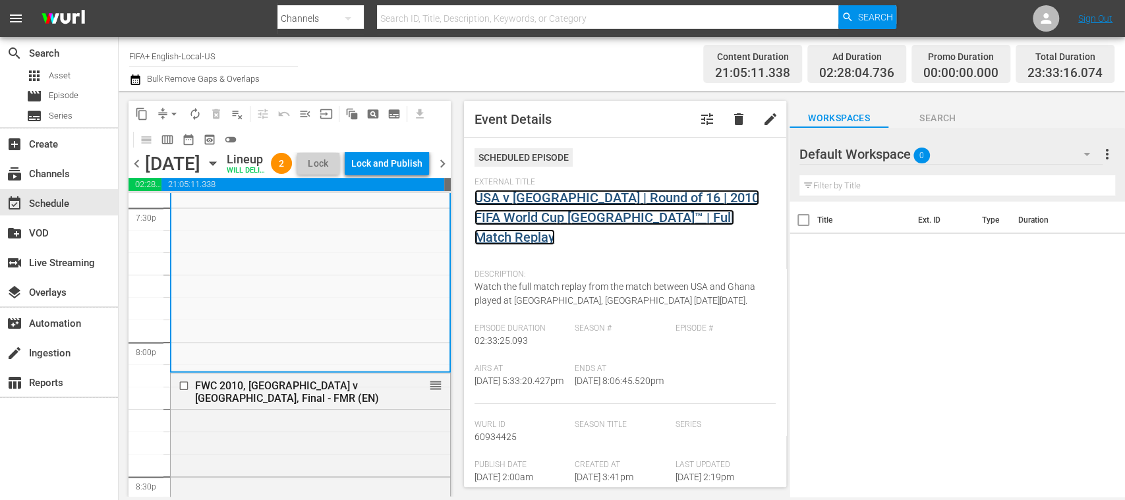
click at [549, 210] on link "USA v [GEOGRAPHIC_DATA] | Round of 16 | 2010 FIFA World Cup [GEOGRAPHIC_DATA]™ …" at bounding box center [617, 217] width 285 height 55
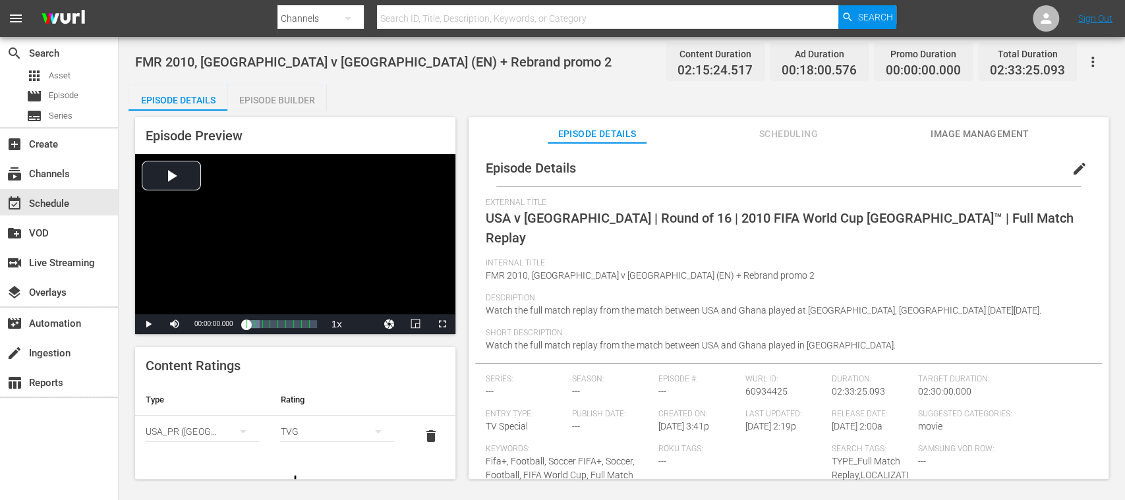
click at [307, 98] on div "Episode Builder" at bounding box center [276, 100] width 99 height 32
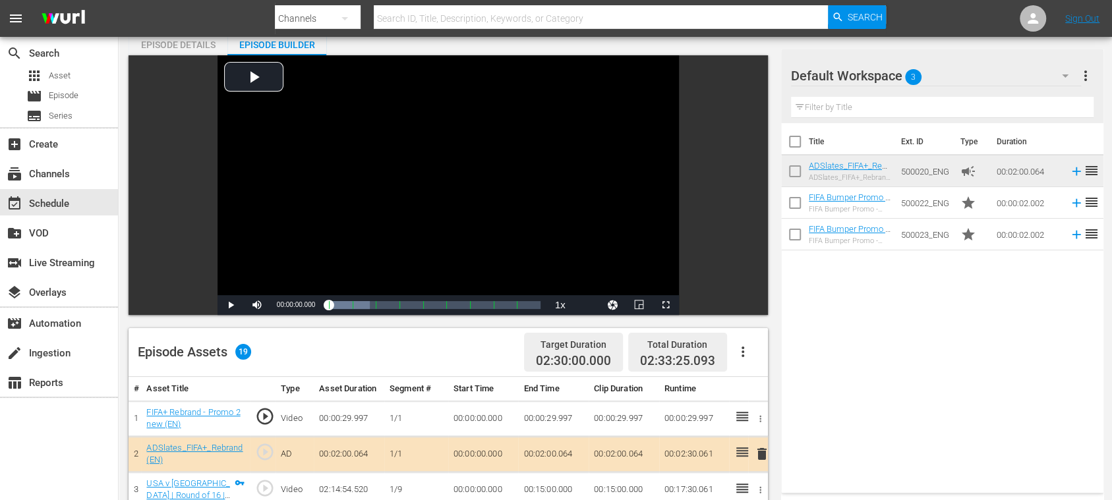
scroll to position [466, 0]
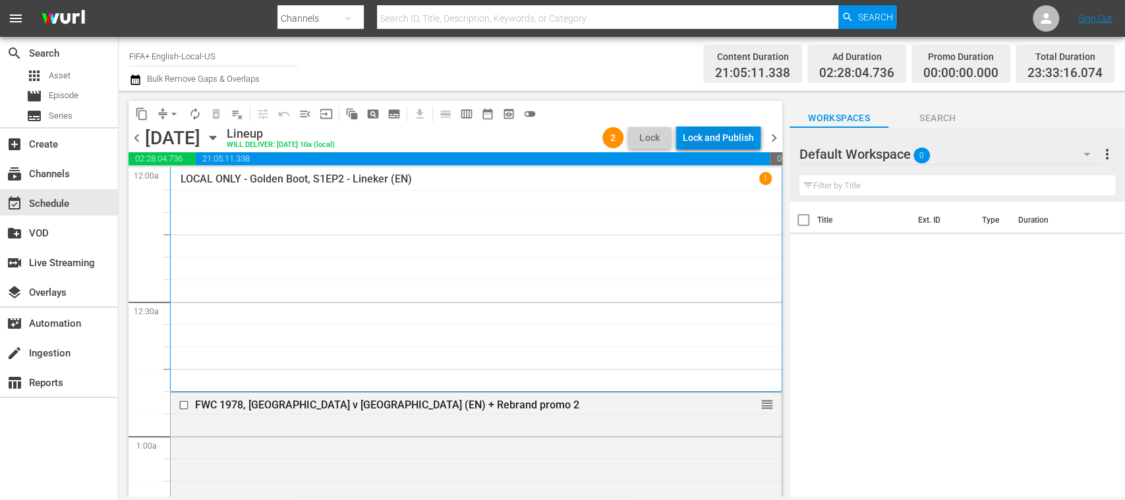
click at [736, 137] on div "Lock and Publish" at bounding box center [718, 138] width 71 height 24
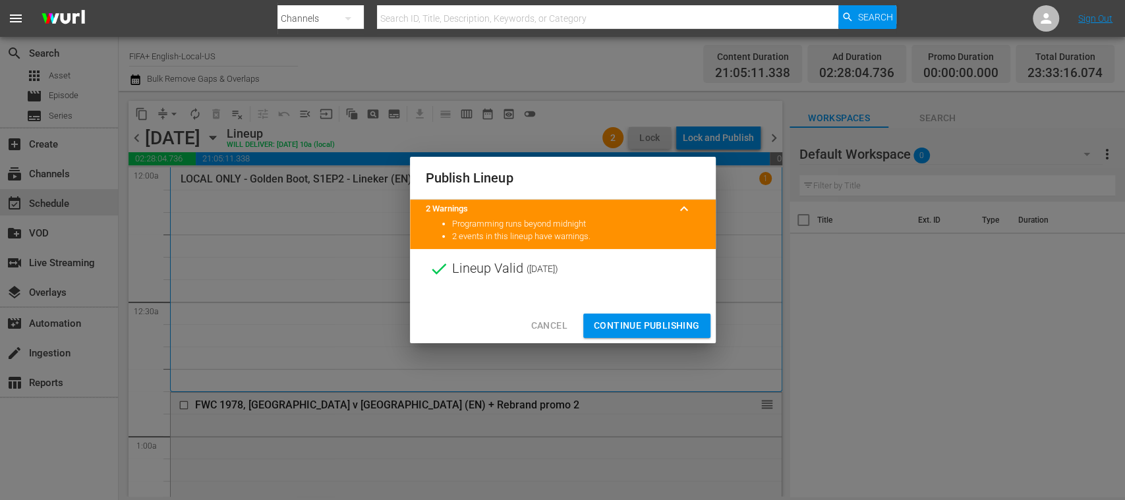
click at [666, 315] on button "Continue Publishing" at bounding box center [646, 326] width 127 height 24
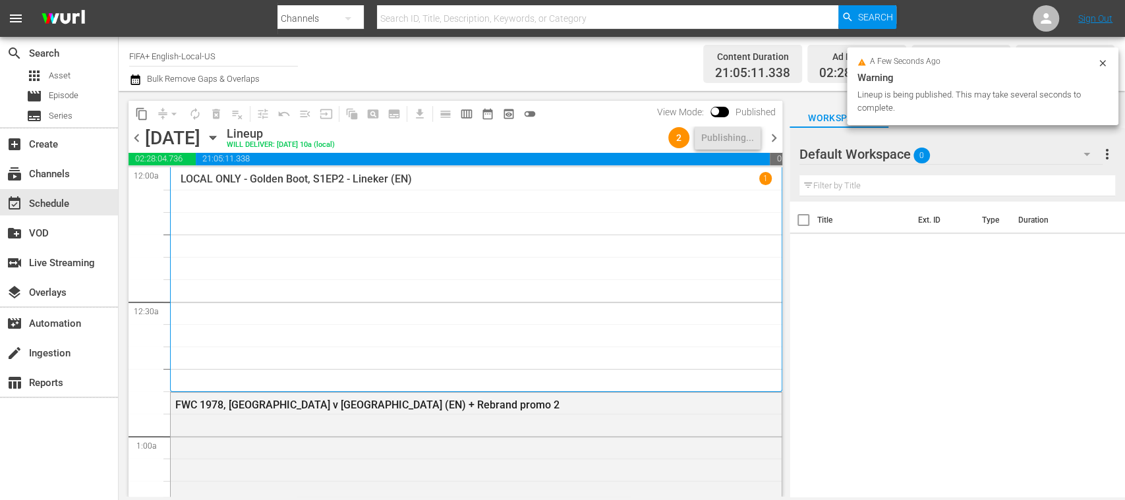
click at [769, 141] on span "chevron_right" at bounding box center [774, 138] width 16 height 16
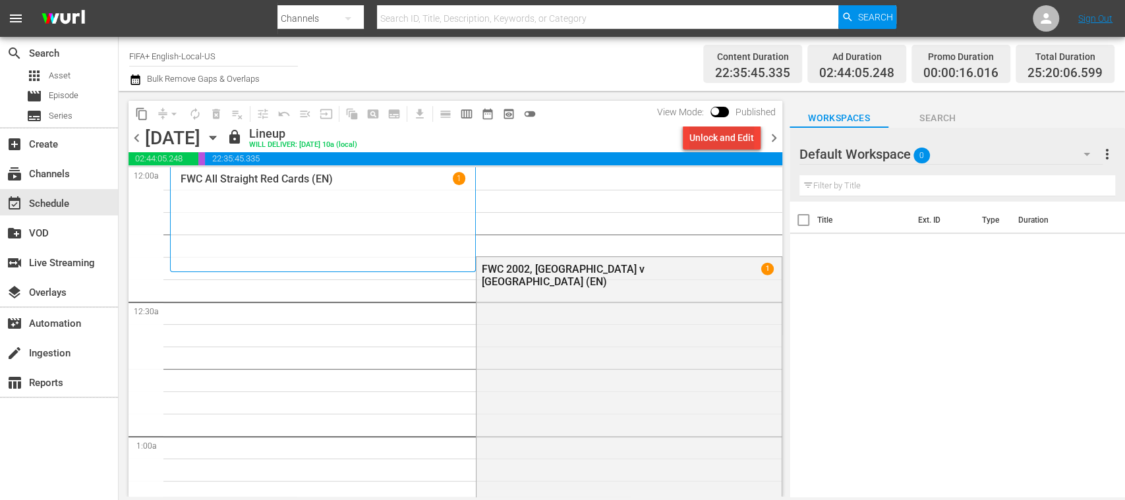
click at [717, 141] on div "Unlock and Edit" at bounding box center [722, 138] width 65 height 24
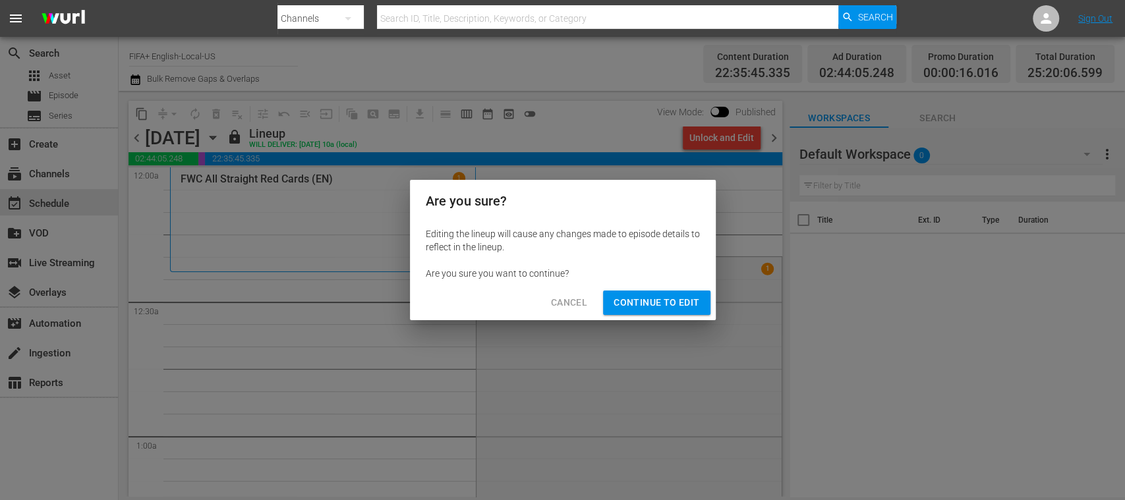
click at [661, 299] on span "Continue to Edit" at bounding box center [657, 303] width 86 height 16
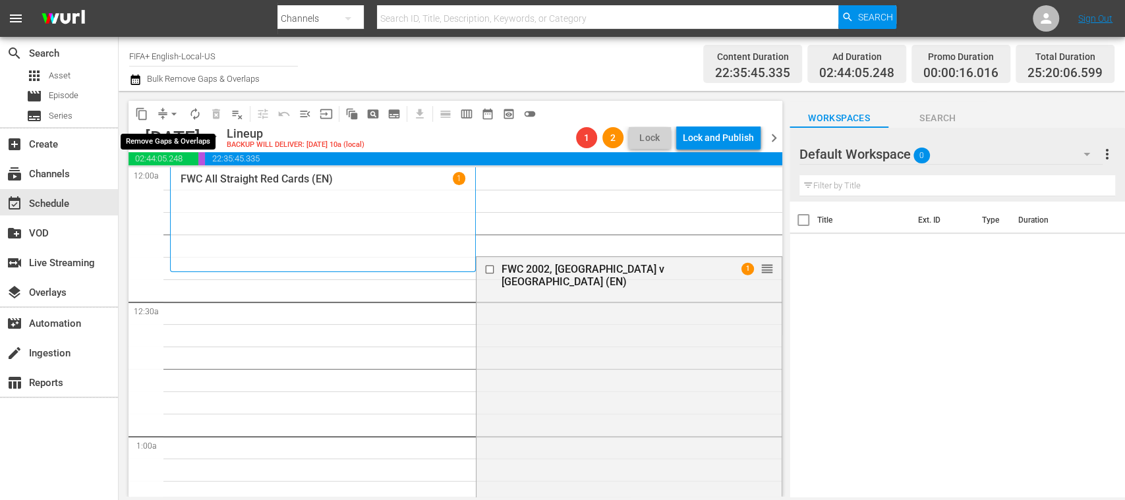
click at [177, 112] on span "arrow_drop_down" at bounding box center [173, 113] width 13 height 13
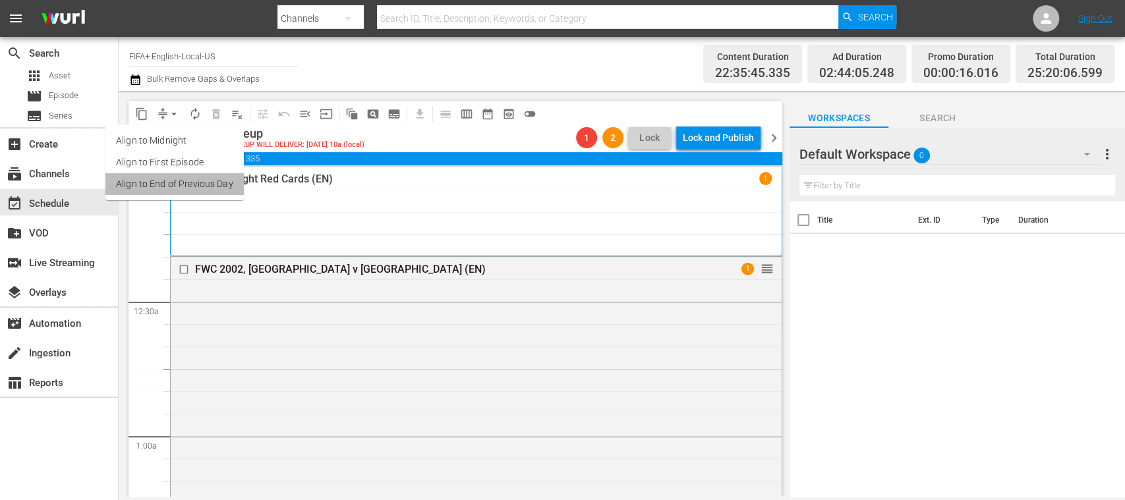
click at [211, 185] on li "Align to End of Previous Day" at bounding box center [174, 184] width 138 height 22
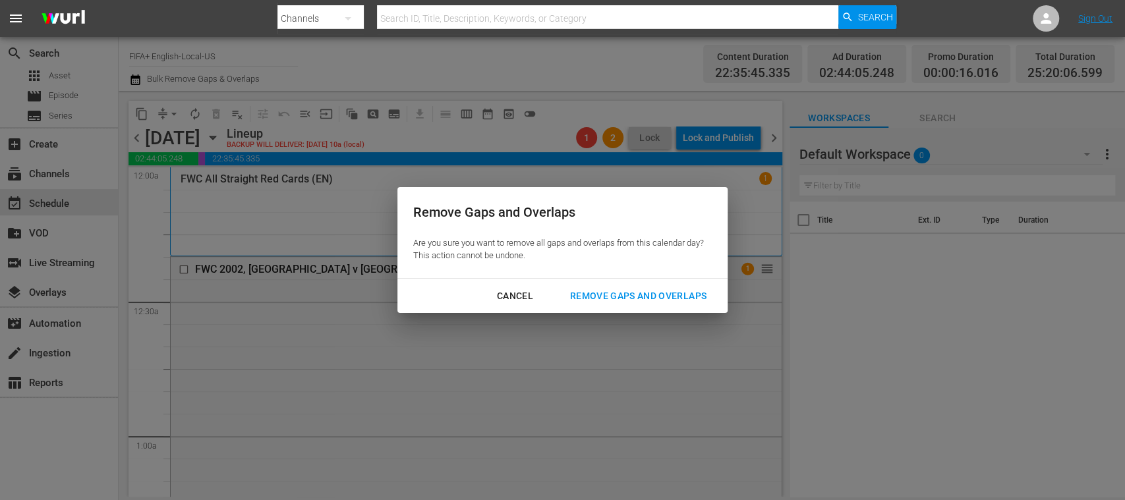
click at [655, 295] on div "Remove Gaps and Overlaps" at bounding box center [639, 296] width 158 height 16
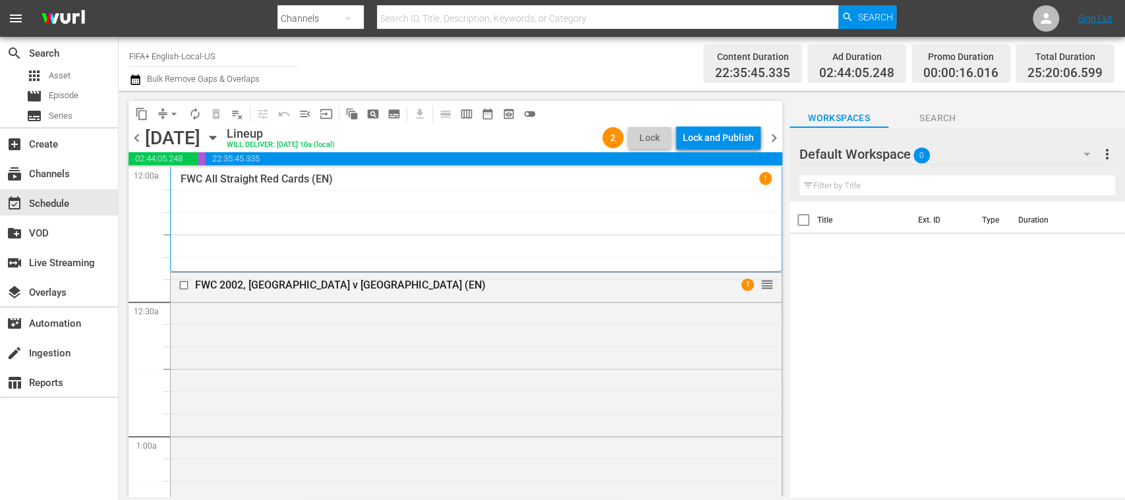
click at [775, 138] on span "chevron_right" at bounding box center [774, 138] width 16 height 16
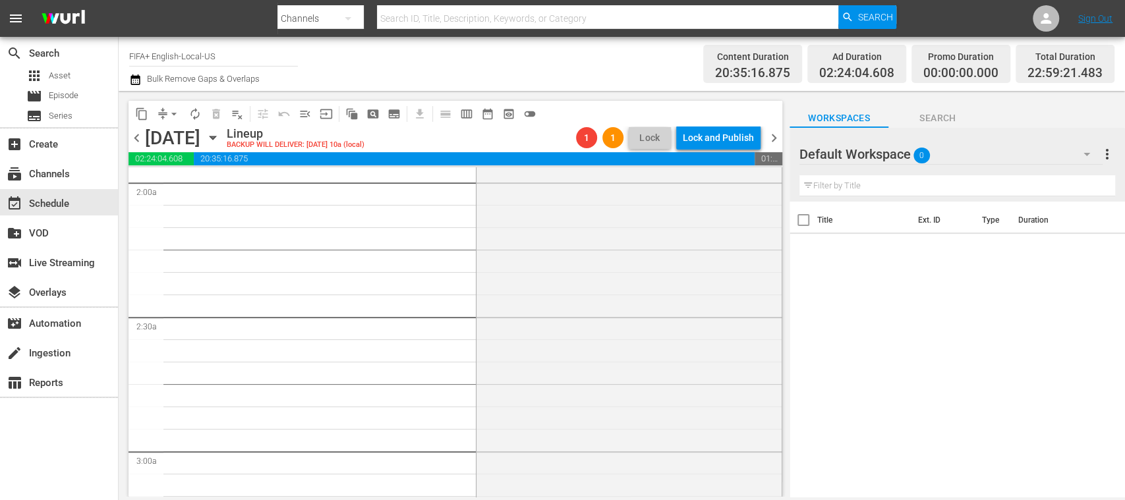
scroll to position [469, 0]
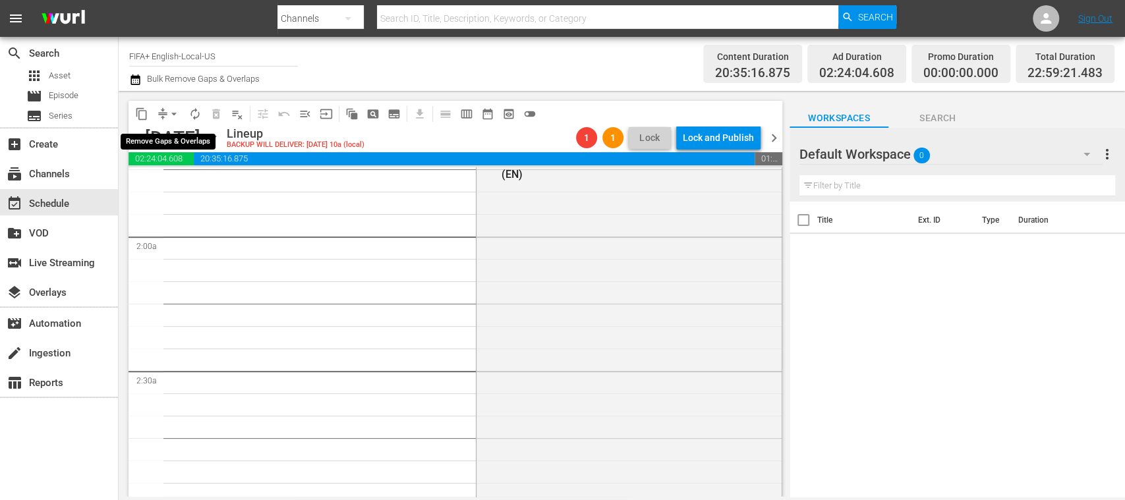
click at [174, 107] on span "arrow_drop_down" at bounding box center [173, 113] width 13 height 13
click at [206, 186] on li "Align to End of Previous Day" at bounding box center [174, 184] width 138 height 22
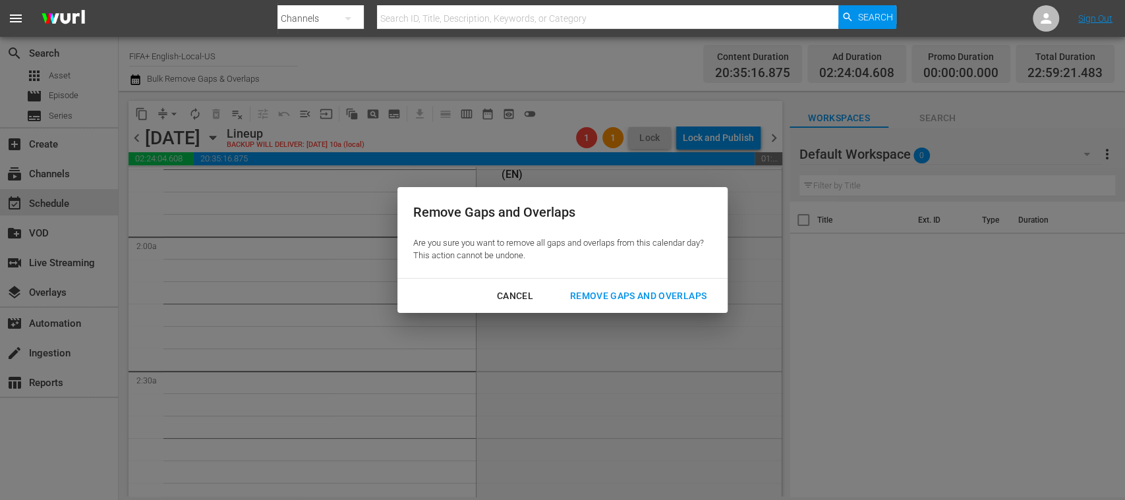
click at [607, 292] on div "Remove Gaps and Overlaps" at bounding box center [639, 296] width 158 height 16
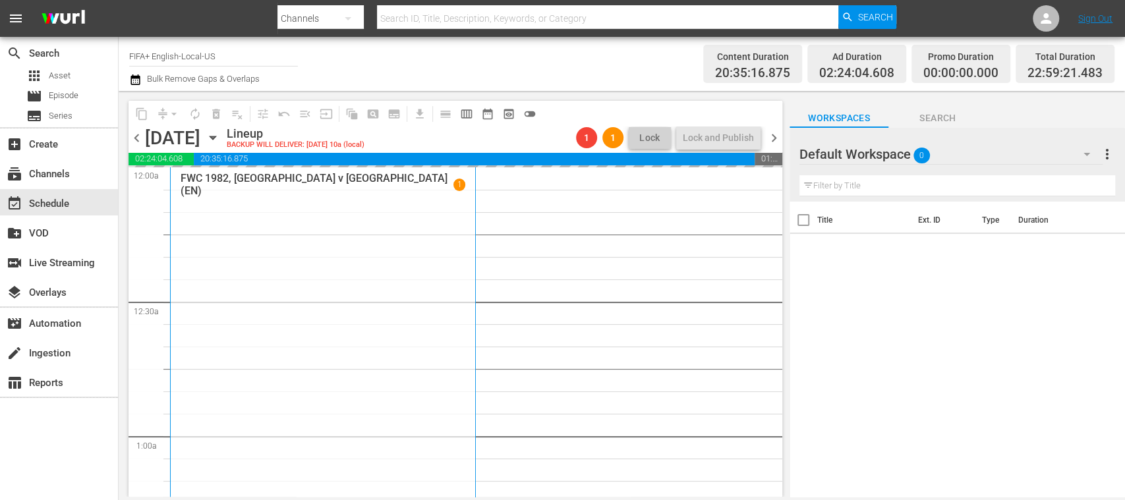
scroll to position [234, 0]
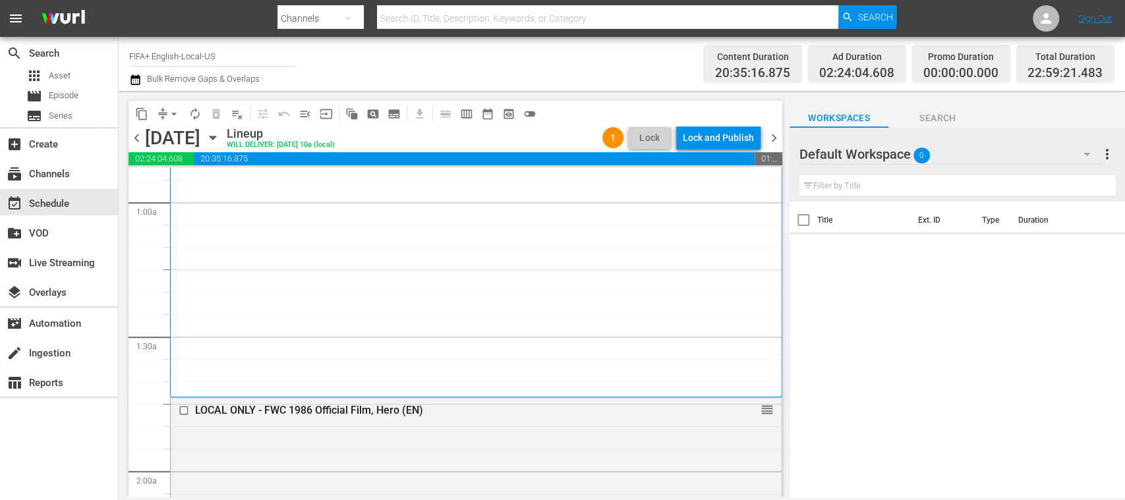
click at [775, 137] on span "chevron_right" at bounding box center [774, 138] width 16 height 16
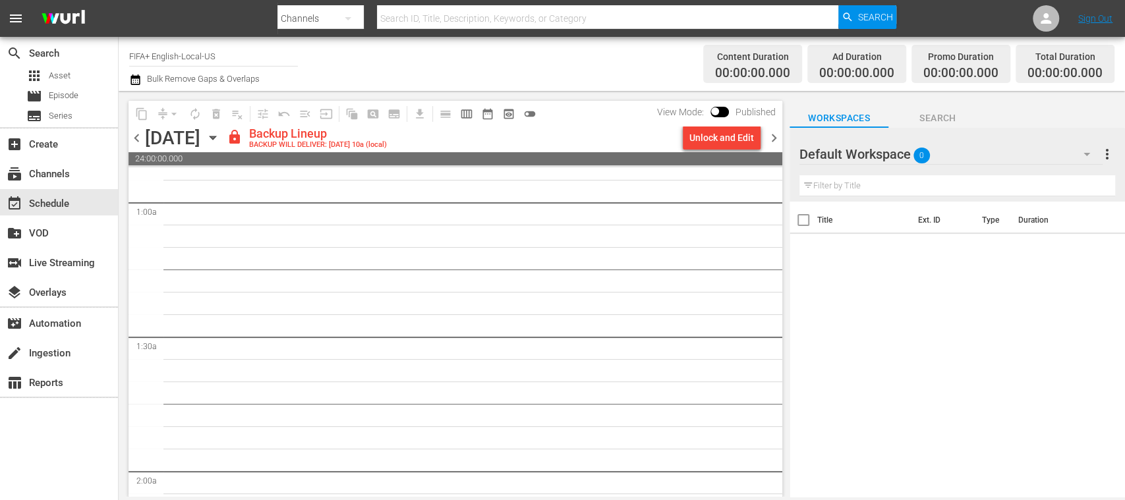
scroll to position [212, 0]
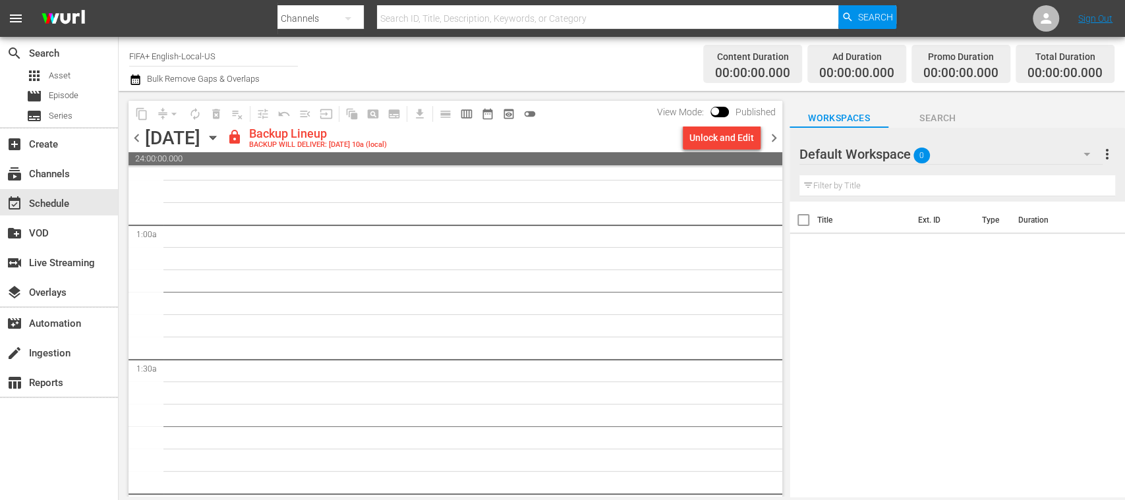
click at [140, 135] on span "chevron_left" at bounding box center [137, 138] width 16 height 16
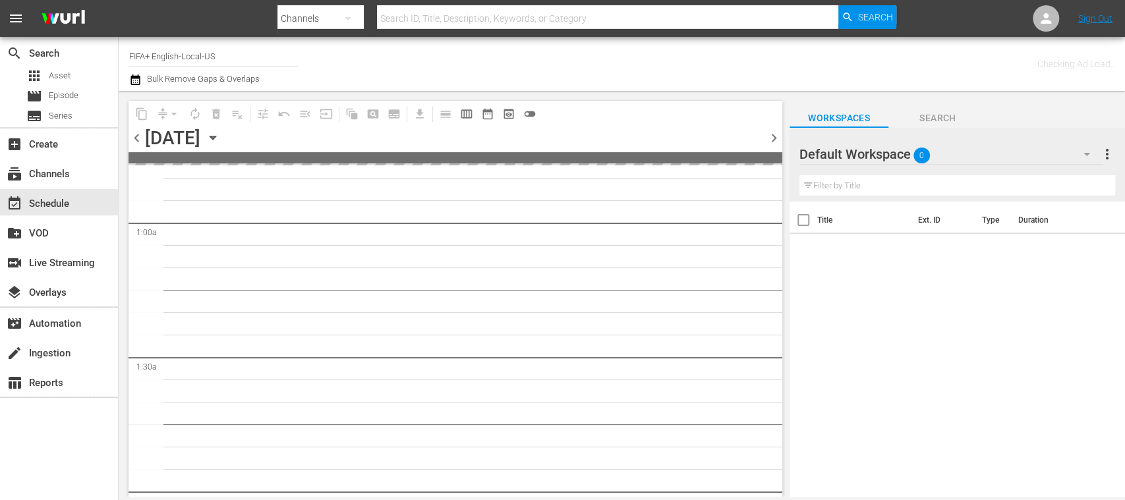
scroll to position [234, 0]
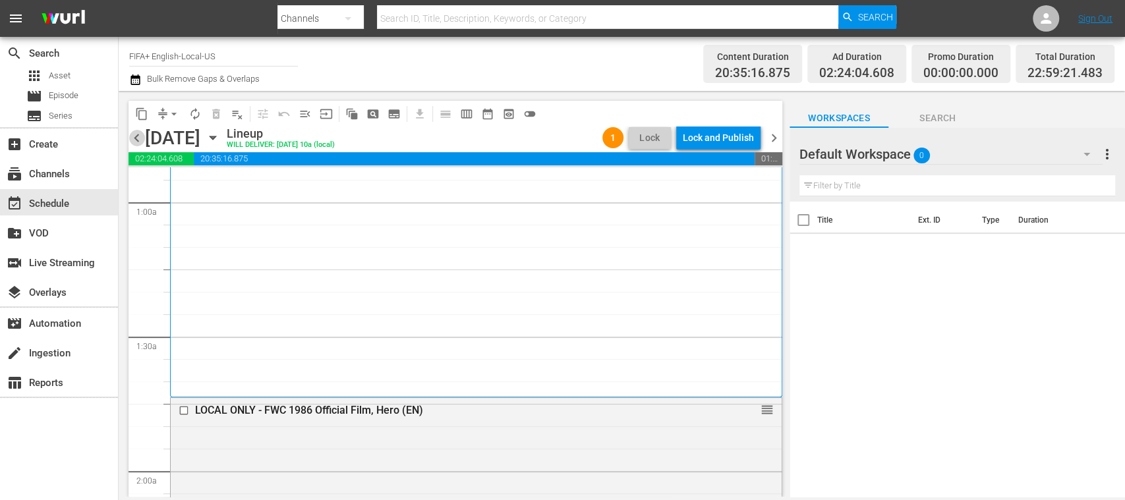
click at [134, 136] on span "chevron_left" at bounding box center [137, 138] width 16 height 16
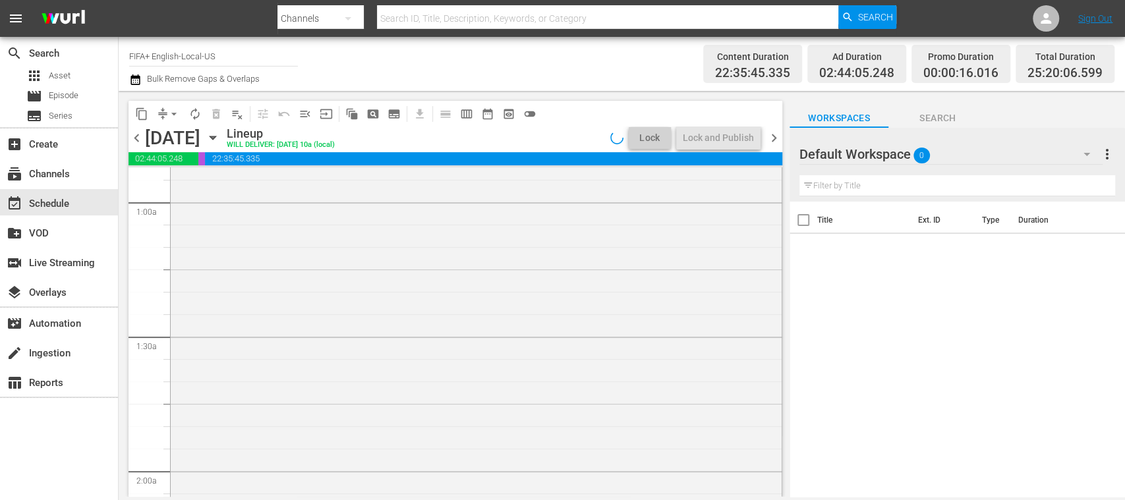
scroll to position [212, 0]
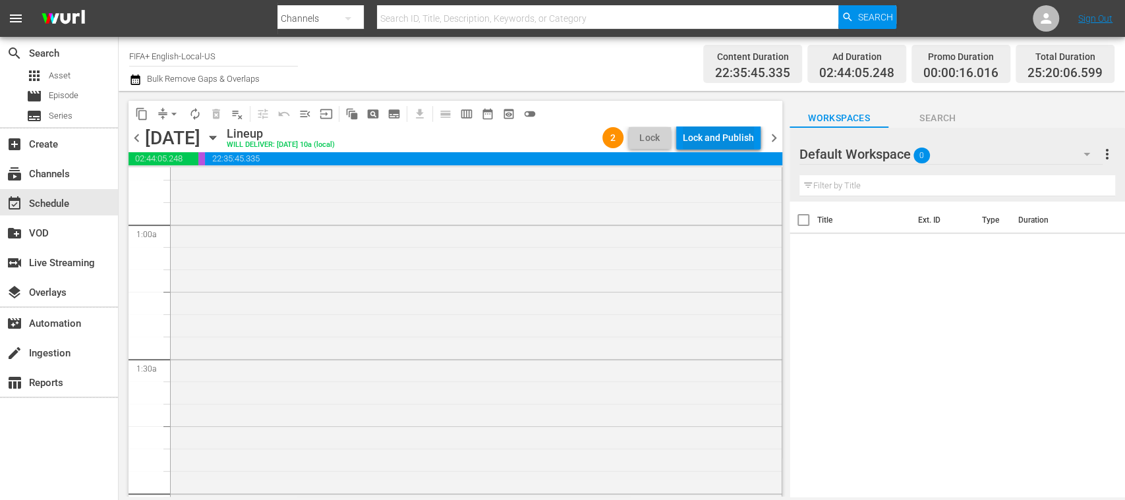
click at [736, 140] on div "Lock and Publish" at bounding box center [718, 138] width 71 height 24
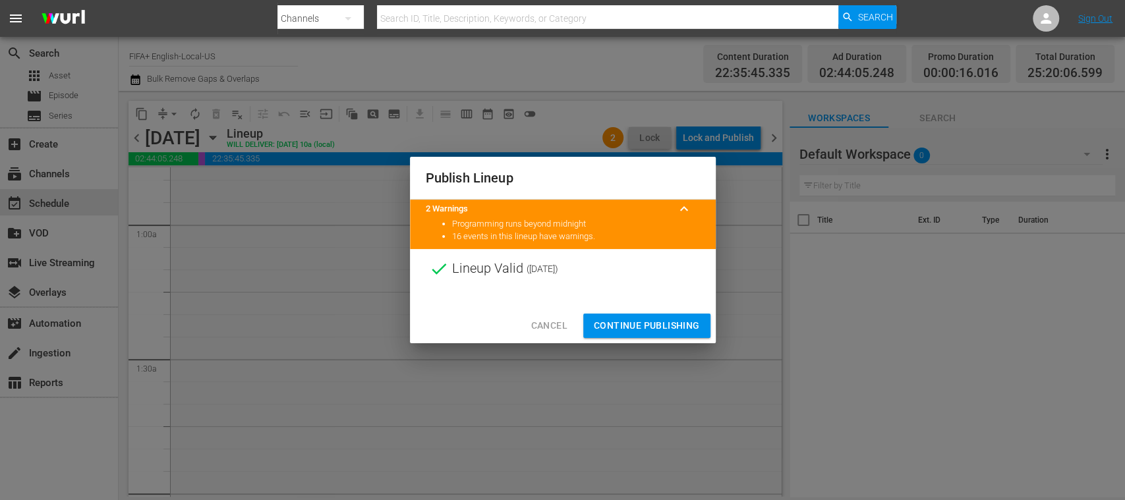
click at [674, 326] on span "Continue Publishing" at bounding box center [647, 326] width 106 height 16
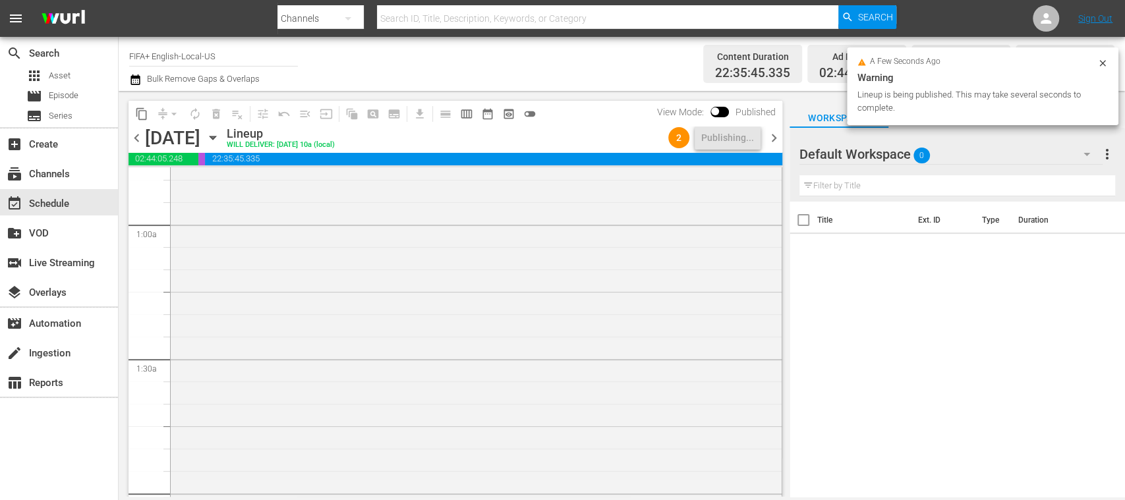
click at [138, 133] on span "chevron_left" at bounding box center [137, 138] width 16 height 16
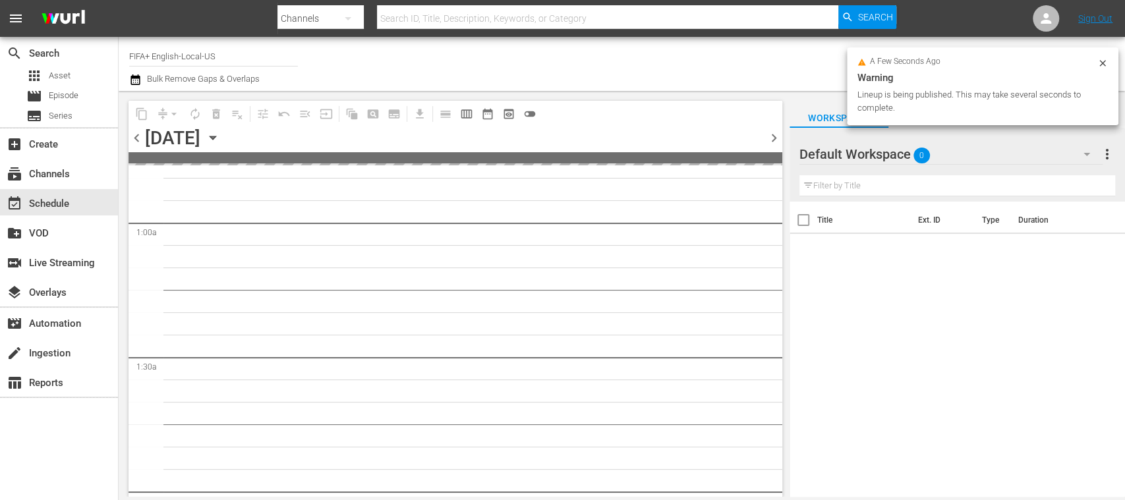
scroll to position [234, 0]
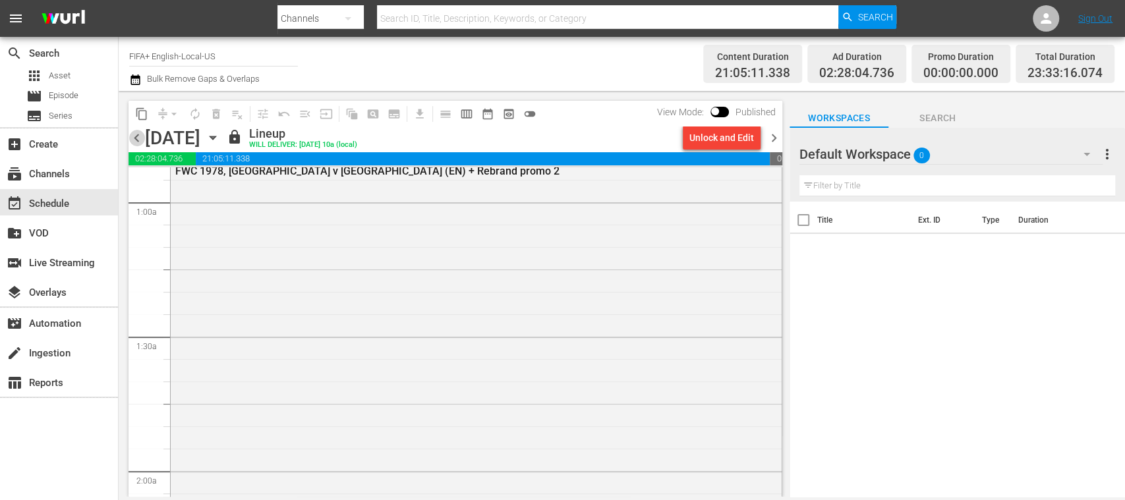
click at [133, 136] on span "chevron_left" at bounding box center [137, 138] width 16 height 16
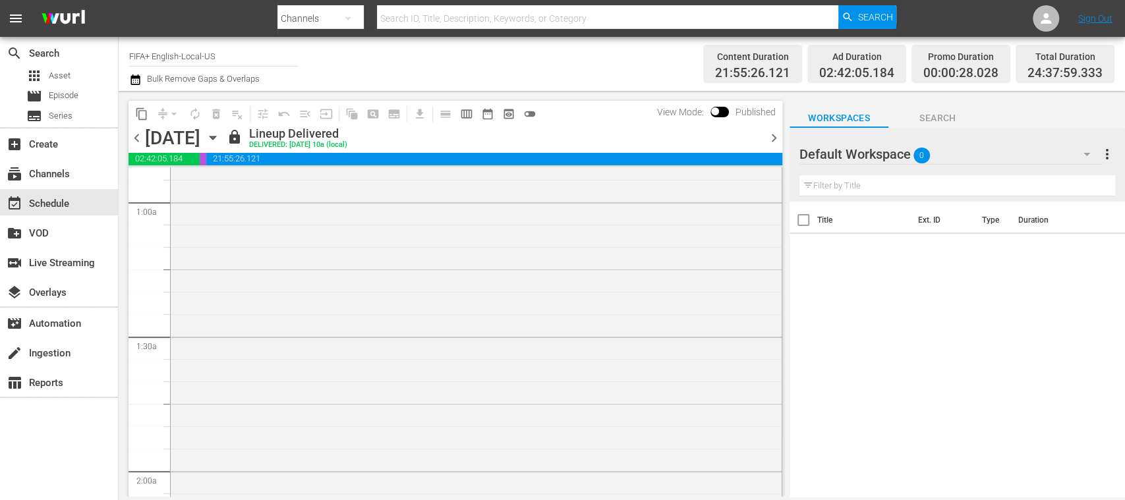
scroll to position [212, 0]
click at [770, 134] on span "chevron_right" at bounding box center [774, 138] width 16 height 16
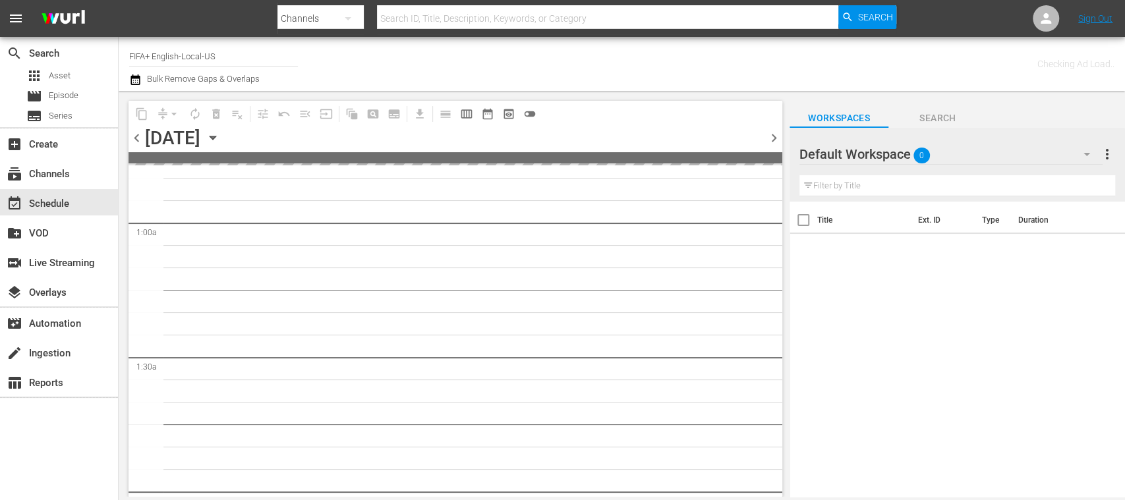
scroll to position [234, 0]
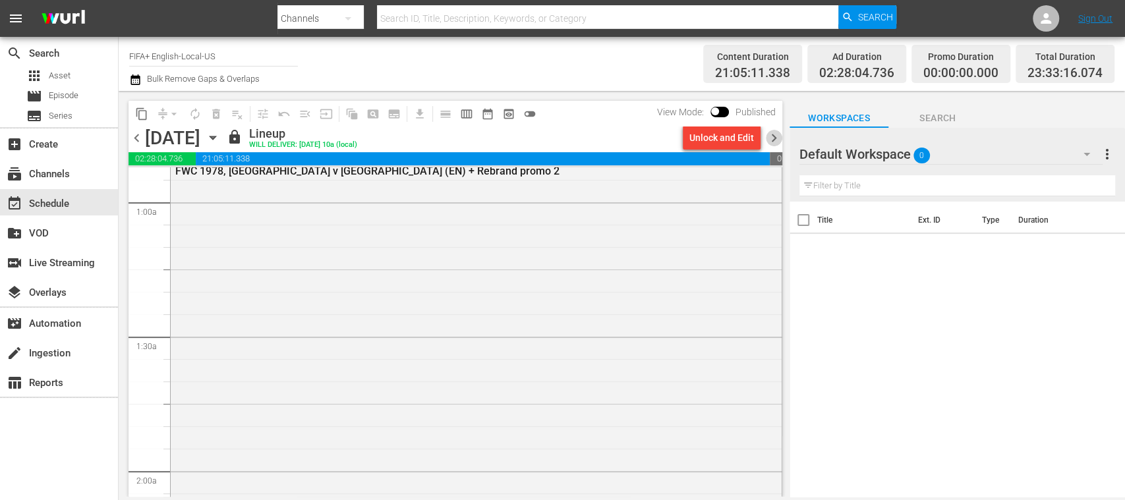
click at [770, 134] on span "chevron_right" at bounding box center [774, 138] width 16 height 16
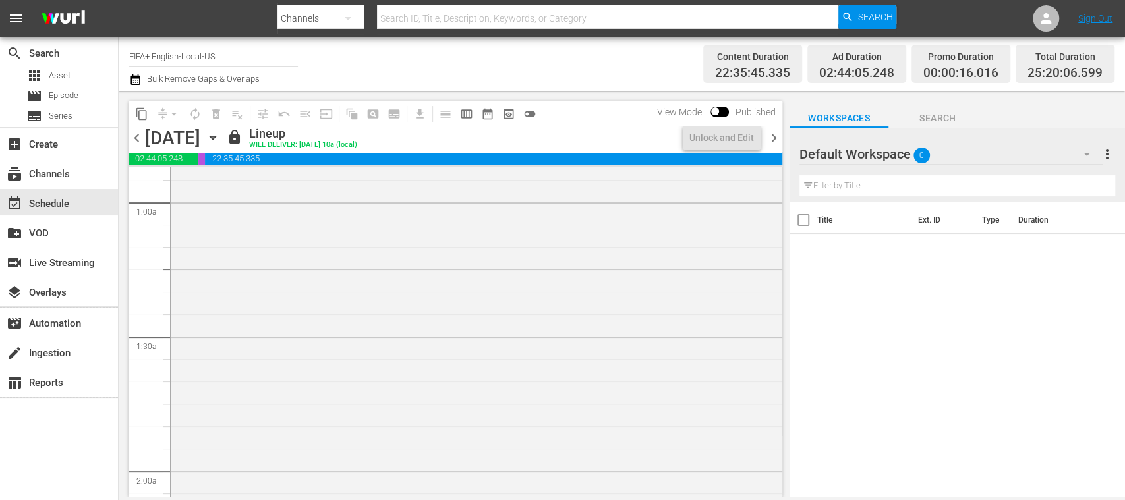
scroll to position [212, 0]
click at [770, 134] on span "chevron_right" at bounding box center [774, 138] width 16 height 16
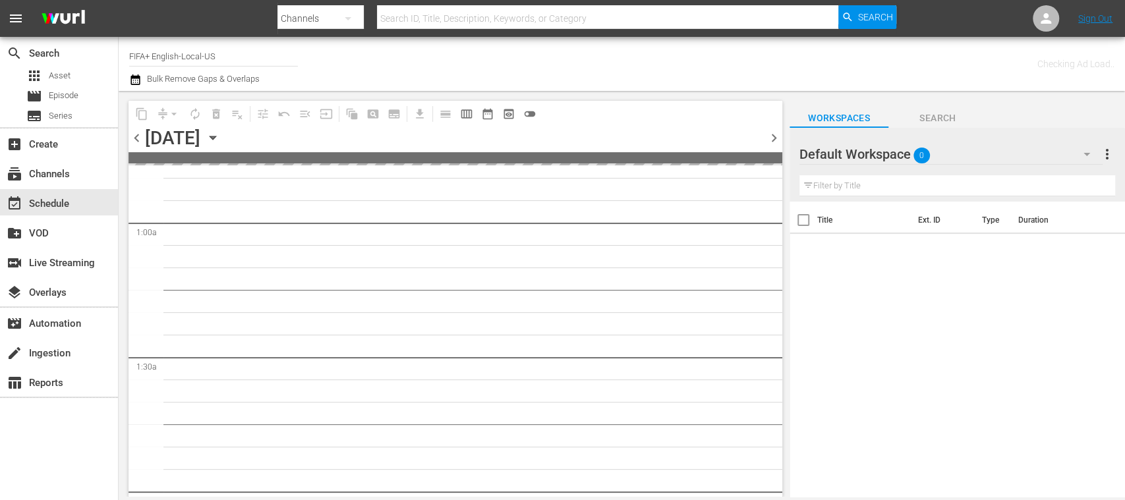
scroll to position [234, 0]
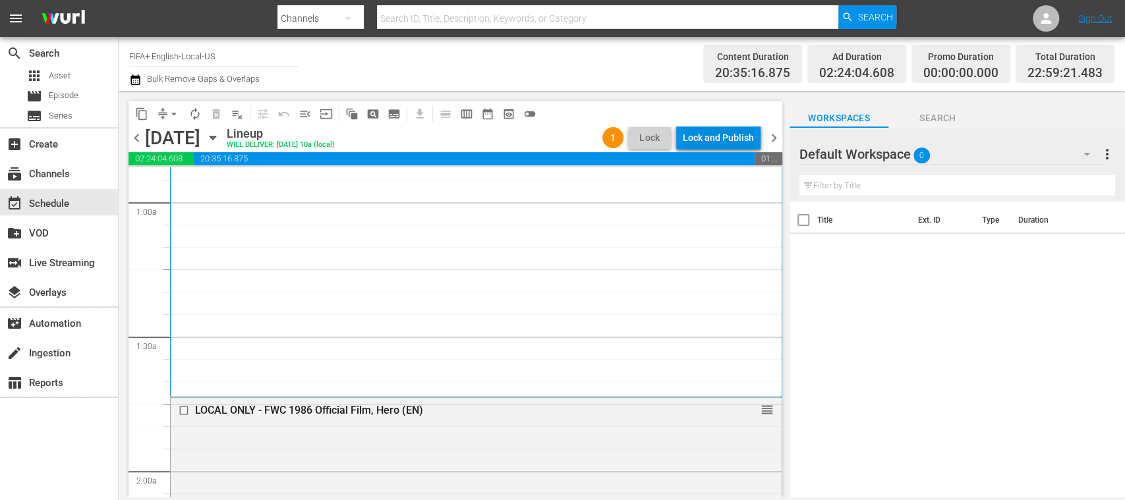
click at [749, 141] on div "Lock and Publish" at bounding box center [718, 138] width 71 height 24
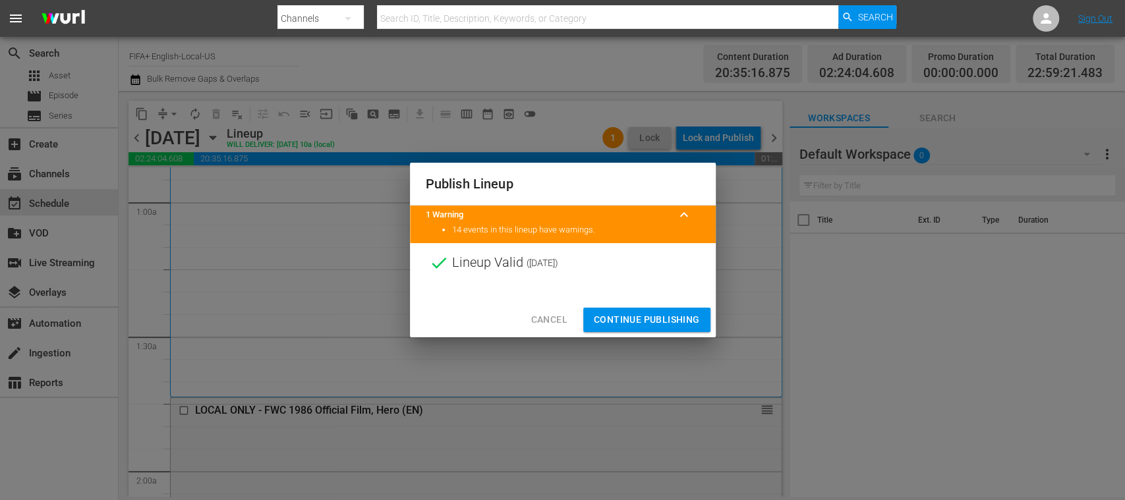
click at [667, 312] on span "Continue Publishing" at bounding box center [647, 320] width 106 height 16
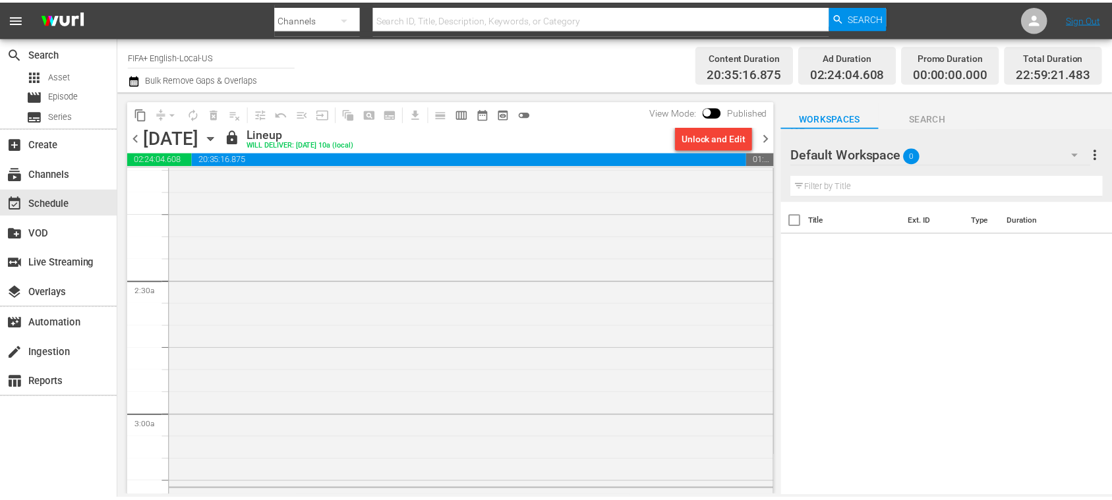
scroll to position [0, 0]
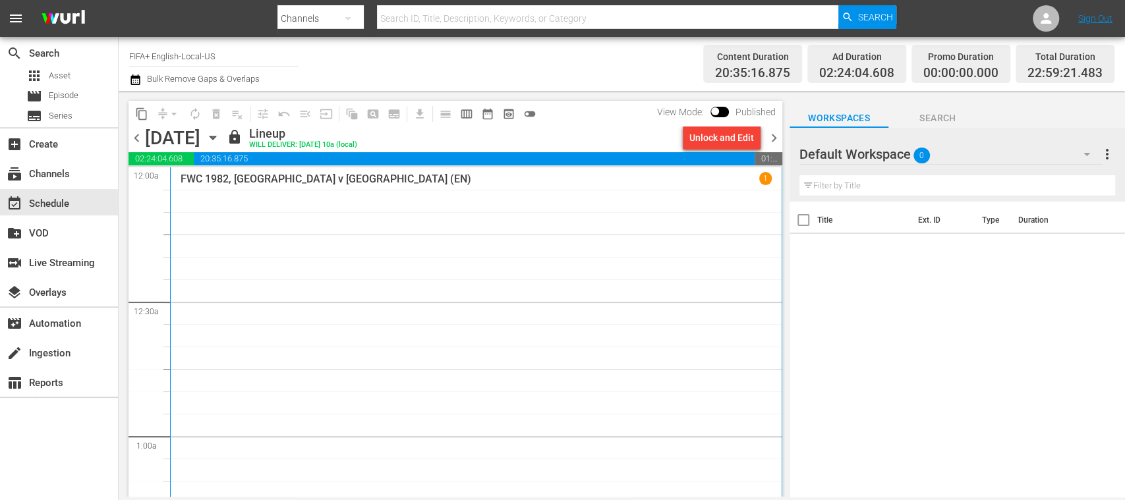
click at [136, 136] on span "chevron_left" at bounding box center [137, 138] width 16 height 16
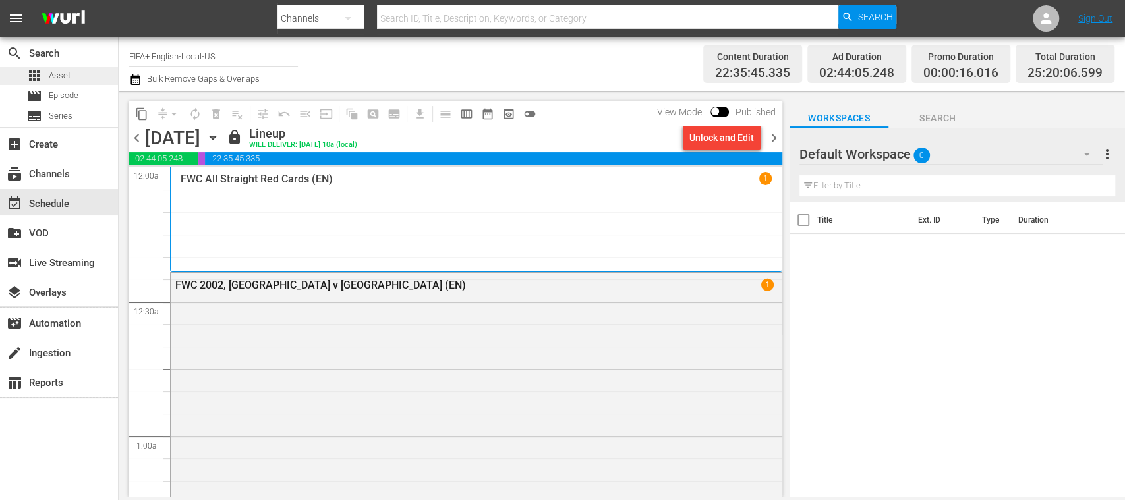
click at [63, 73] on span "Asset" at bounding box center [60, 75] width 22 height 13
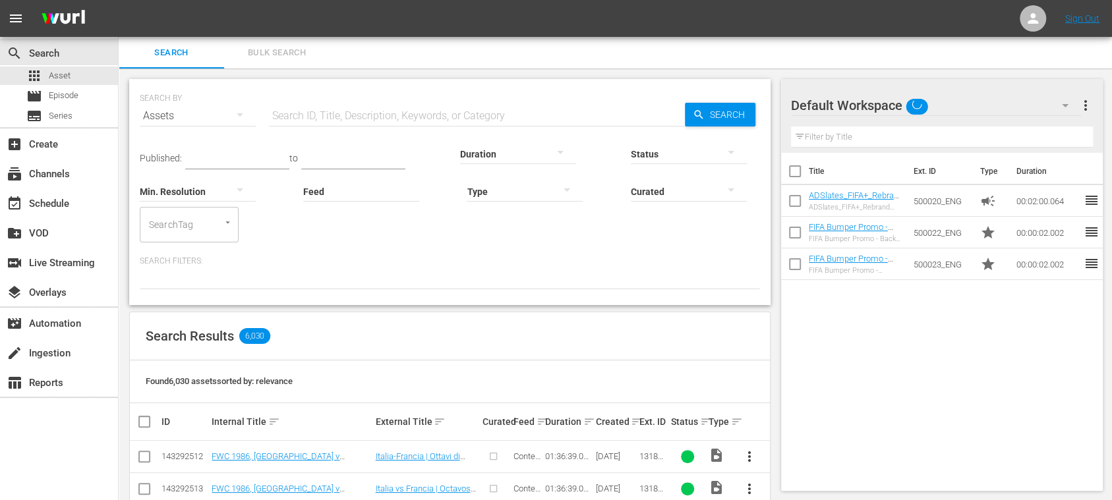
click at [301, 106] on input "text" at bounding box center [477, 116] width 416 height 32
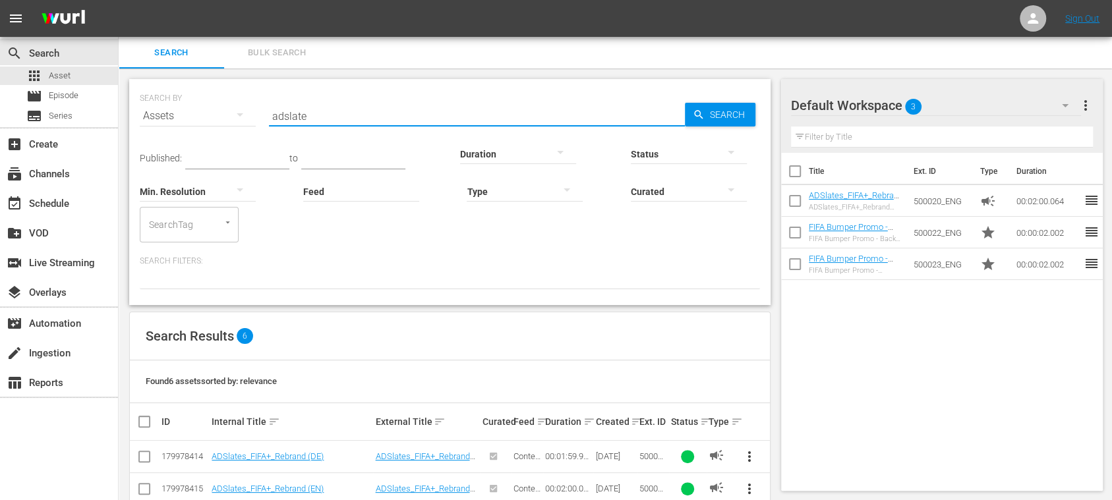
click at [1086, 105] on span "more_vert" at bounding box center [1085, 106] width 16 height 16
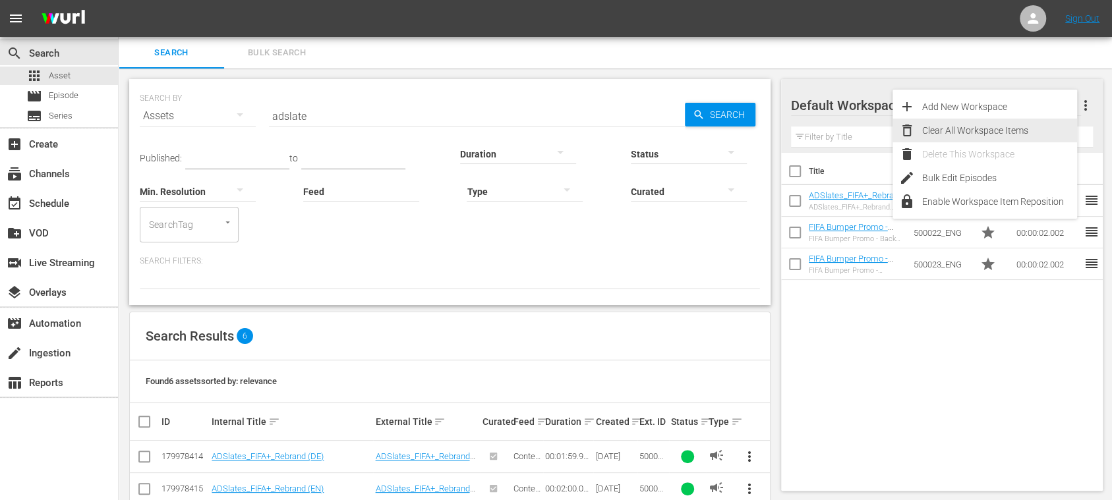
click at [1026, 131] on div "Clear All Workspace Items" at bounding box center [999, 131] width 155 height 24
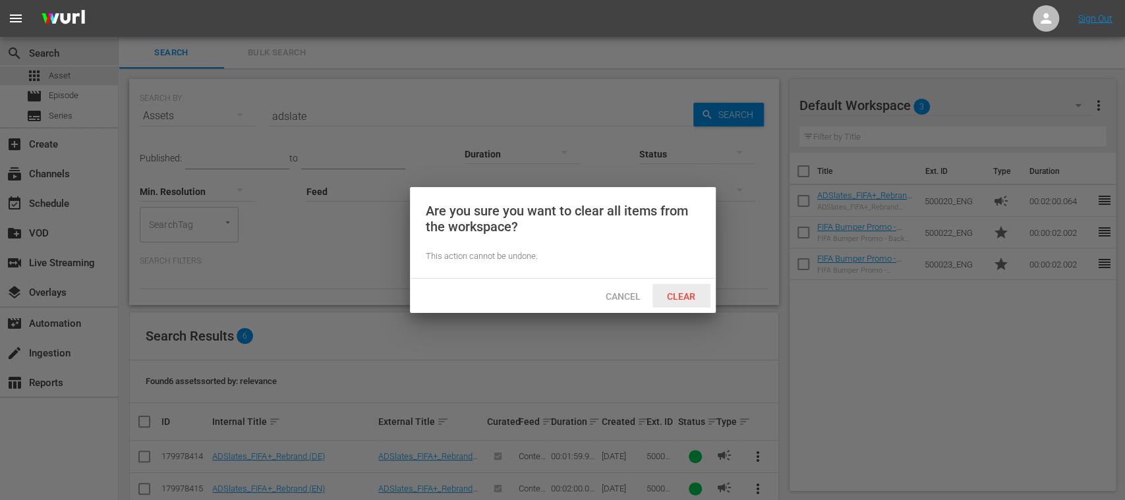
click at [686, 293] on span "Clear" at bounding box center [681, 296] width 49 height 11
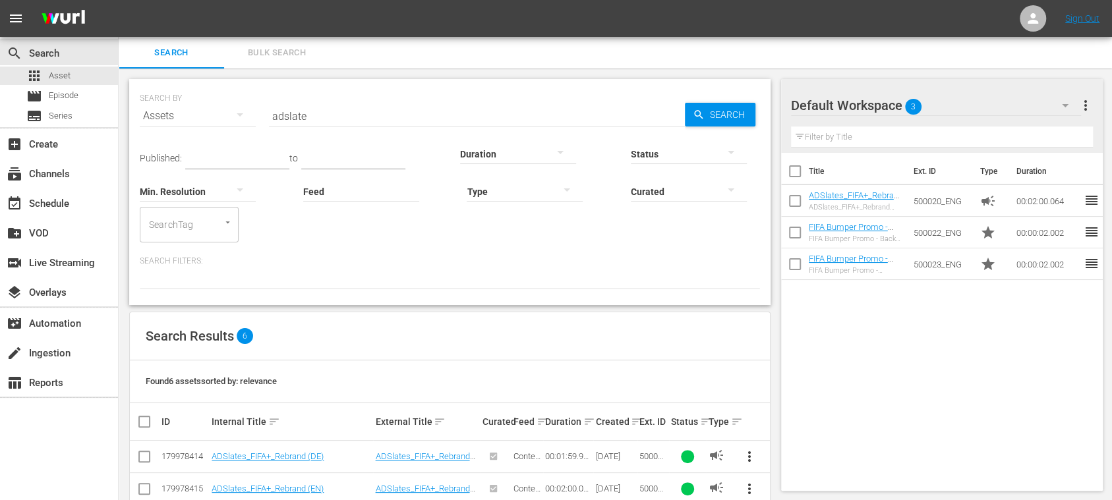
scroll to position [157, 0]
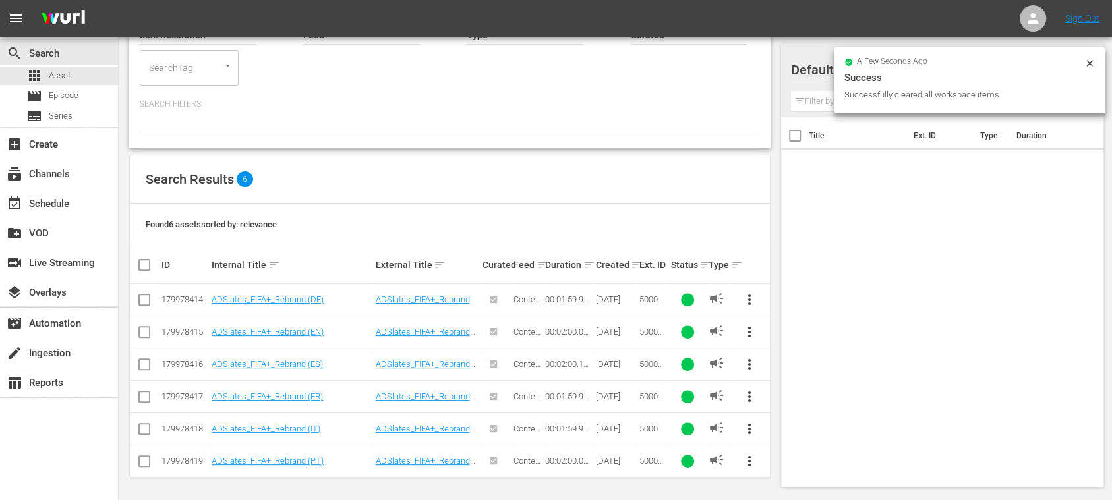
click at [753, 360] on span "more_vert" at bounding box center [750, 365] width 16 height 16
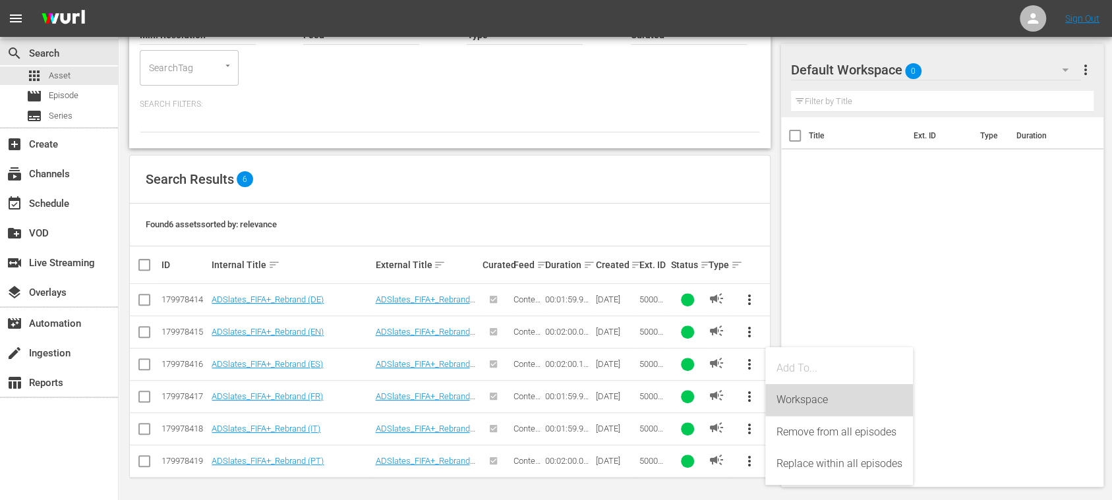
click at [792, 400] on div "Workspace" at bounding box center [839, 400] width 127 height 32
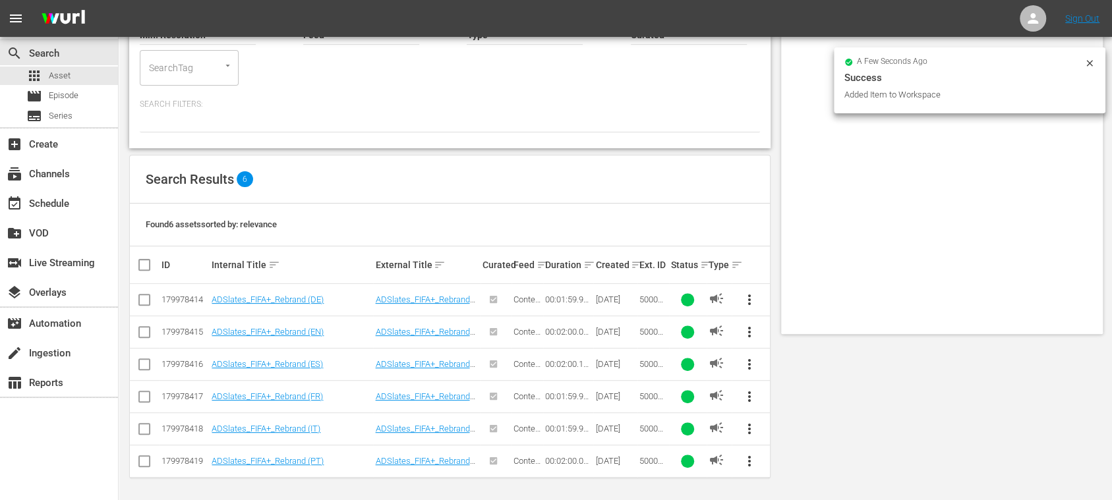
scroll to position [0, 0]
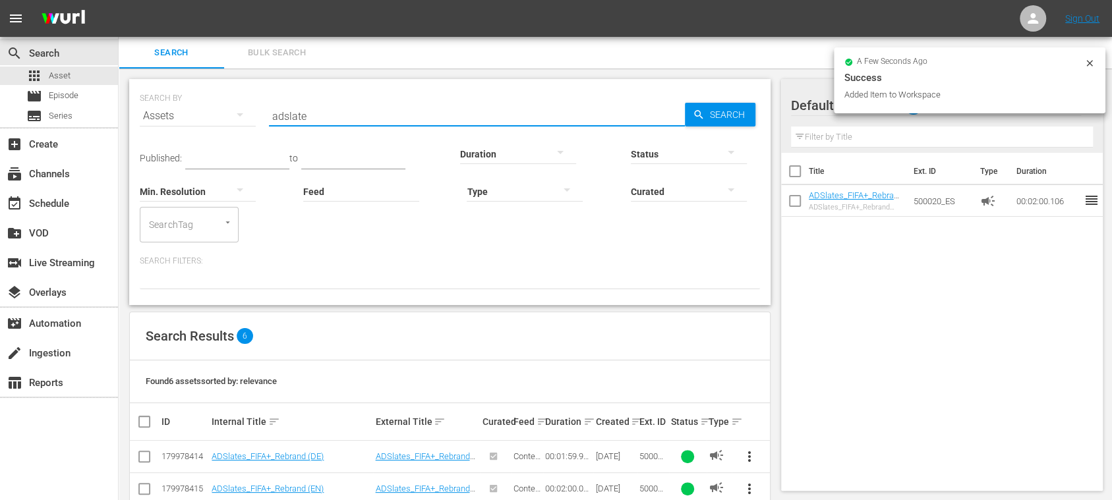
drag, startPoint x: 319, startPoint y: 113, endPoint x: 219, endPoint y: 113, distance: 100.2
click at [219, 113] on div "SEARCH BY Search By Assets Search ID, Title, Description, Keywords, or Category…" at bounding box center [450, 107] width 620 height 47
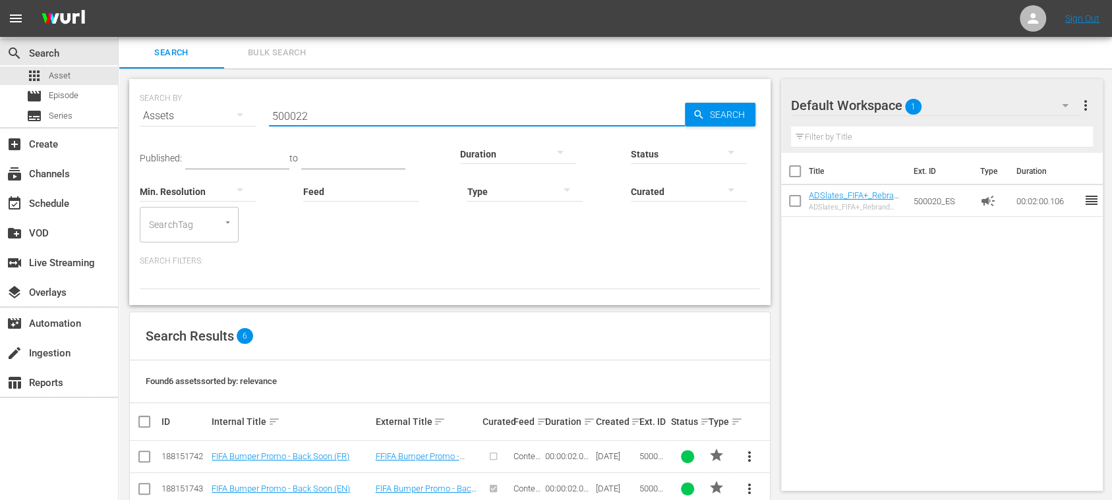
drag, startPoint x: 316, startPoint y: 115, endPoint x: 170, endPoint y: 117, distance: 146.4
click at [170, 117] on div "SEARCH BY Search By Assets Search ID, Title, Description, Keywords, or Category…" at bounding box center [450, 107] width 620 height 47
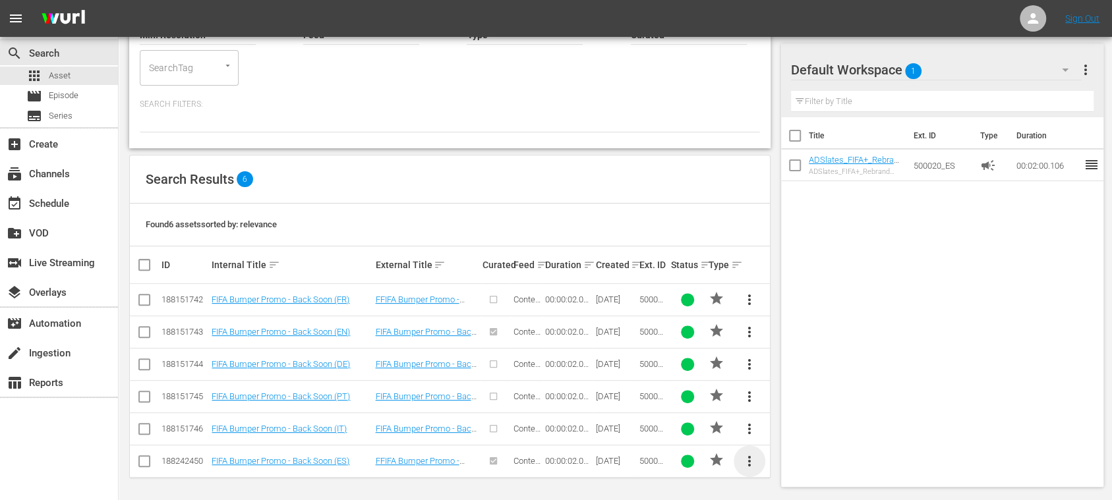
click at [751, 458] on span "more_vert" at bounding box center [750, 462] width 16 height 16
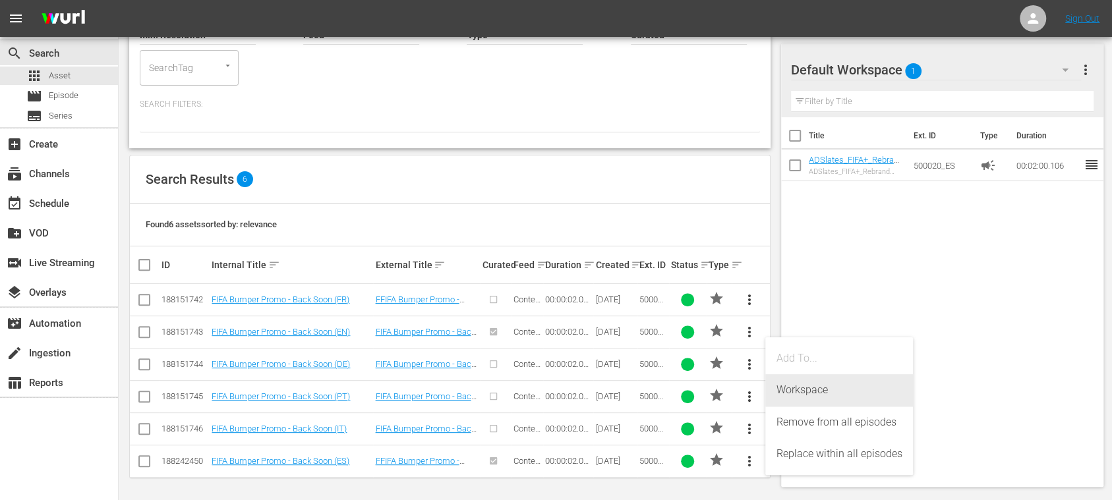
click at [795, 389] on div "Workspace" at bounding box center [839, 390] width 127 height 32
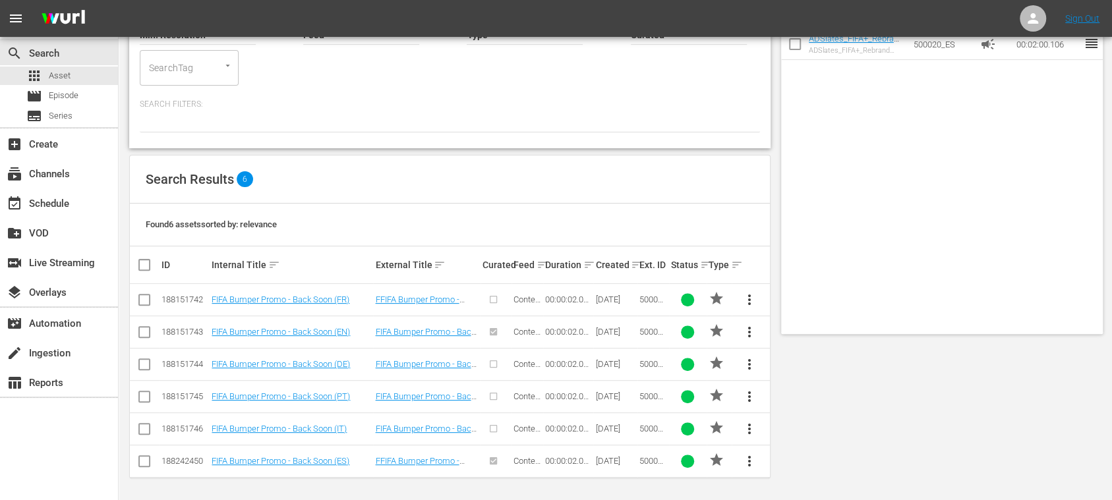
scroll to position [0, 0]
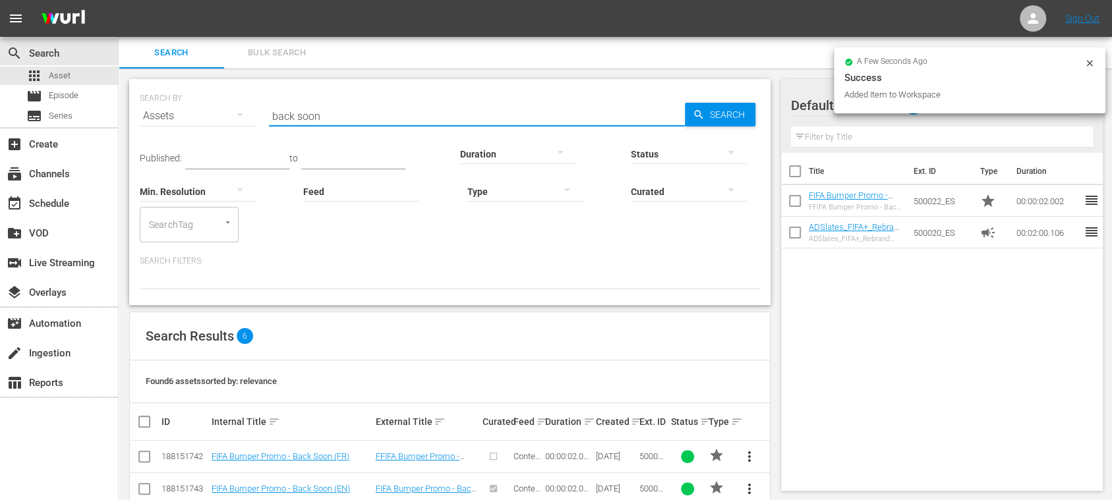
drag, startPoint x: 338, startPoint y: 117, endPoint x: 165, endPoint y: 117, distance: 173.4
click at [170, 117] on div "SEARCH BY Search By Assets Search ID, Title, Description, Keywords, or Category…" at bounding box center [450, 107] width 620 height 47
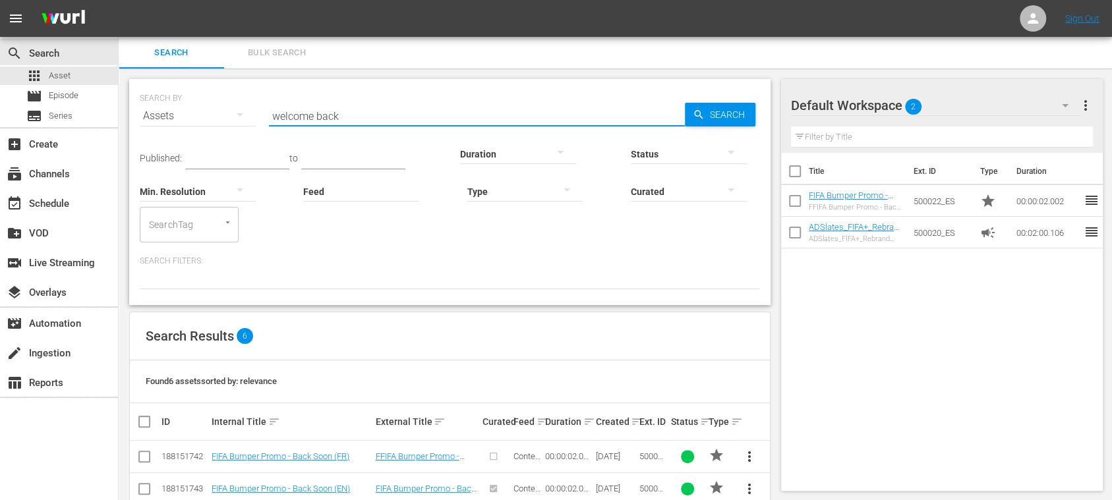
type input "welcome back"
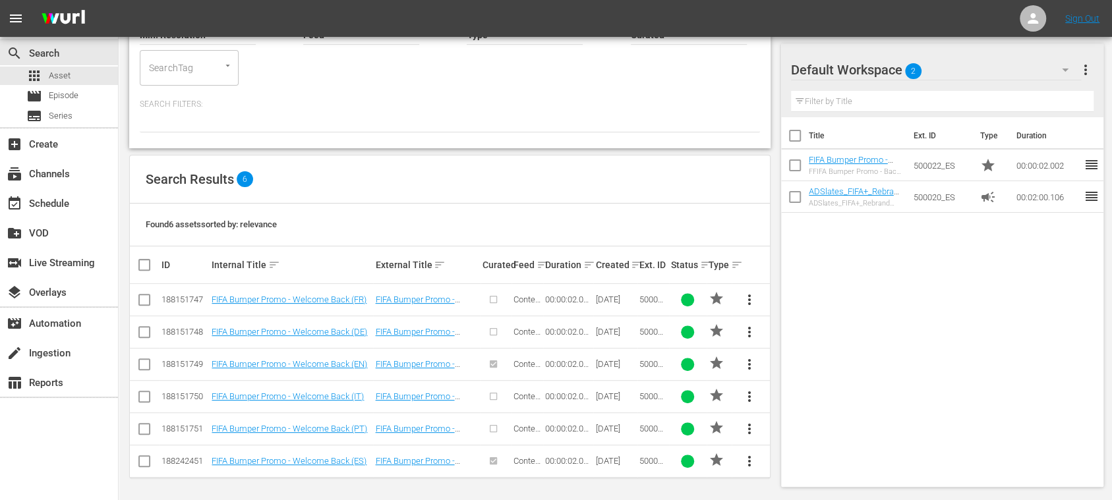
click at [746, 458] on span "more_vert" at bounding box center [750, 462] width 16 height 16
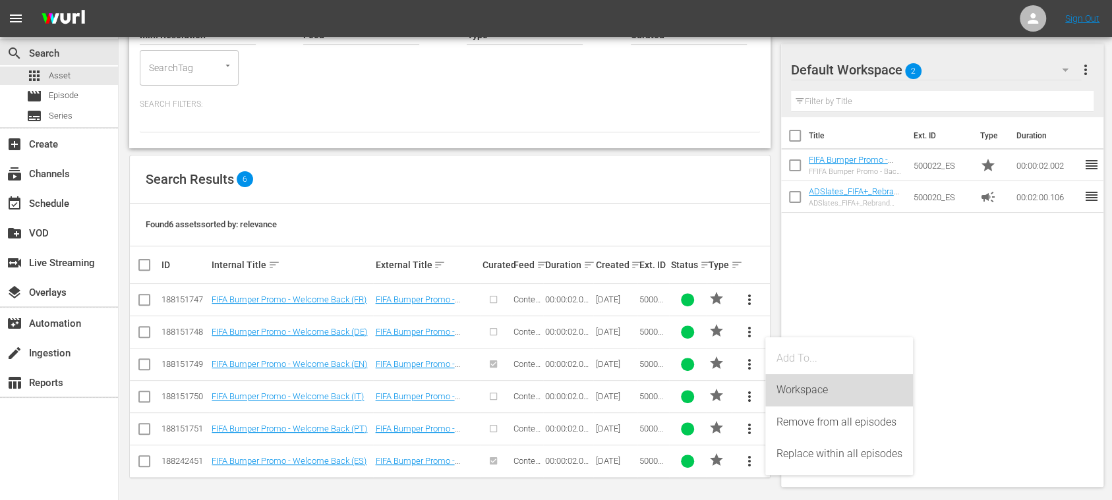
click at [815, 391] on div "Workspace" at bounding box center [839, 390] width 127 height 32
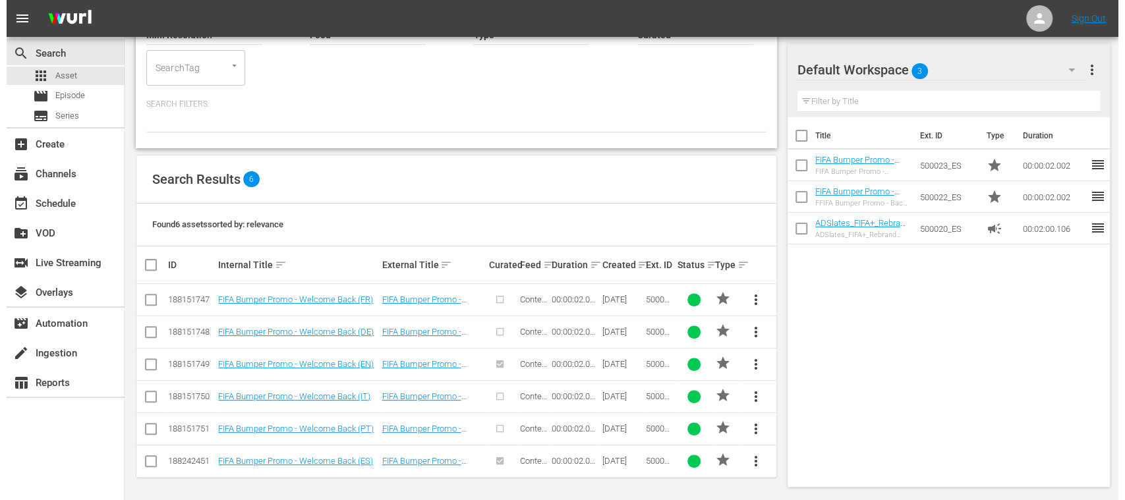
scroll to position [0, 0]
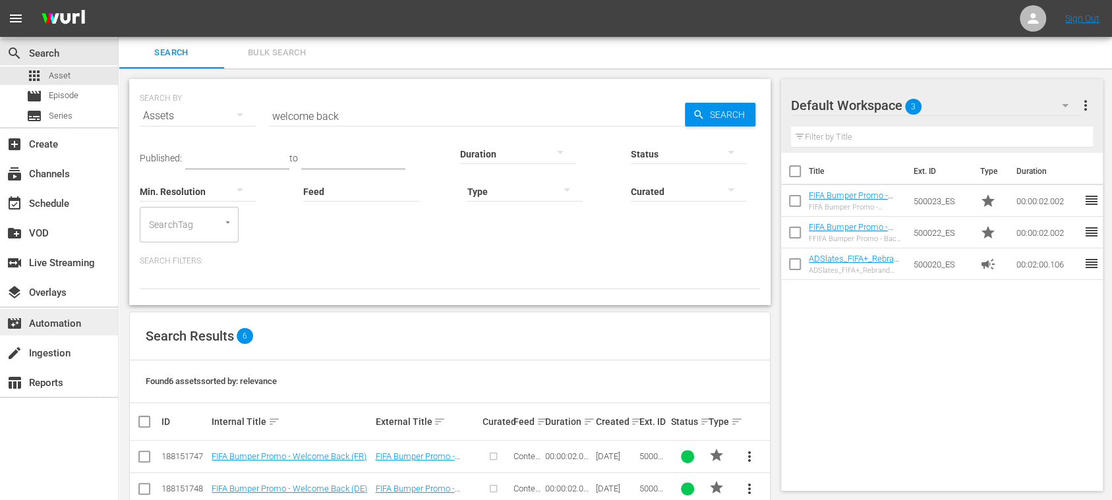
click at [74, 324] on div "movie_filter Automation" at bounding box center [37, 322] width 74 height 12
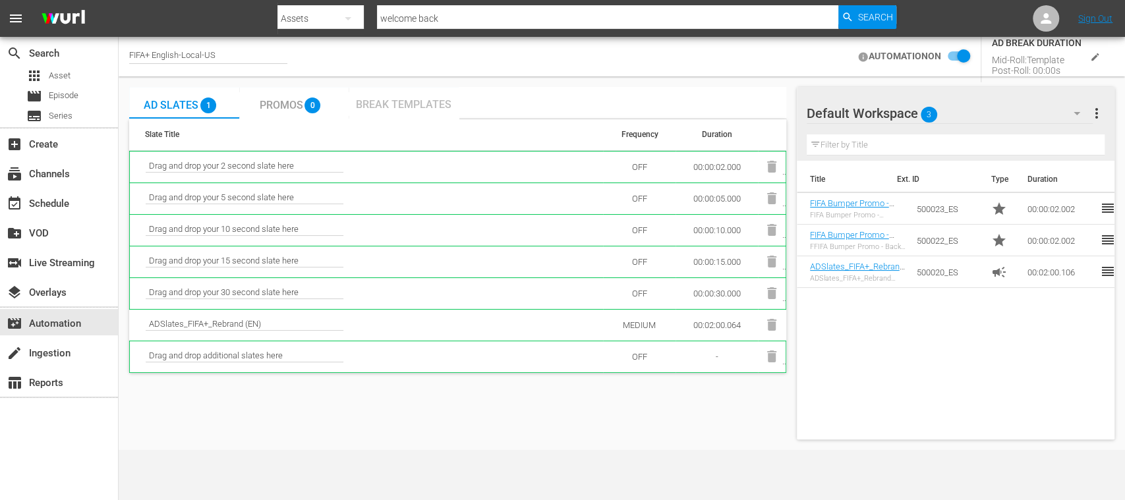
click at [395, 102] on span "Break Templates" at bounding box center [404, 104] width 96 height 13
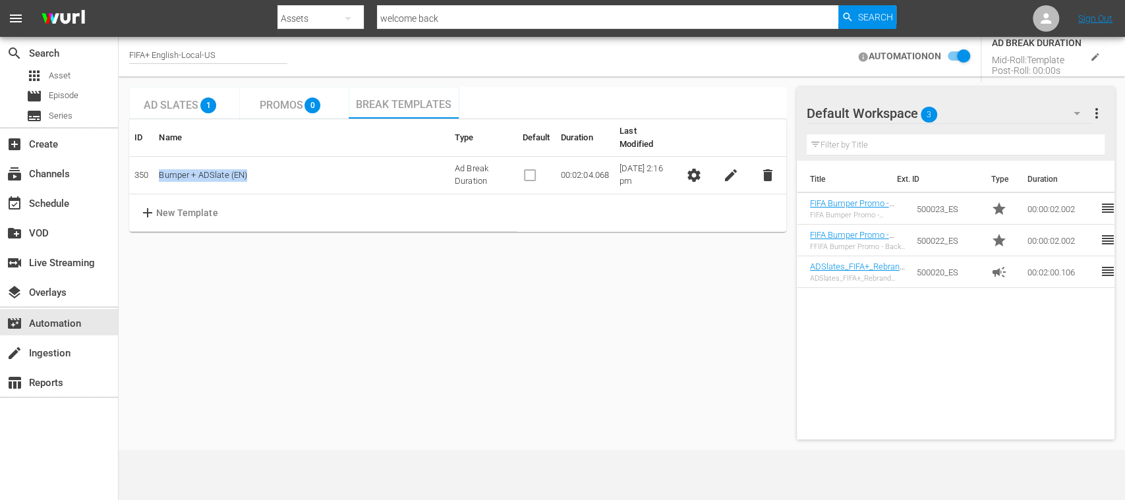
drag, startPoint x: 260, startPoint y: 167, endPoint x: 156, endPoint y: 169, distance: 103.5
click at [156, 169] on td "Bumper + ADSlate (EN)" at bounding box center [301, 176] width 295 height 38
copy td "Bumper + ADSlate (EN)"
click at [384, 302] on div "Ad Slates 1 Promos 0 Break Templates ID Name Type Default Duration Last Modifie…" at bounding box center [457, 263] width 657 height 353
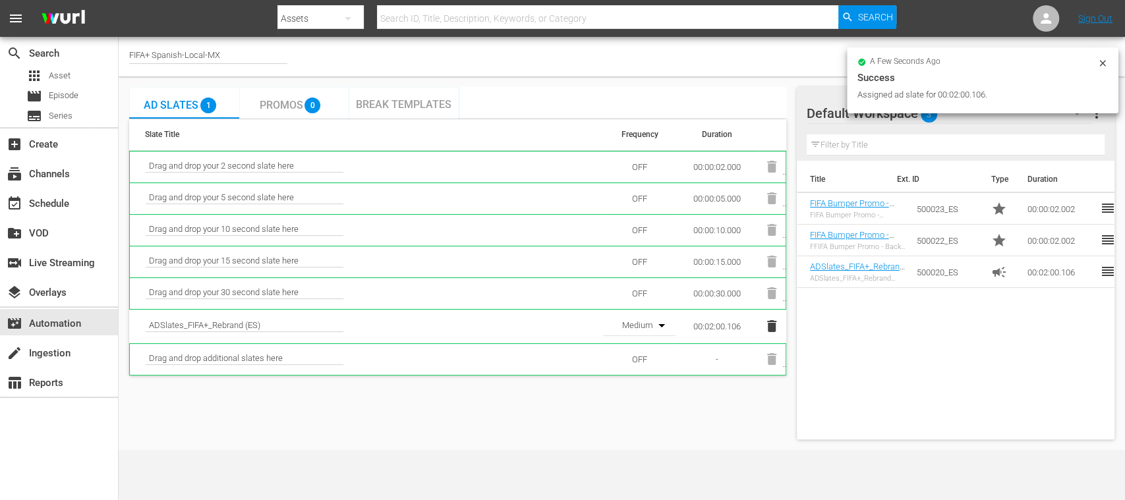
click at [1102, 63] on icon at bounding box center [1103, 63] width 11 height 11
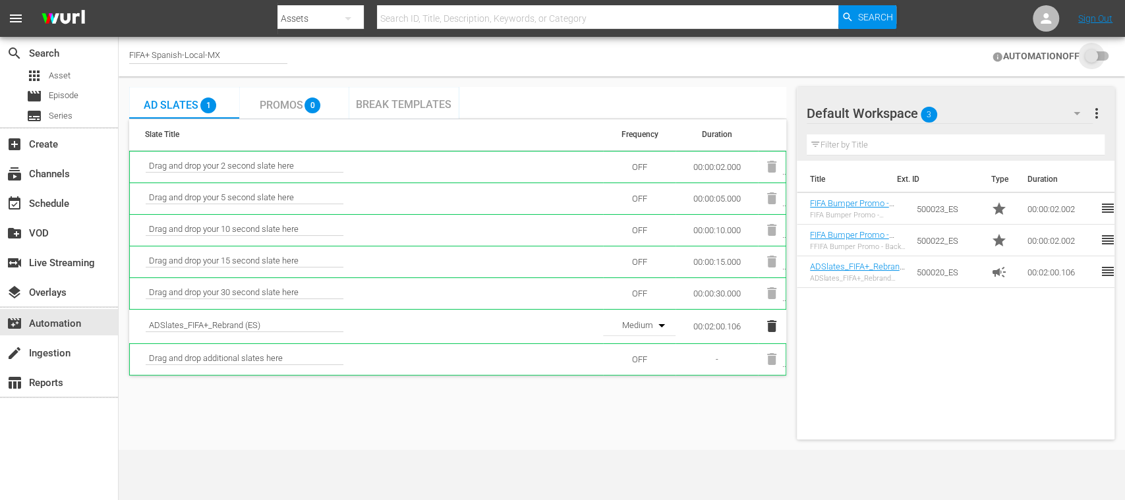
click at [1106, 58] on input "checkbox" at bounding box center [1094, 57] width 29 height 16
checkbox input "false"
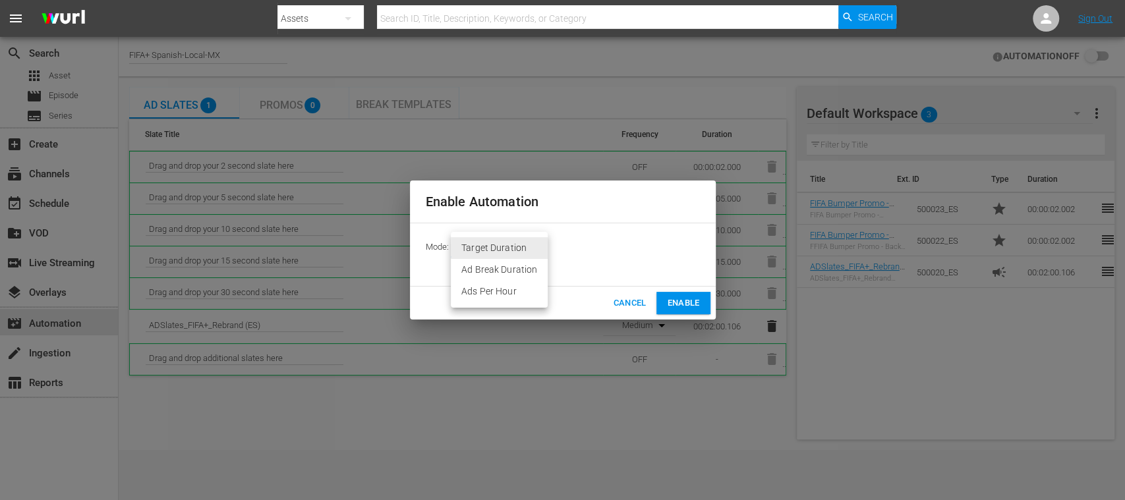
click at [518, 245] on body "menu Search By Assets Search ID, Title, Description, Keywords, or Category Sear…" at bounding box center [562, 250] width 1125 height 500
click at [508, 273] on li "Ad Break Duration" at bounding box center [499, 270] width 97 height 22
type input "AD_BREAK_DURATION"
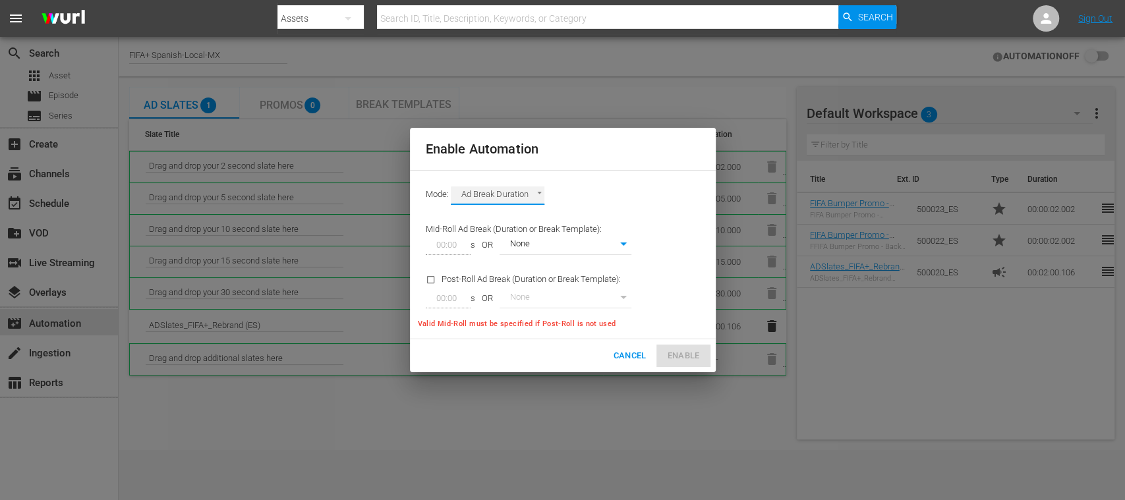
type input "0"
click at [444, 247] on input "00:00" at bounding box center [446, 245] width 40 height 18
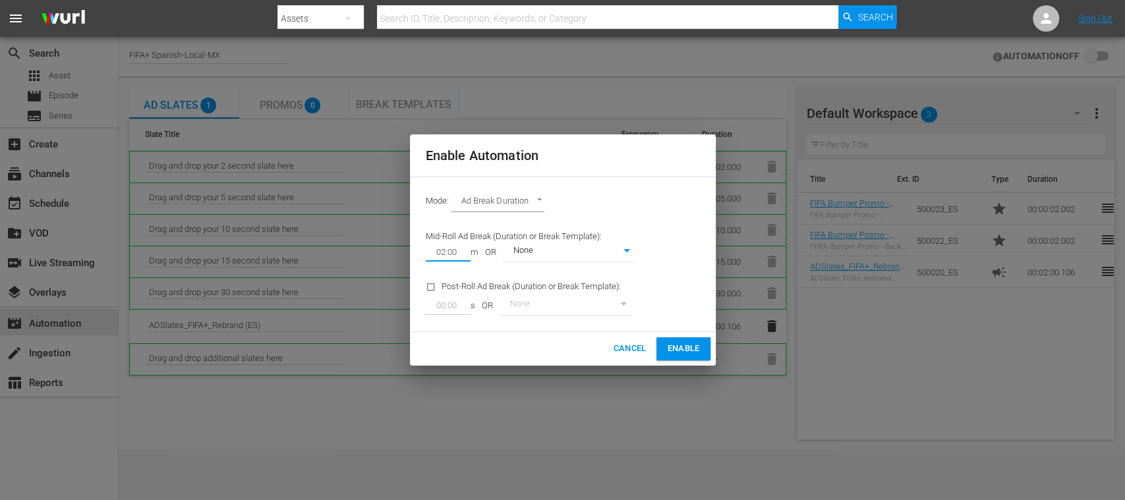
type input "02:00"
click at [554, 249] on body "menu Search By Assets Search ID, Title, Description, Keywords, or Category Sear…" at bounding box center [562, 250] width 1125 height 500
click at [554, 249] on li "None" at bounding box center [568, 252] width 132 height 22
click at [675, 345] on span "Enable" at bounding box center [683, 349] width 32 height 15
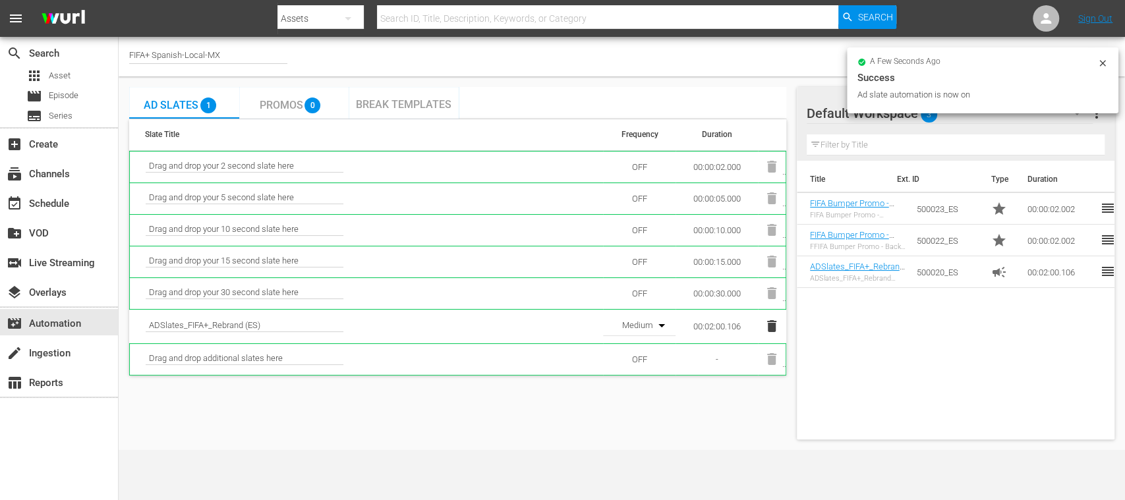
click at [404, 100] on span "Break Templates" at bounding box center [404, 104] width 96 height 13
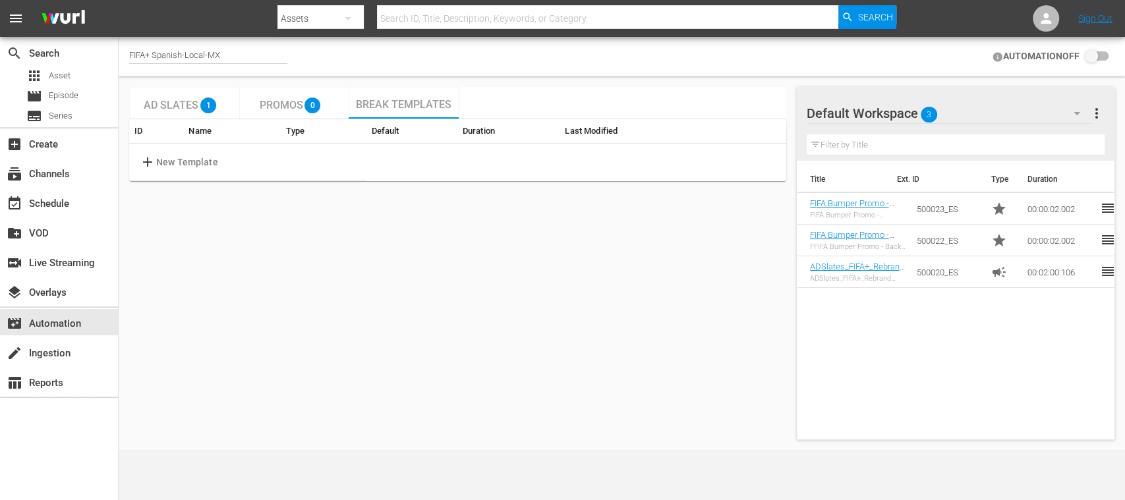
click at [191, 163] on p "New Template" at bounding box center [187, 163] width 62 height 14
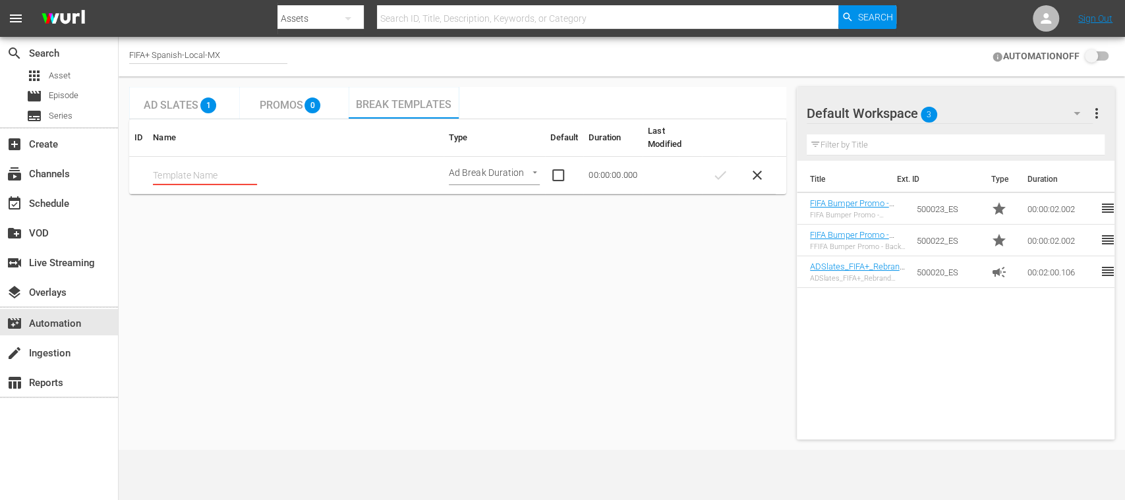
click at [218, 174] on input "text" at bounding box center [205, 175] width 104 height 20
paste input "text"
click at [244, 175] on input "Bumper + ADSlate (EN)" at bounding box center [205, 175] width 104 height 20
type input "Bumper + ADSlate (ES)"
click at [530, 177] on body "menu Search By Assets Search ID, Title, Description, Keywords, or Category Sear…" at bounding box center [562, 250] width 1125 height 500
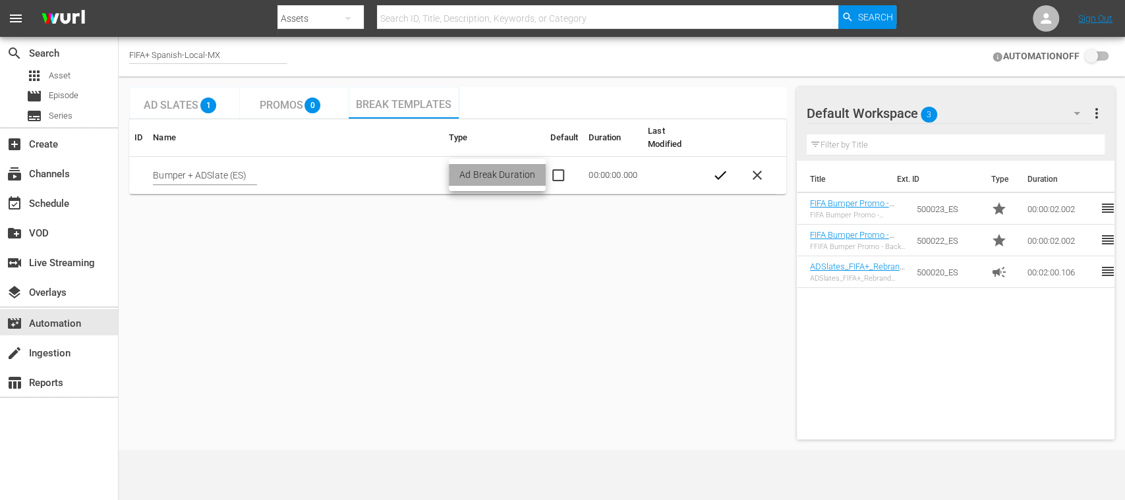
click at [530, 177] on li "Ad Break Duration" at bounding box center [497, 175] width 97 height 22
click at [558, 173] on input "checkbox" at bounding box center [564, 175] width 28 height 16
click at [558, 175] on input "checkbox" at bounding box center [564, 175] width 28 height 16
checkbox input "true"
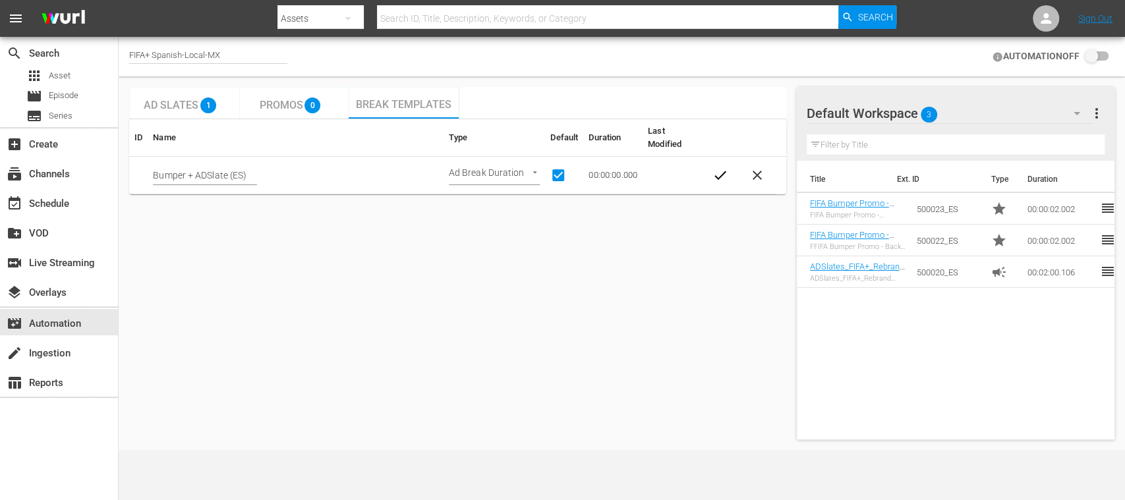
click at [719, 175] on span "check" at bounding box center [721, 175] width 16 height 16
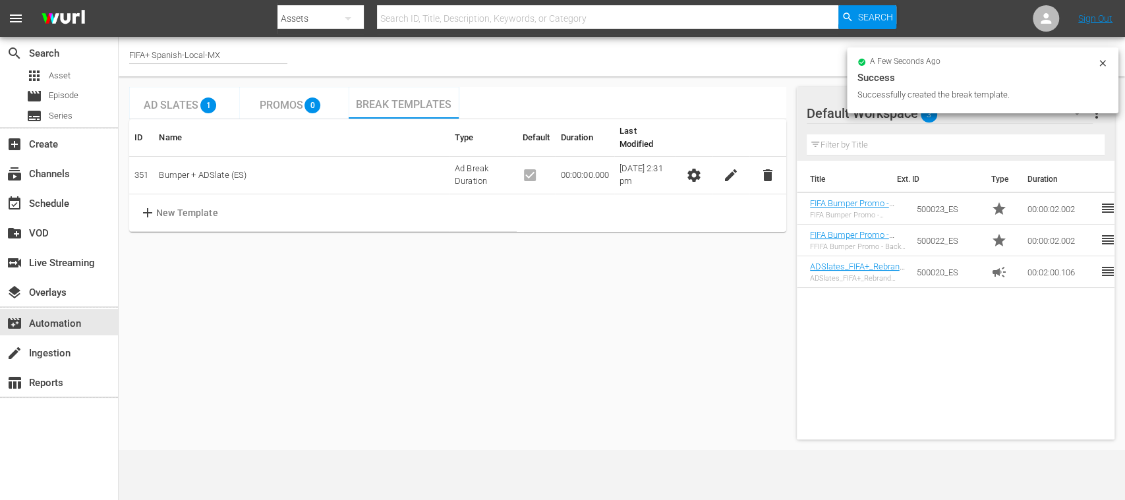
click at [1099, 61] on icon at bounding box center [1103, 63] width 11 height 11
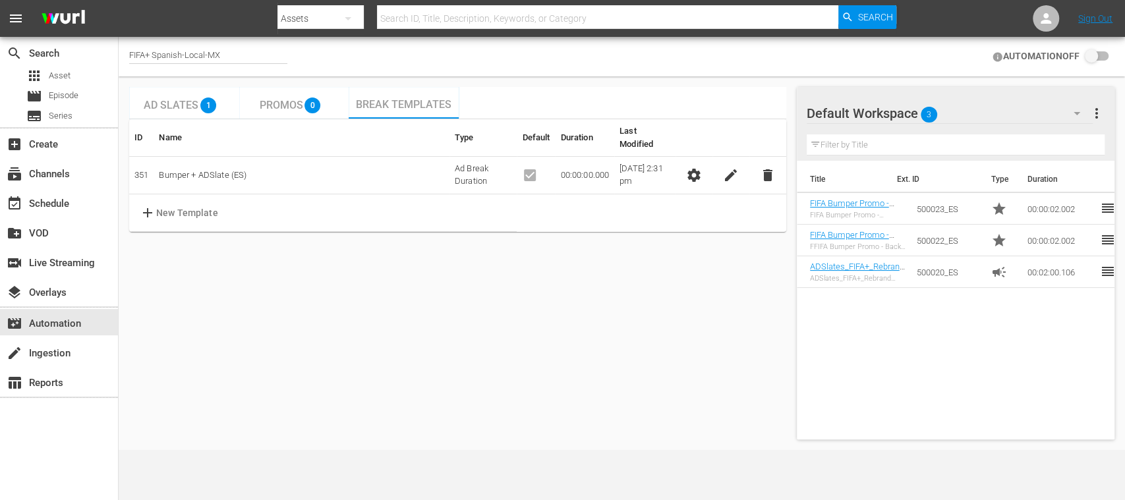
click at [697, 167] on span "settings" at bounding box center [694, 175] width 16 height 16
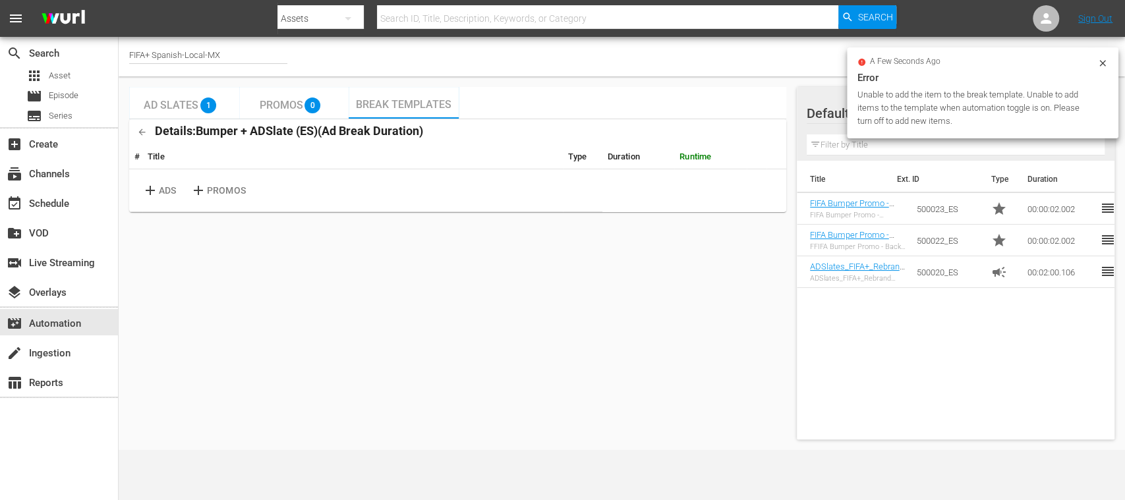
click at [192, 106] on span "Ad Slates" at bounding box center [171, 105] width 55 height 13
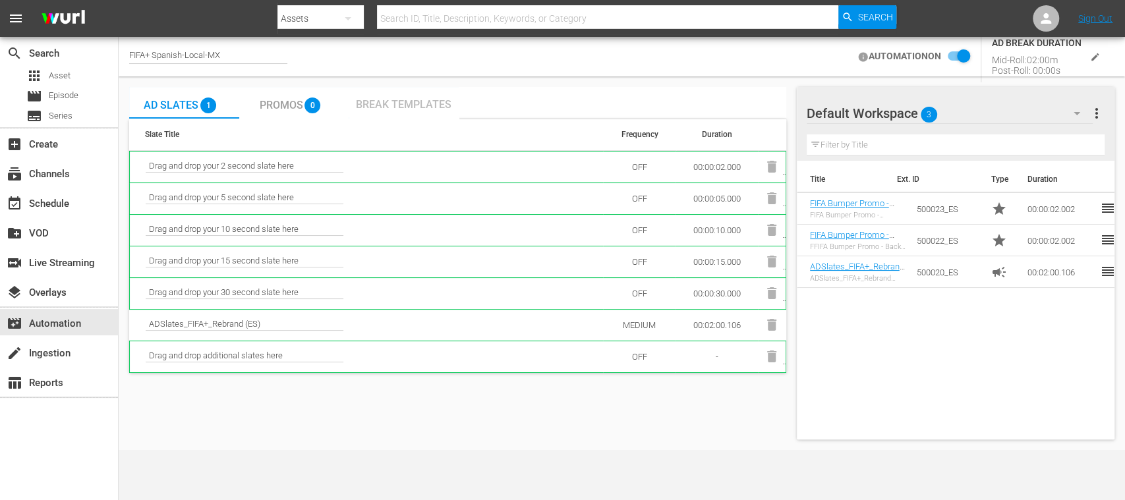
click at [411, 102] on span "Break Templates" at bounding box center [404, 104] width 96 height 13
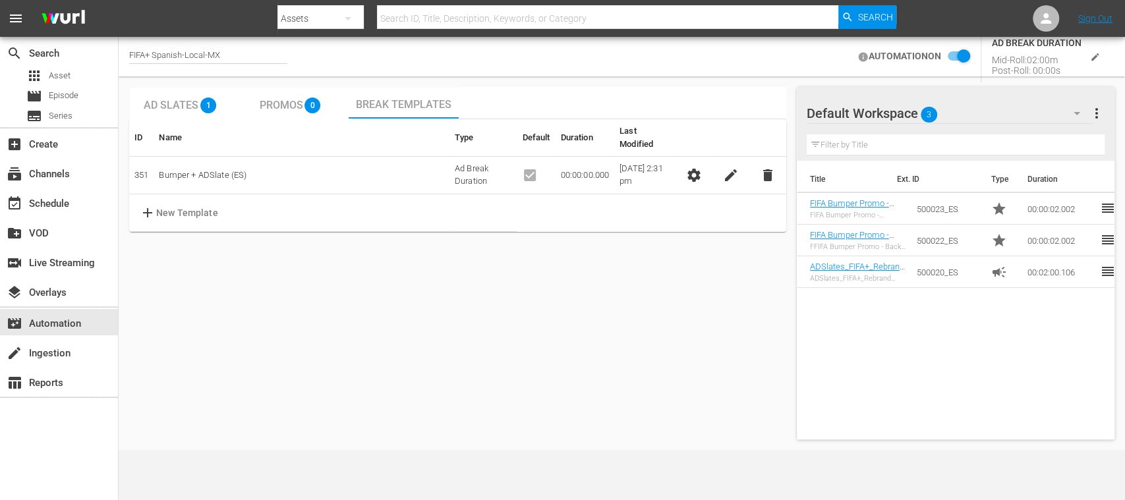
click at [957, 54] on input "checkbox" at bounding box center [955, 57] width 29 height 16
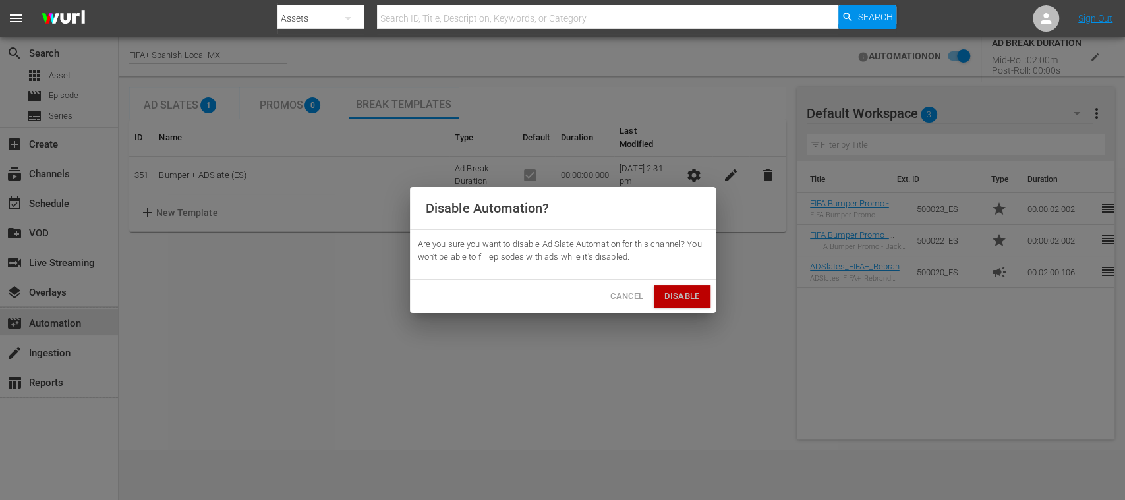
click at [680, 305] on button "Disable" at bounding box center [682, 296] width 56 height 23
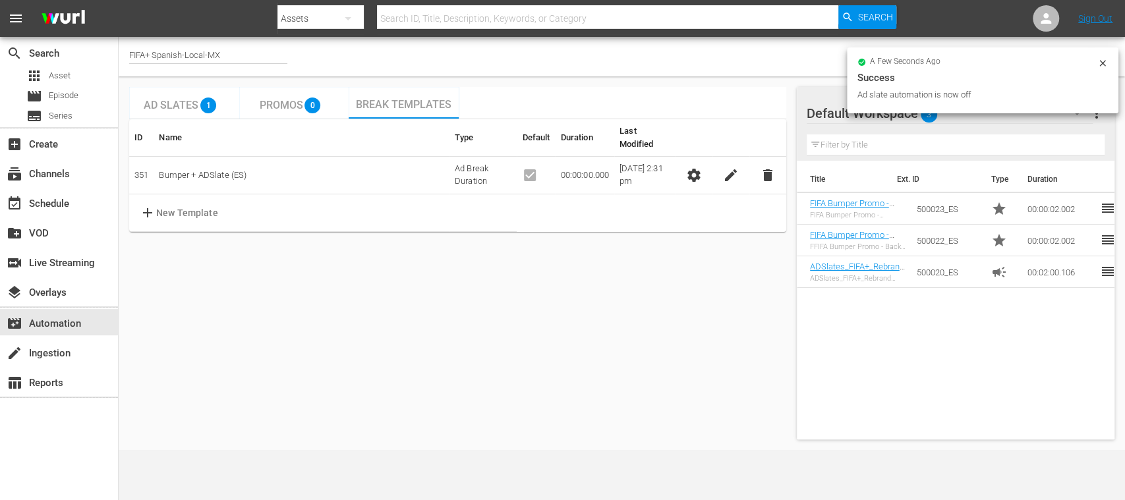
click at [694, 167] on span "settings" at bounding box center [694, 175] width 16 height 16
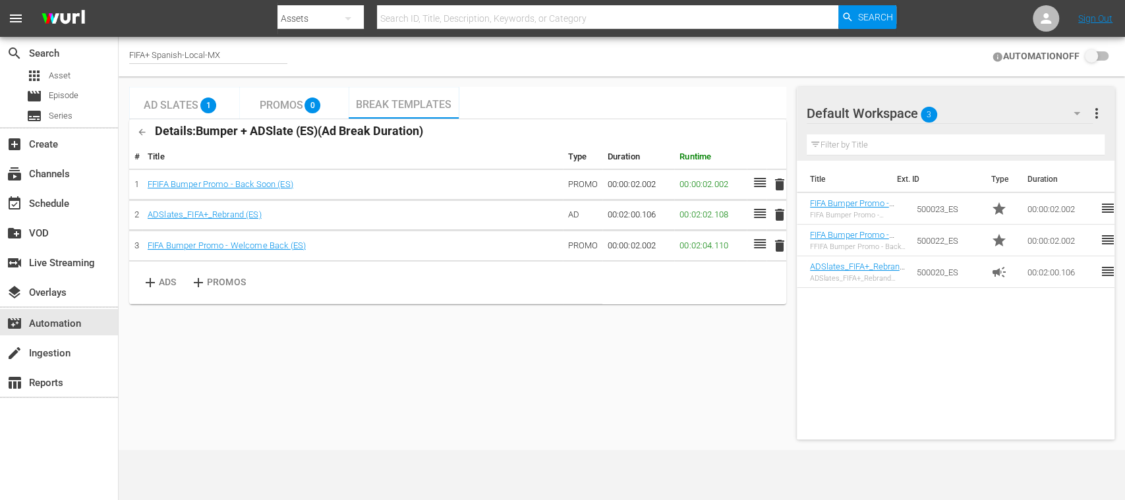
click at [1102, 55] on input "checkbox" at bounding box center [1094, 57] width 29 height 16
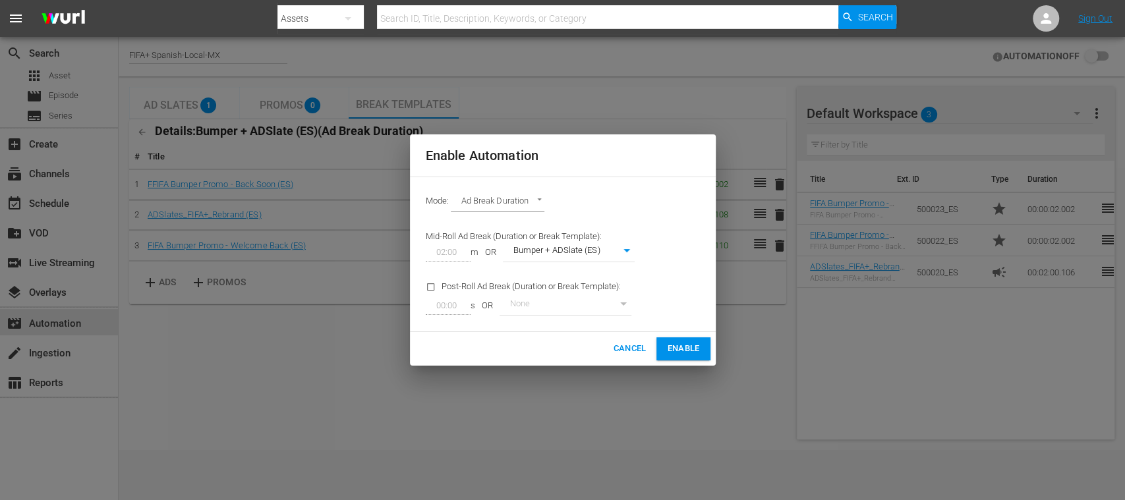
click at [682, 348] on span "Enable" at bounding box center [683, 349] width 32 height 15
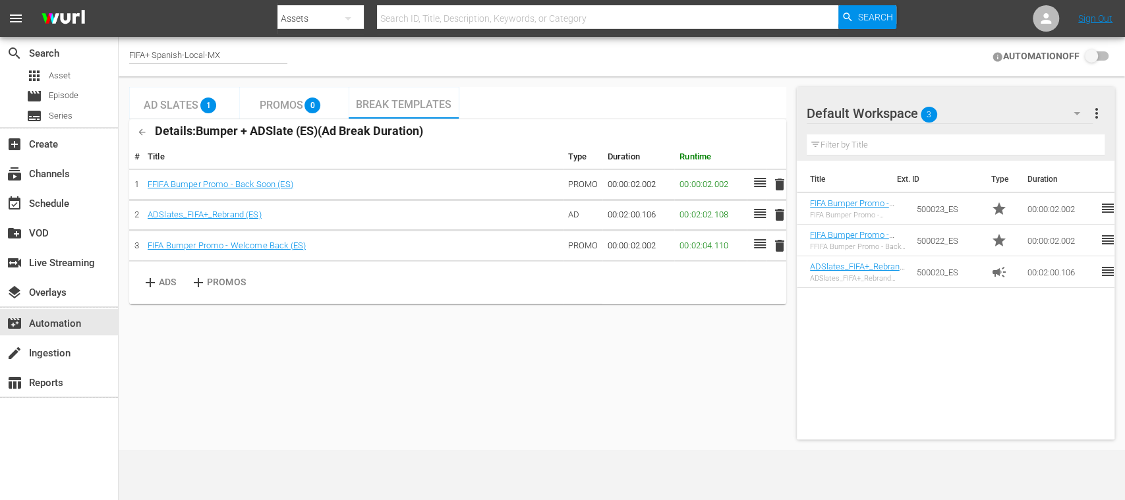
checkbox input "true"
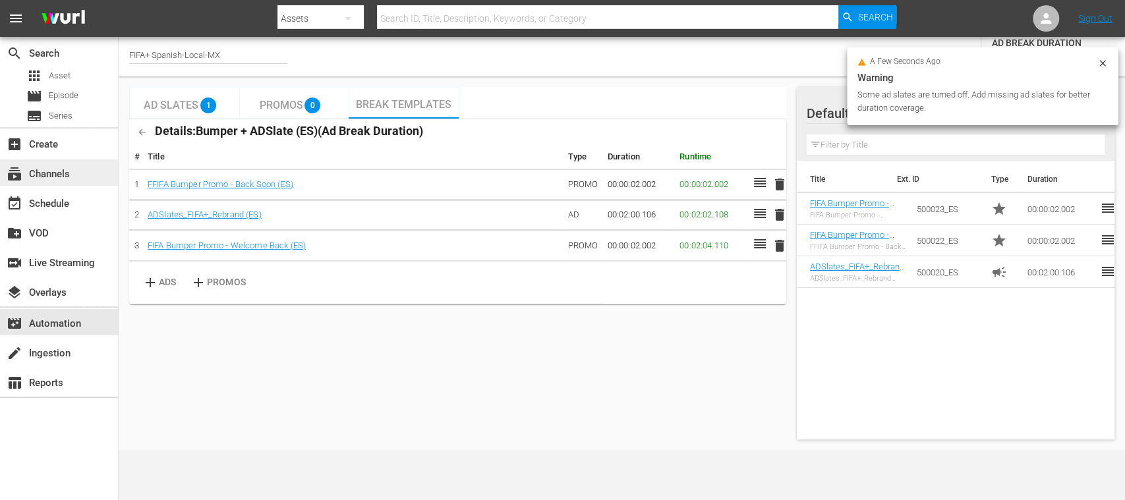
click at [57, 173] on div "subscriptions Channels" at bounding box center [37, 172] width 74 height 12
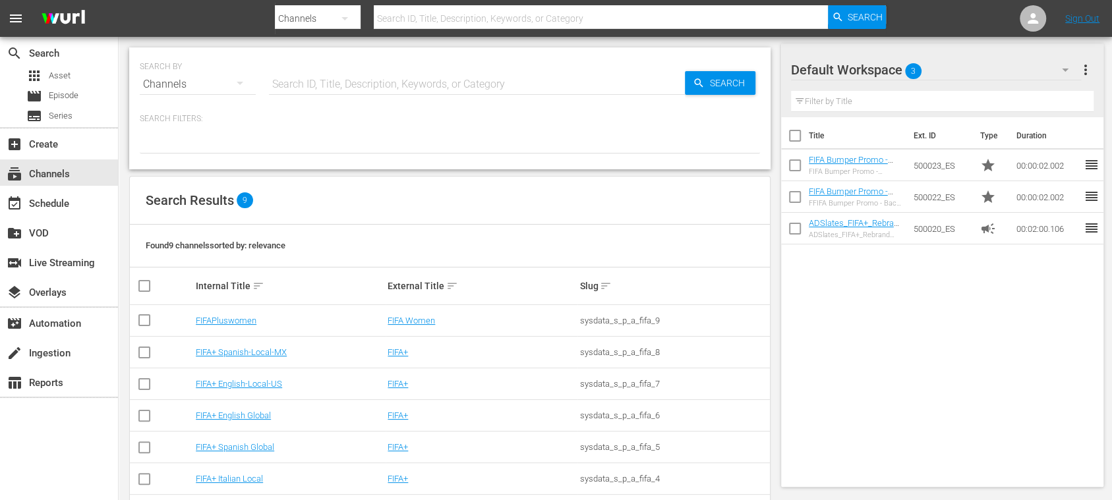
scroll to position [113, 0]
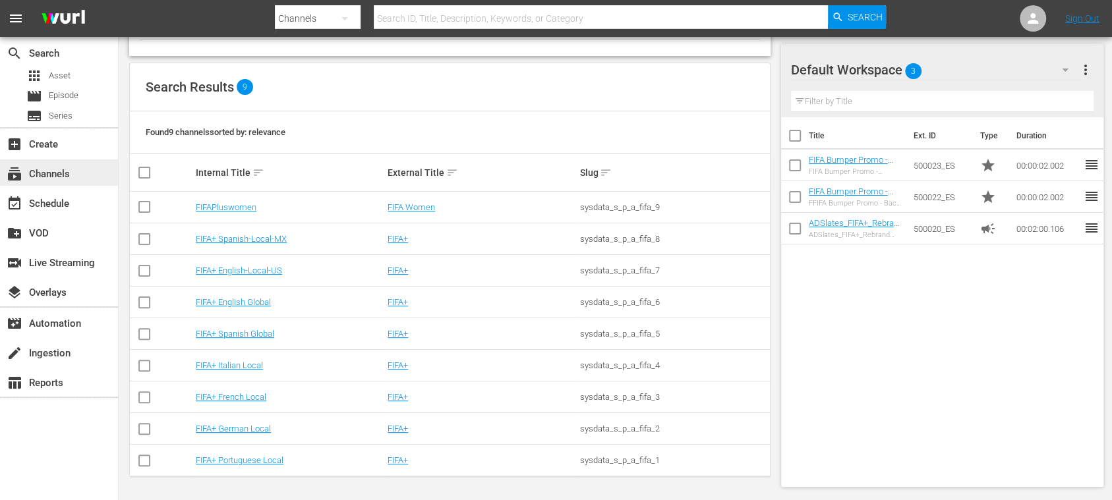
click at [61, 170] on div "subscriptions Channels" at bounding box center [37, 172] width 74 height 12
click at [63, 193] on div "event_available Schedule" at bounding box center [59, 202] width 118 height 26
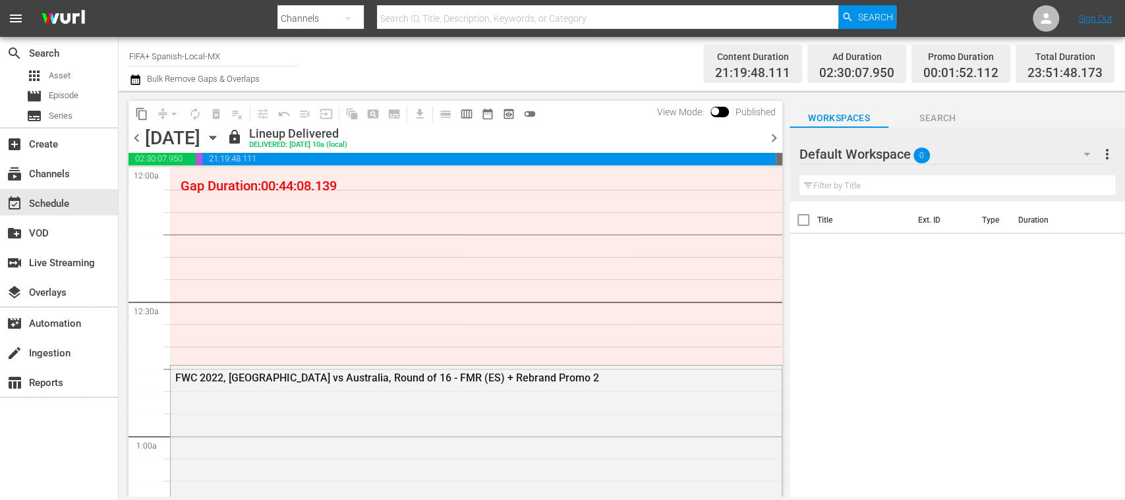
click at [776, 136] on span "chevron_right" at bounding box center [774, 138] width 16 height 16
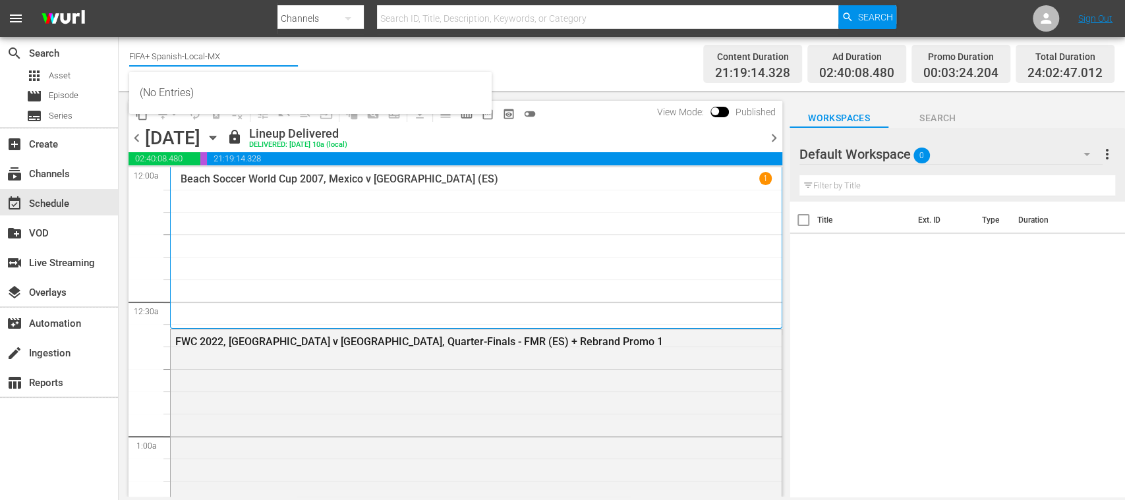
drag, startPoint x: 182, startPoint y: 57, endPoint x: 248, endPoint y: 55, distance: 65.9
click at [248, 55] on input "FIFA+ Spanish-Local-MX" at bounding box center [213, 56] width 169 height 32
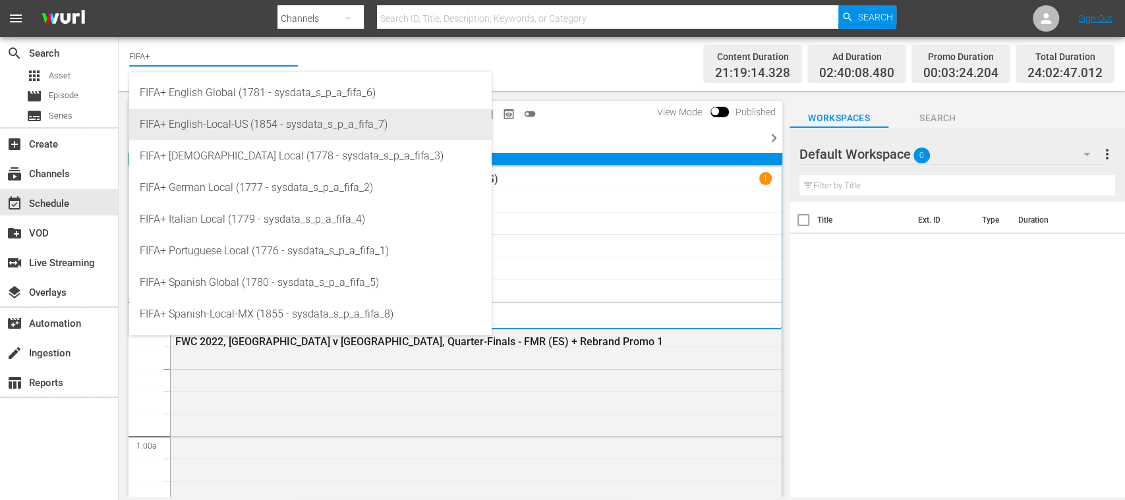
click at [233, 127] on div "FIFA+ English-Local-US (1854 - sysdata_s_p_a_fifa_7)" at bounding box center [311, 125] width 342 height 32
type input "FIFA+ English-Local-US (1854 - sysdata_s_p_a_fifa_7)"
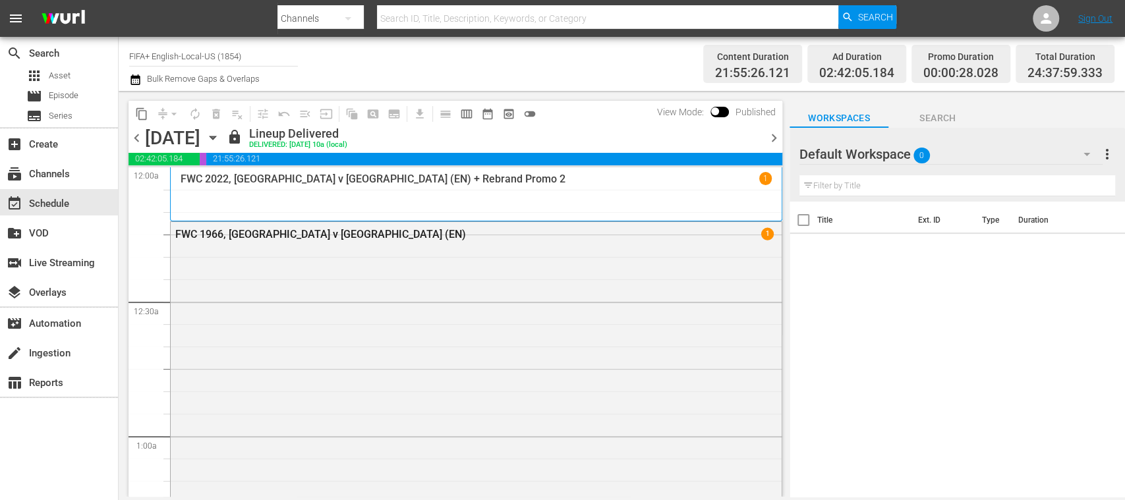
click at [774, 136] on span "chevron_right" at bounding box center [774, 138] width 16 height 16
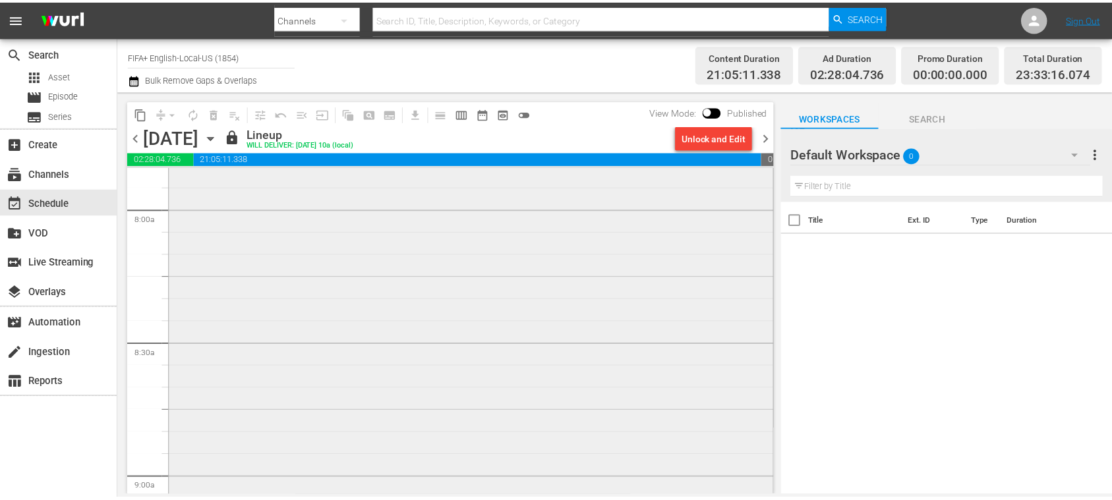
scroll to position [2578, 0]
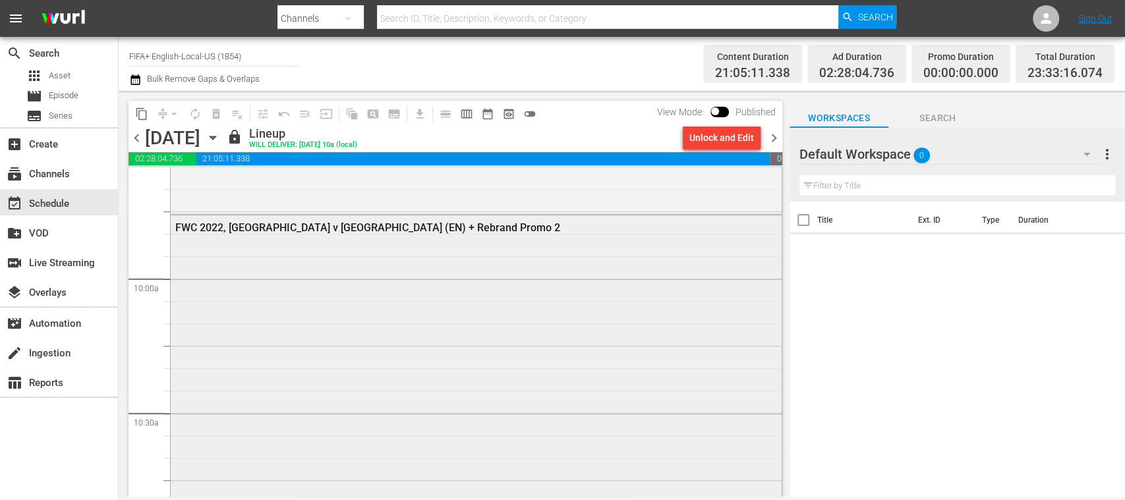
click at [297, 223] on div "FWC 2022, [GEOGRAPHIC_DATA] v [GEOGRAPHIC_DATA] (EN) + Rebrand Promo 2" at bounding box center [440, 228] width 531 height 13
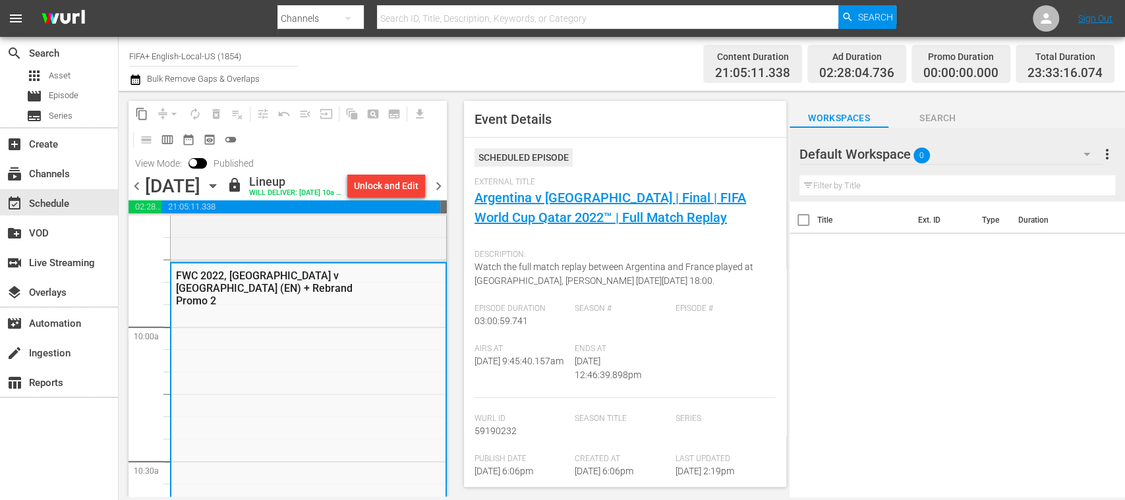
click at [560, 208] on div "External Title Argentina v [GEOGRAPHIC_DATA] | Final | FIFA World Cup [GEOGRAPH…" at bounding box center [625, 210] width 301 height 66
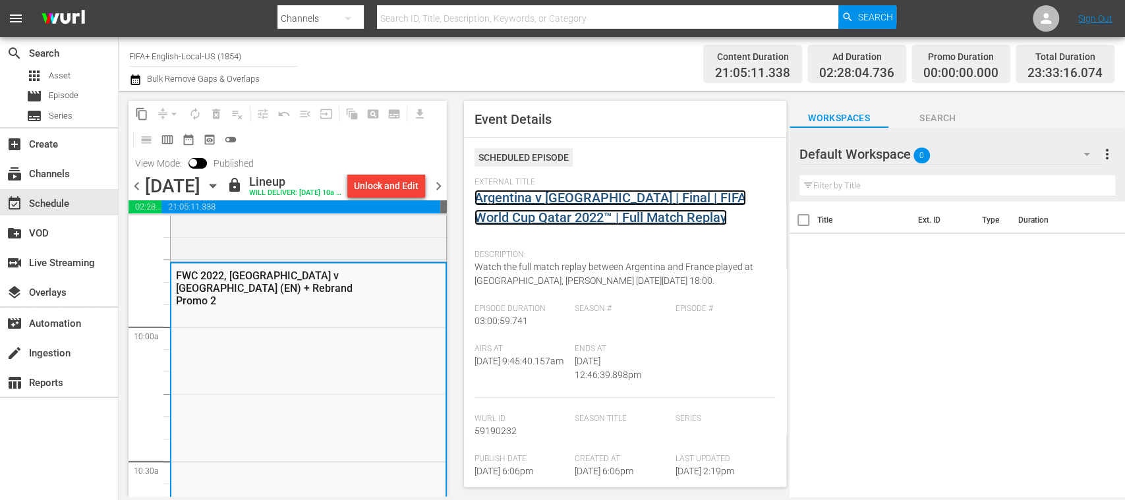
click at [559, 214] on link "Argentina v [GEOGRAPHIC_DATA] | Final | FIFA World Cup Qatar 2022™ | Full Match…" at bounding box center [611, 208] width 272 height 36
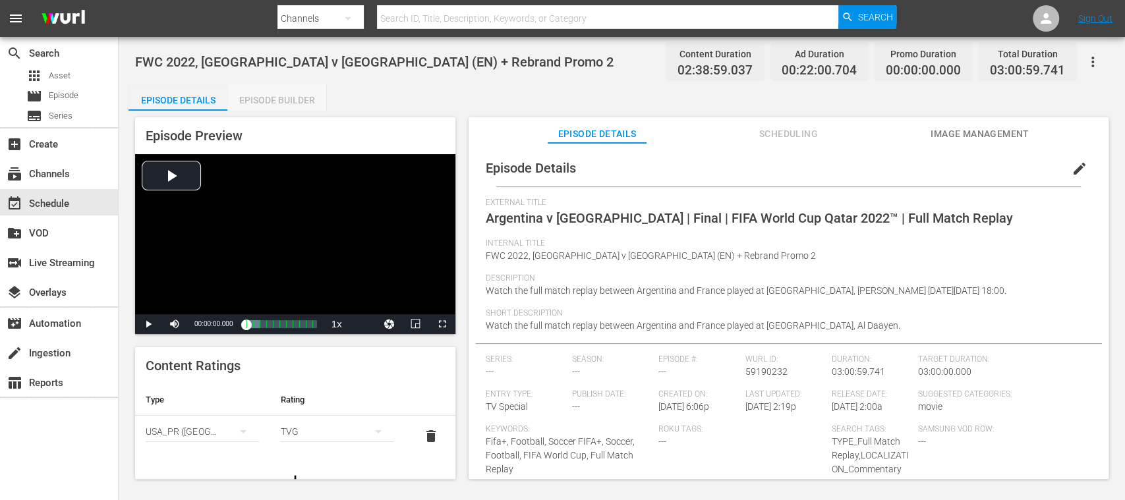
click at [294, 101] on div "Episode Builder" at bounding box center [276, 100] width 99 height 32
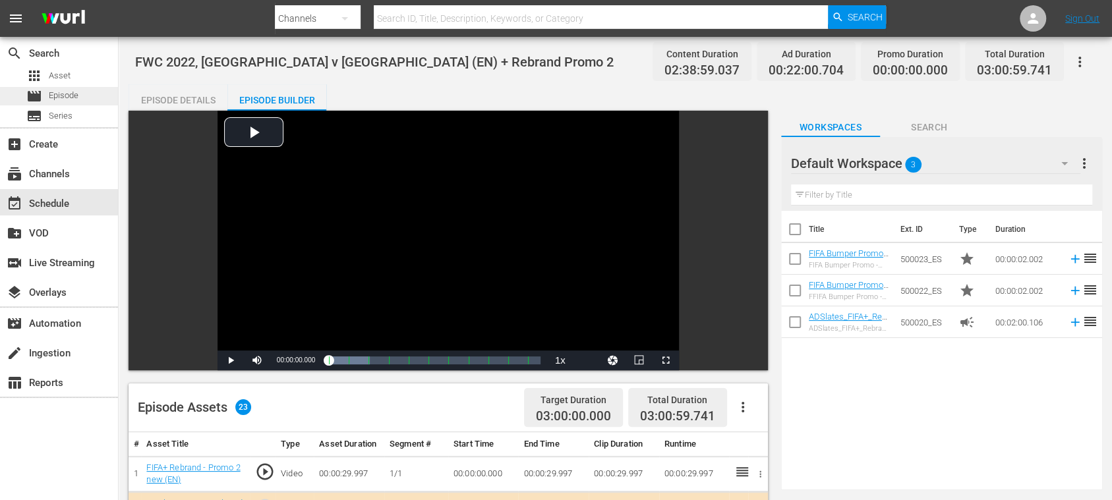
click at [55, 93] on span "Episode" at bounding box center [64, 95] width 30 height 13
